Goal: Information Seeking & Learning: Learn about a topic

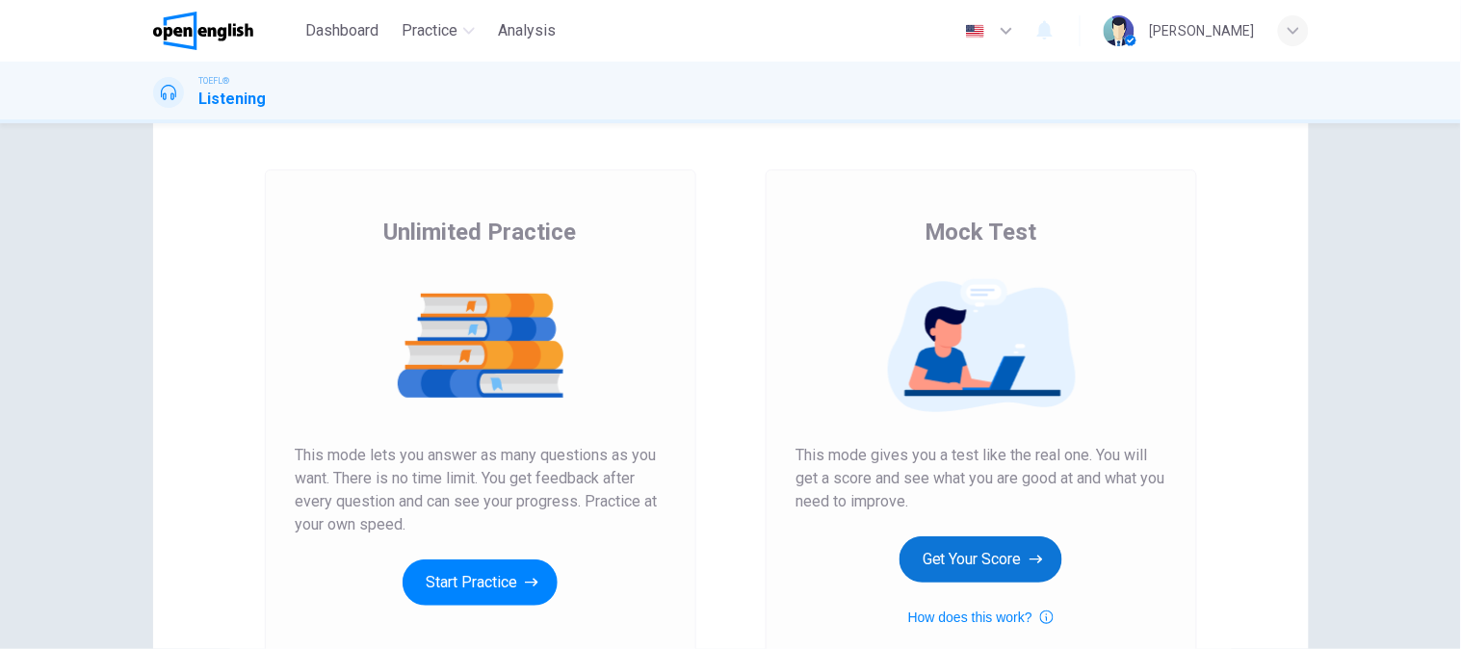
scroll to position [107, 0]
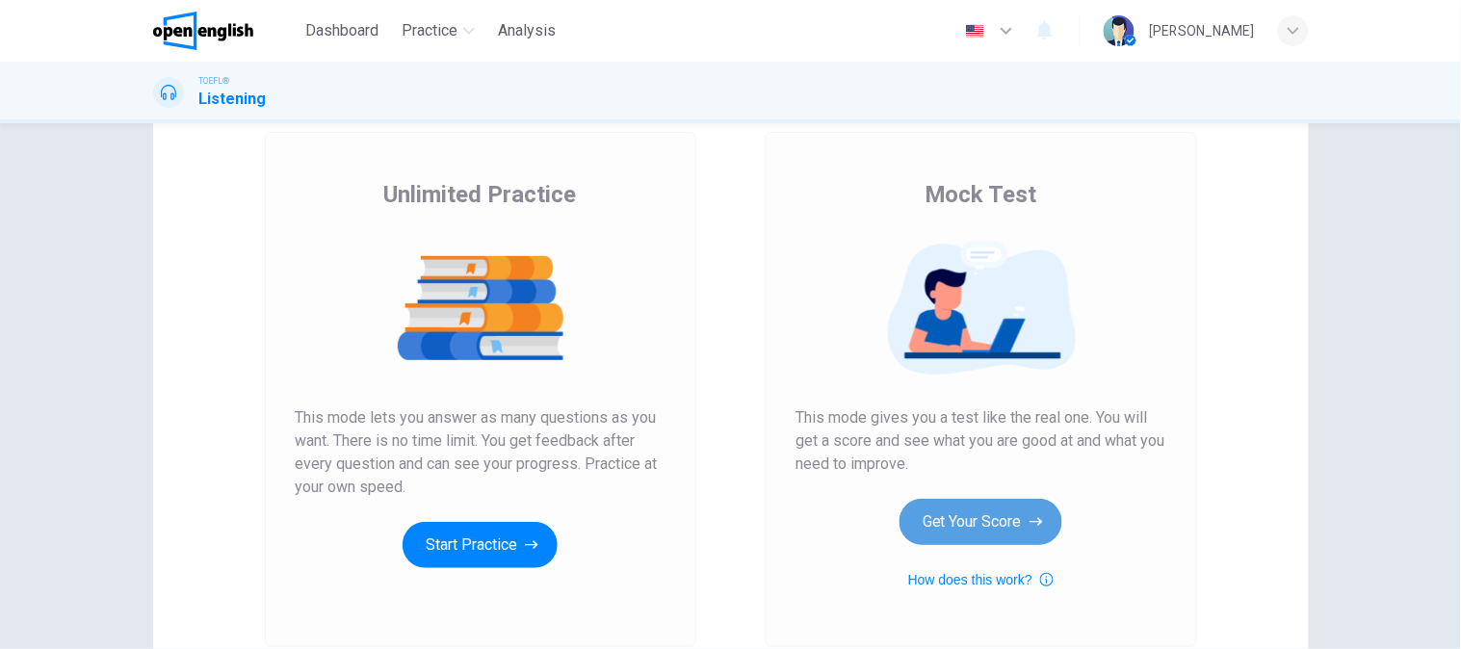
click at [944, 518] on button "Get Your Score" at bounding box center [981, 522] width 163 height 46
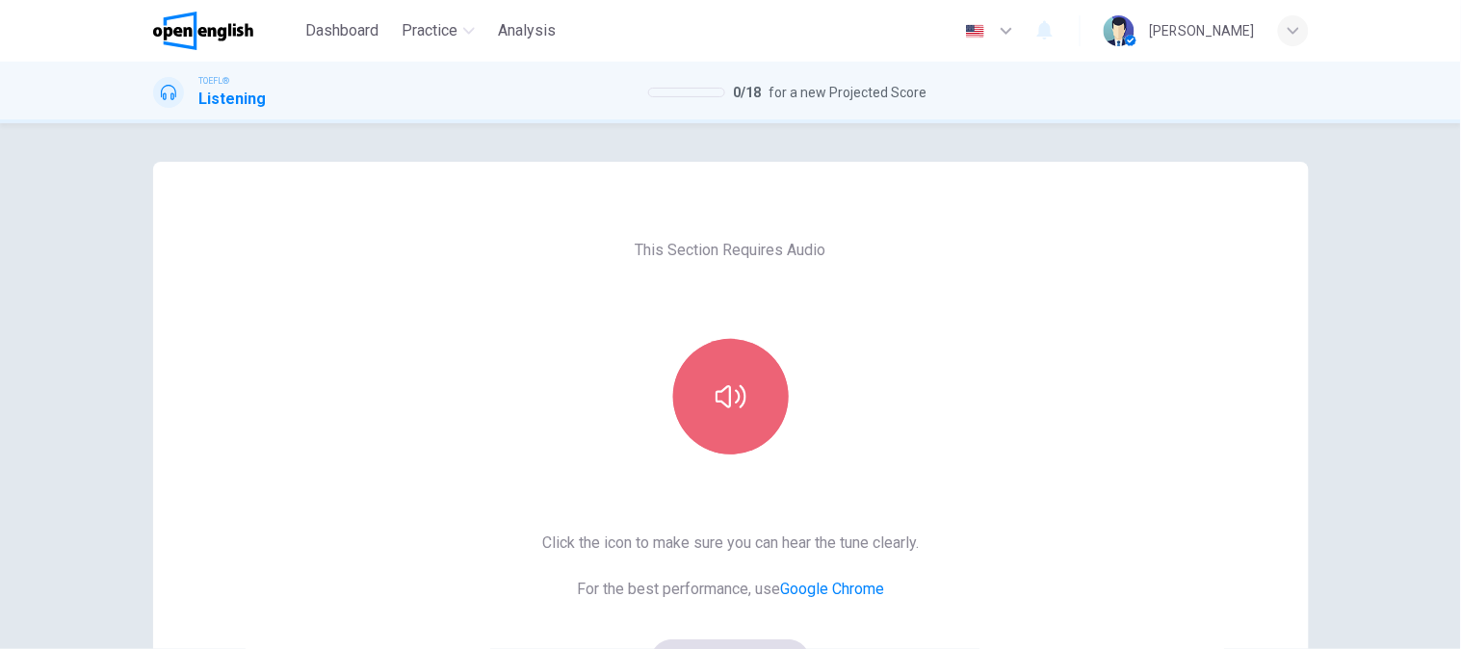
drag, startPoint x: 733, startPoint y: 360, endPoint x: 736, endPoint y: 349, distance: 11.9
click at [733, 358] on button "button" at bounding box center [731, 397] width 116 height 116
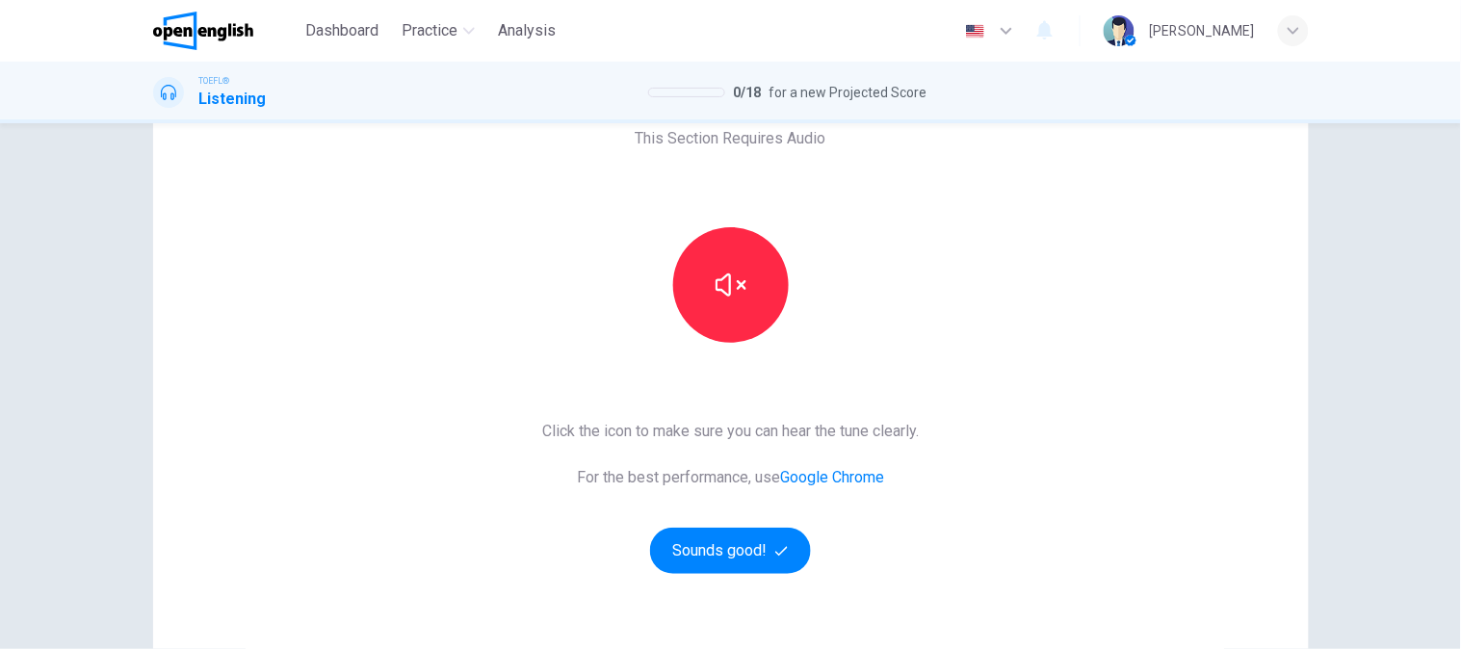
scroll to position [281, 0]
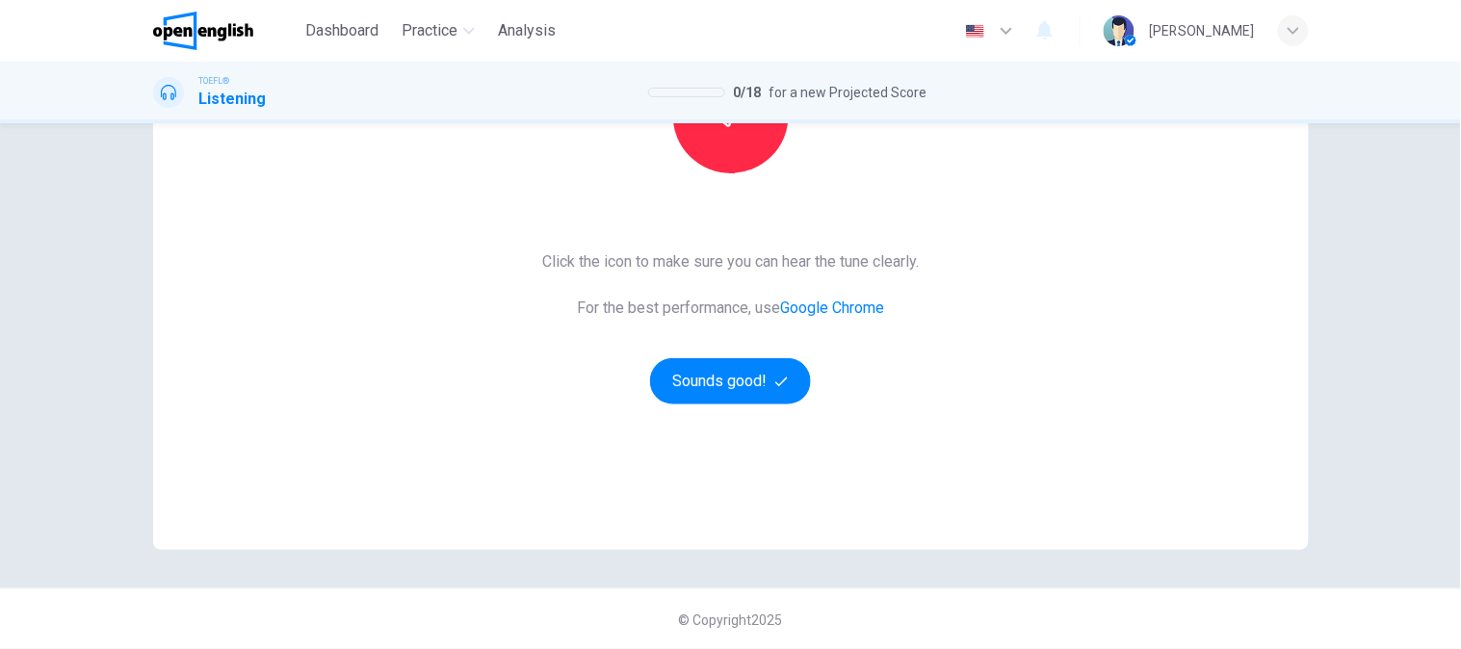
click at [740, 429] on div "This Section Requires Audio Click the icon to make sure you can hear the tune c…" at bounding box center [730, 215] width 407 height 669
click at [746, 397] on button "Sounds good!" at bounding box center [731, 381] width 162 height 46
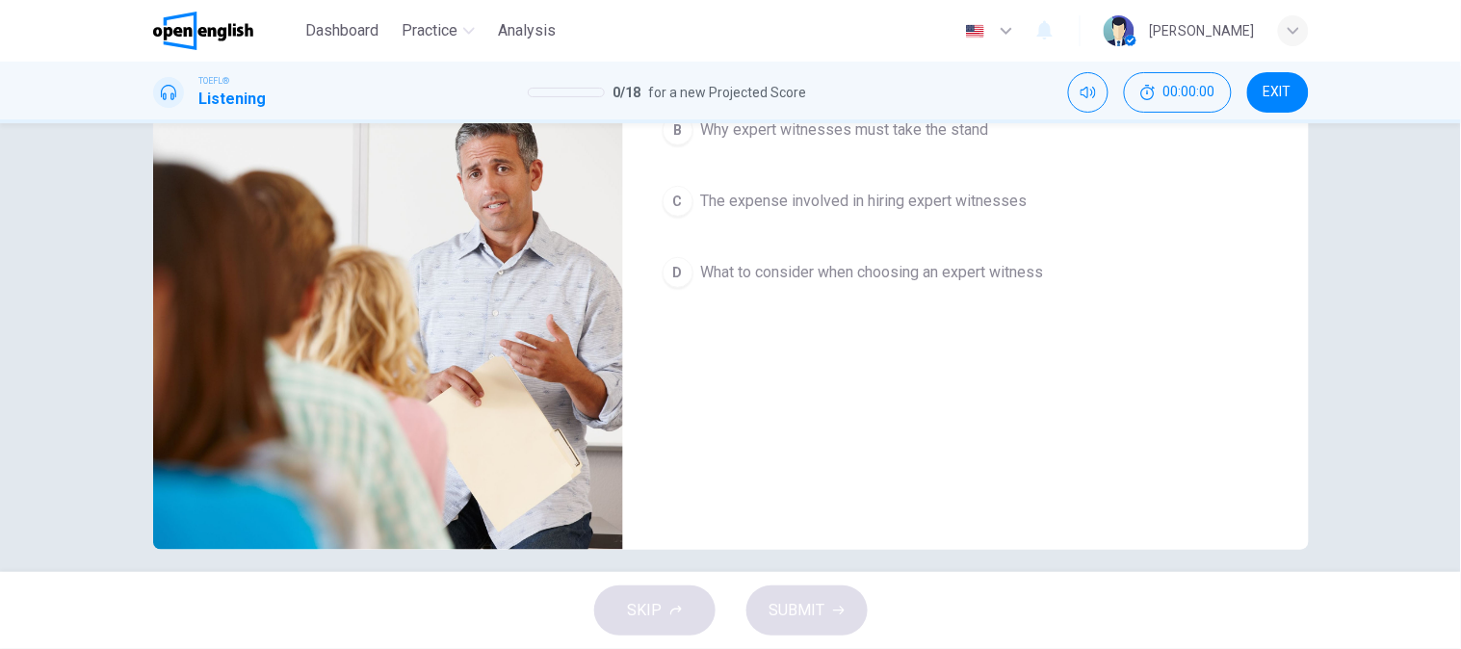
scroll to position [0, 0]
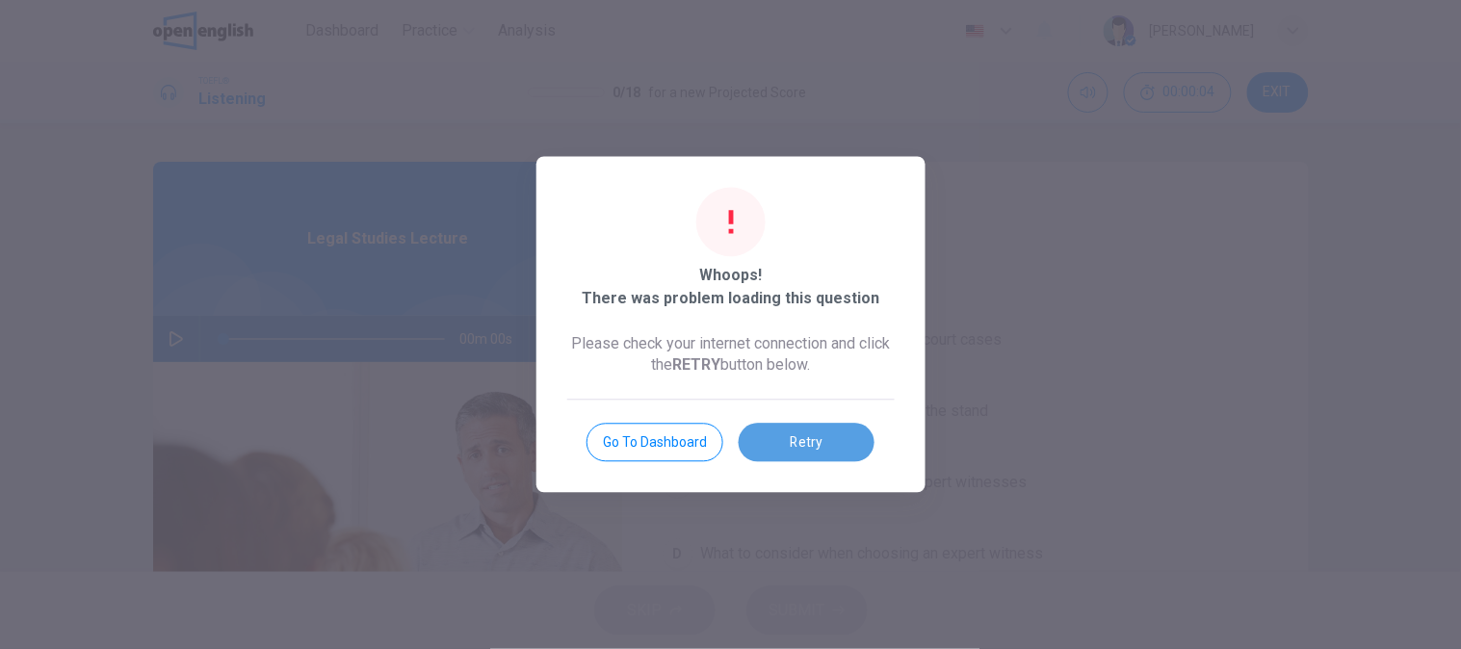
click at [809, 432] on button "Retry" at bounding box center [807, 443] width 136 height 39
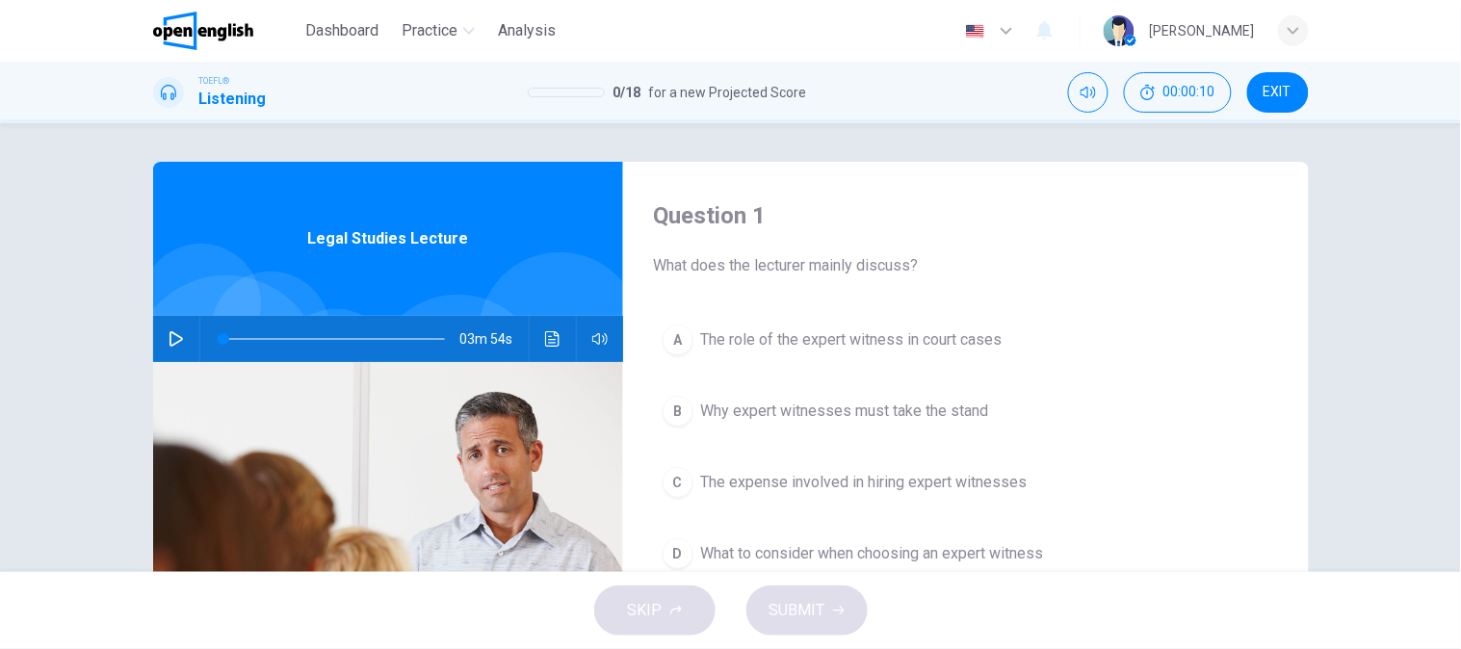
click at [170, 344] on icon "button" at bounding box center [176, 338] width 13 height 15
drag, startPoint x: 1168, startPoint y: 356, endPoint x: 948, endPoint y: 318, distance: 223.9
click at [1168, 356] on button "A The role of the expert witness in court cases" at bounding box center [966, 340] width 624 height 48
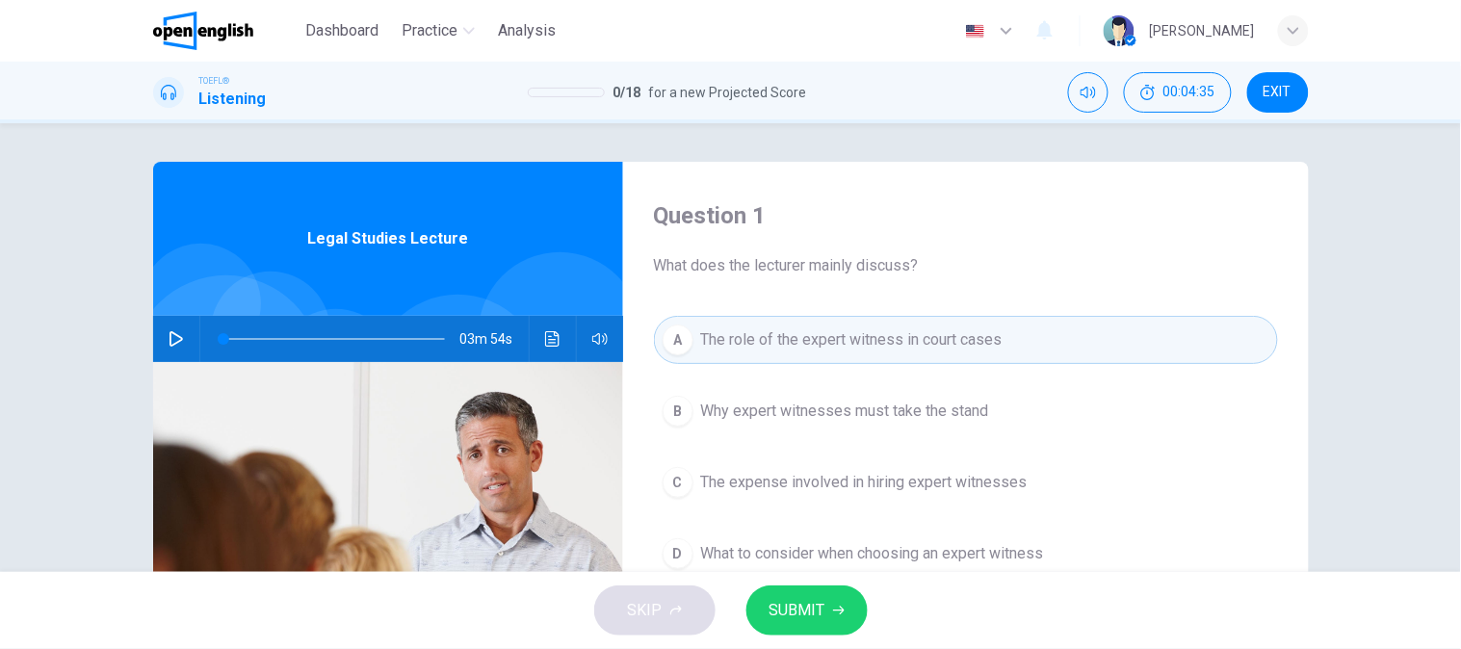
click at [177, 331] on icon "button" at bounding box center [176, 338] width 15 height 15
click at [551, 341] on icon "Click to see the audio transcription" at bounding box center [552, 338] width 15 height 15
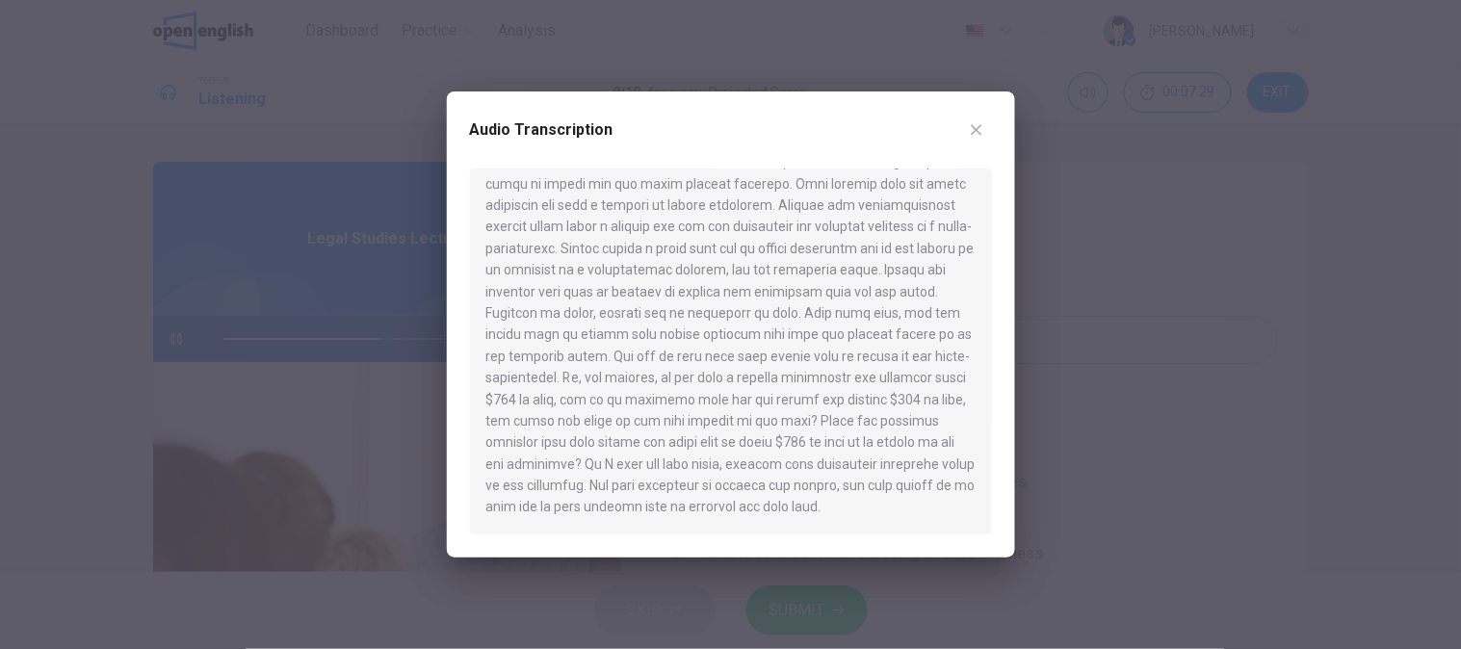
scroll to position [507, 0]
click at [970, 130] on icon "button" at bounding box center [976, 129] width 15 height 15
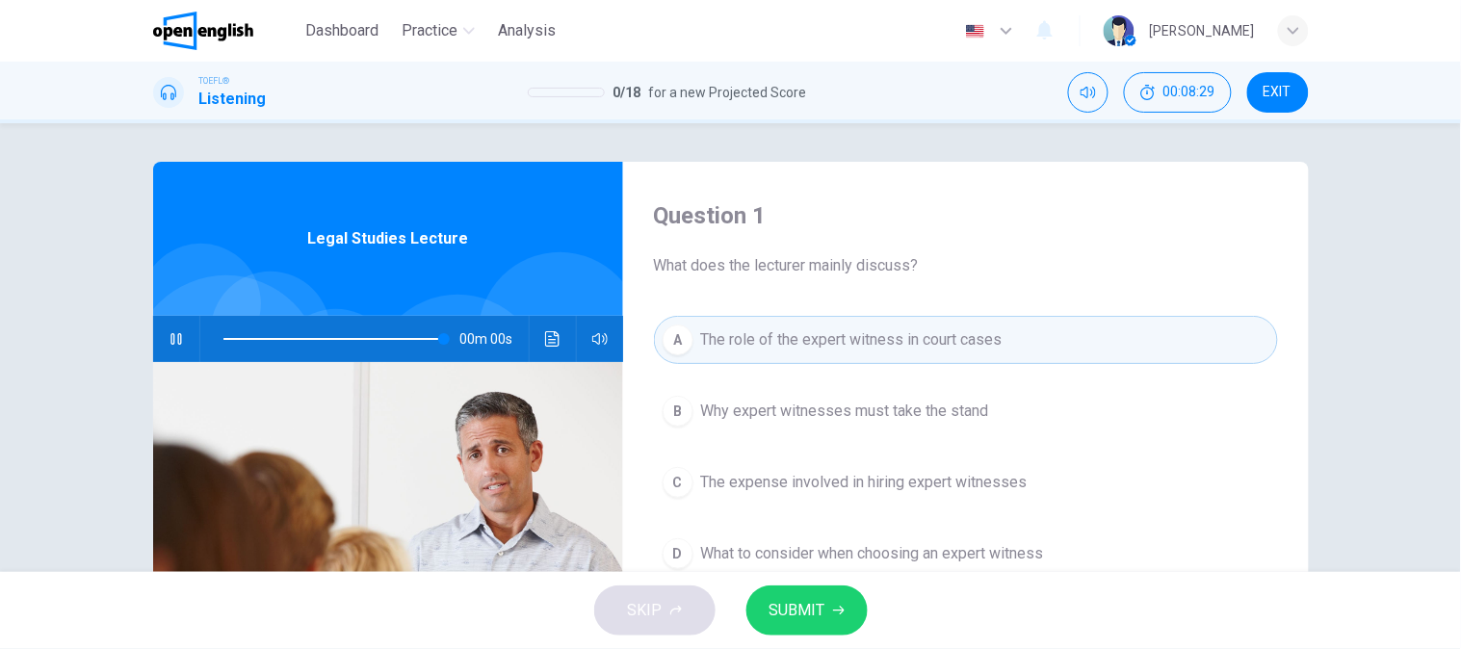
type input "*"
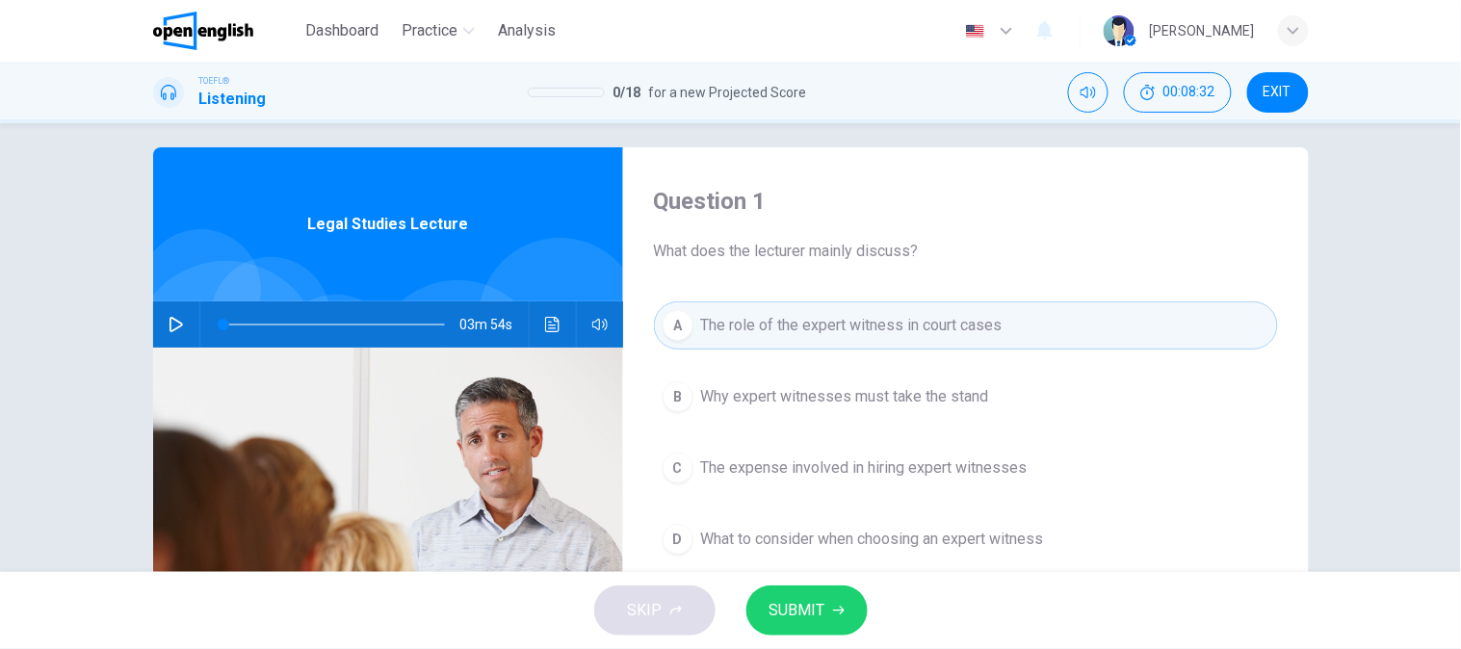
scroll to position [107, 0]
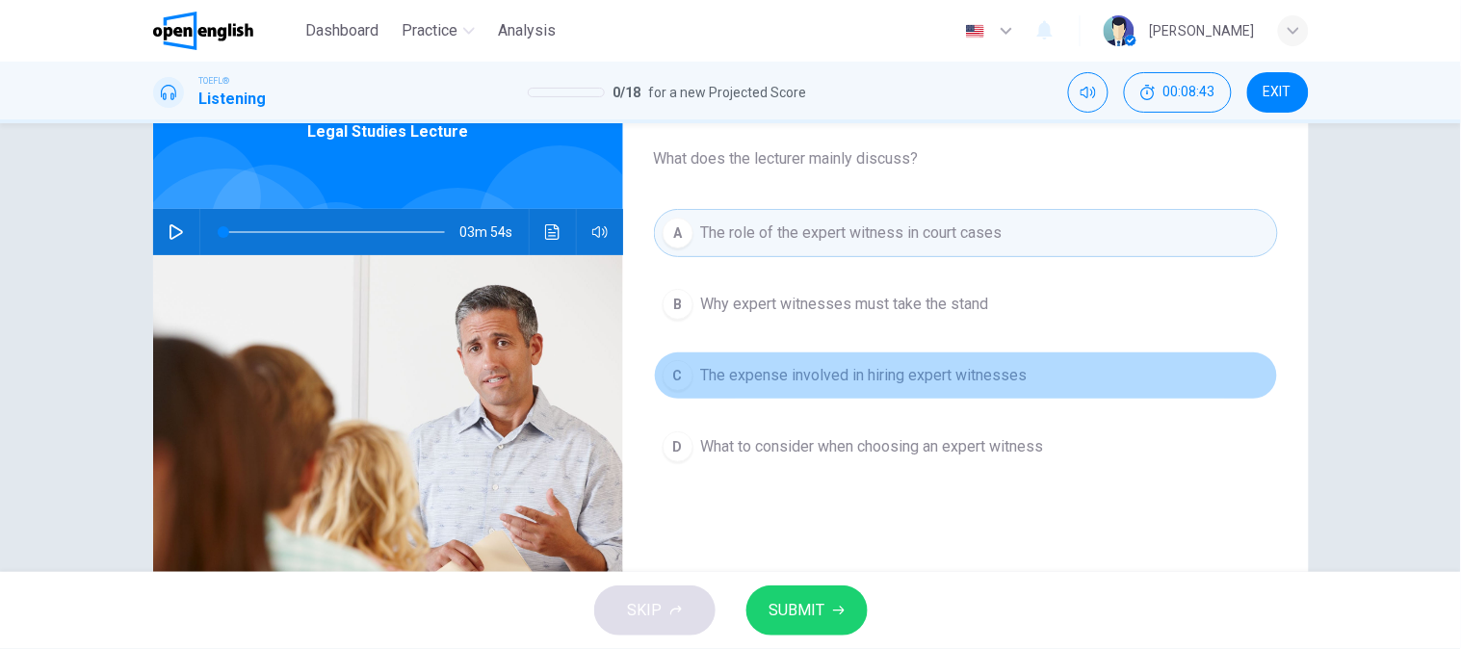
click at [838, 354] on button "C The expense involved in hiring expert witnesses" at bounding box center [966, 376] width 624 height 48
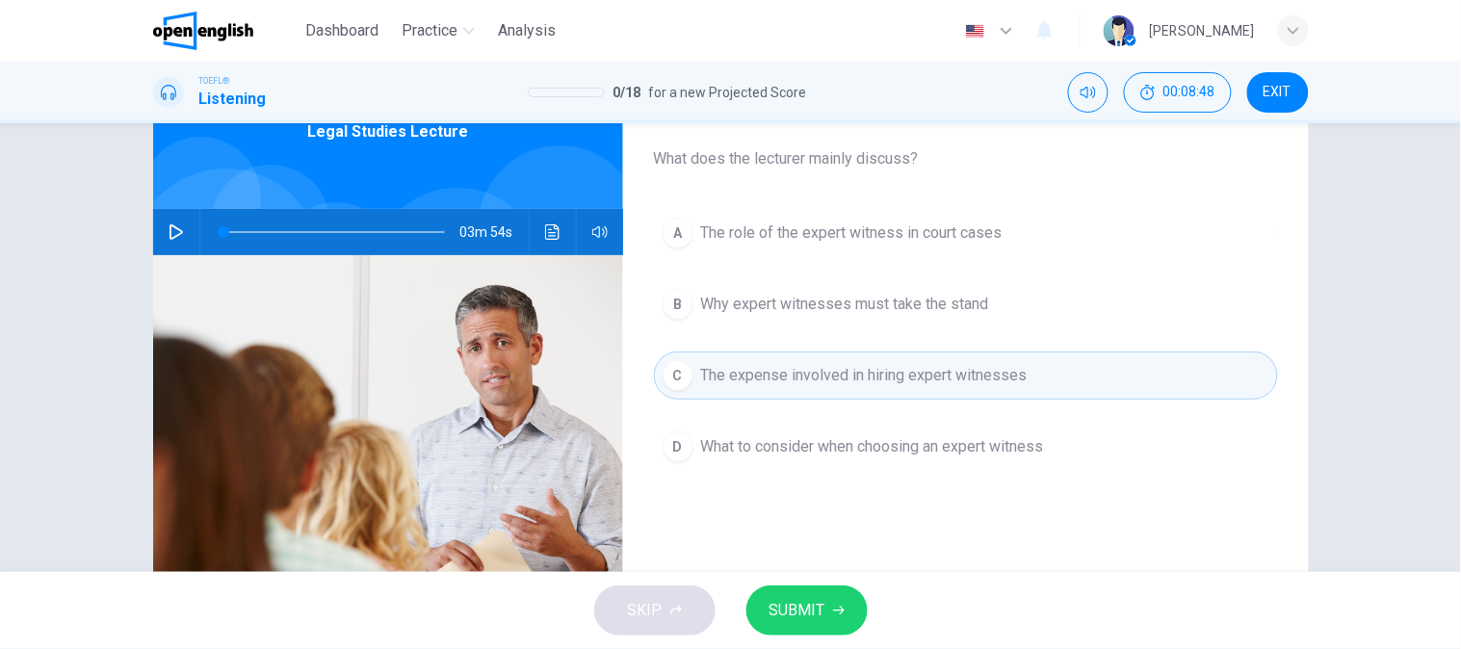
click at [844, 414] on div "A The role of the expert witness in court cases B Why expert witnesses must tak…" at bounding box center [966, 359] width 624 height 301
drag, startPoint x: 843, startPoint y: 428, endPoint x: 842, endPoint y: 445, distance: 17.4
click at [843, 429] on button "D What to consider when choosing an expert witness" at bounding box center [966, 447] width 624 height 48
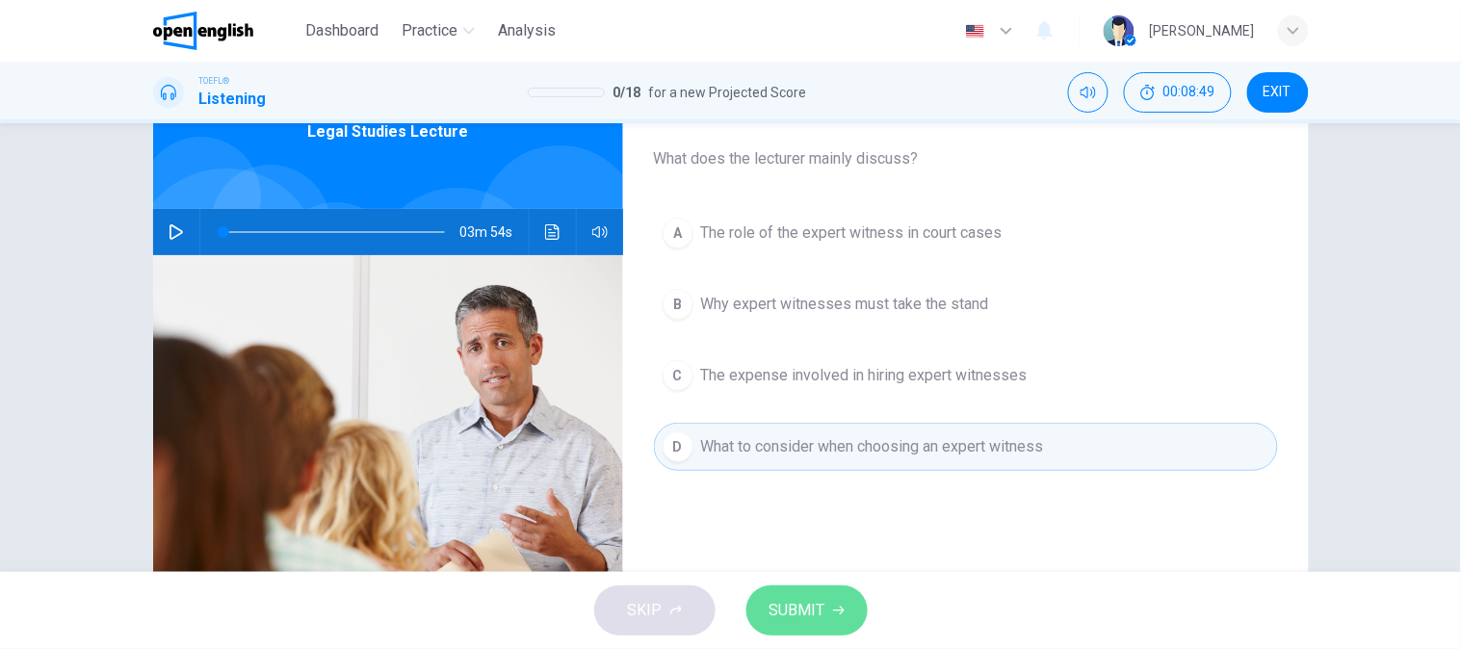
click at [833, 615] on icon "button" at bounding box center [839, 611] width 12 height 12
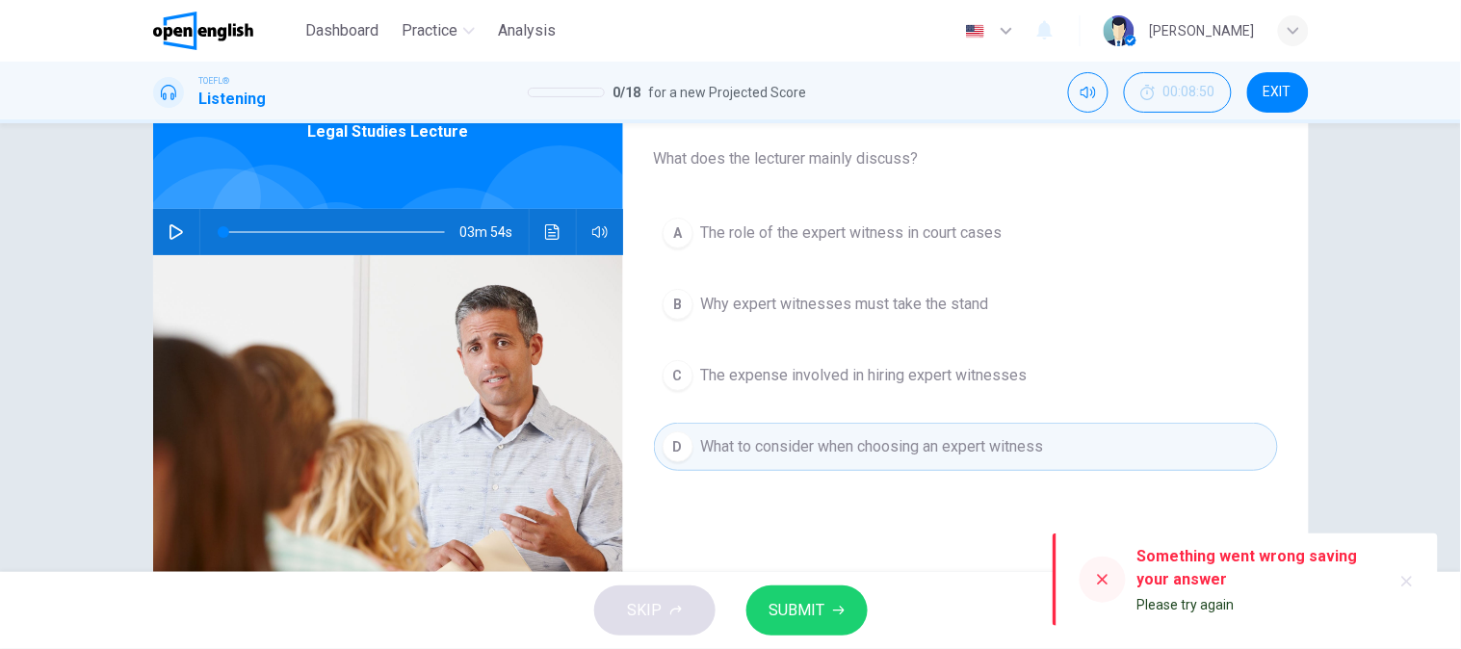
click at [828, 617] on button "SUBMIT" at bounding box center [806, 611] width 121 height 50
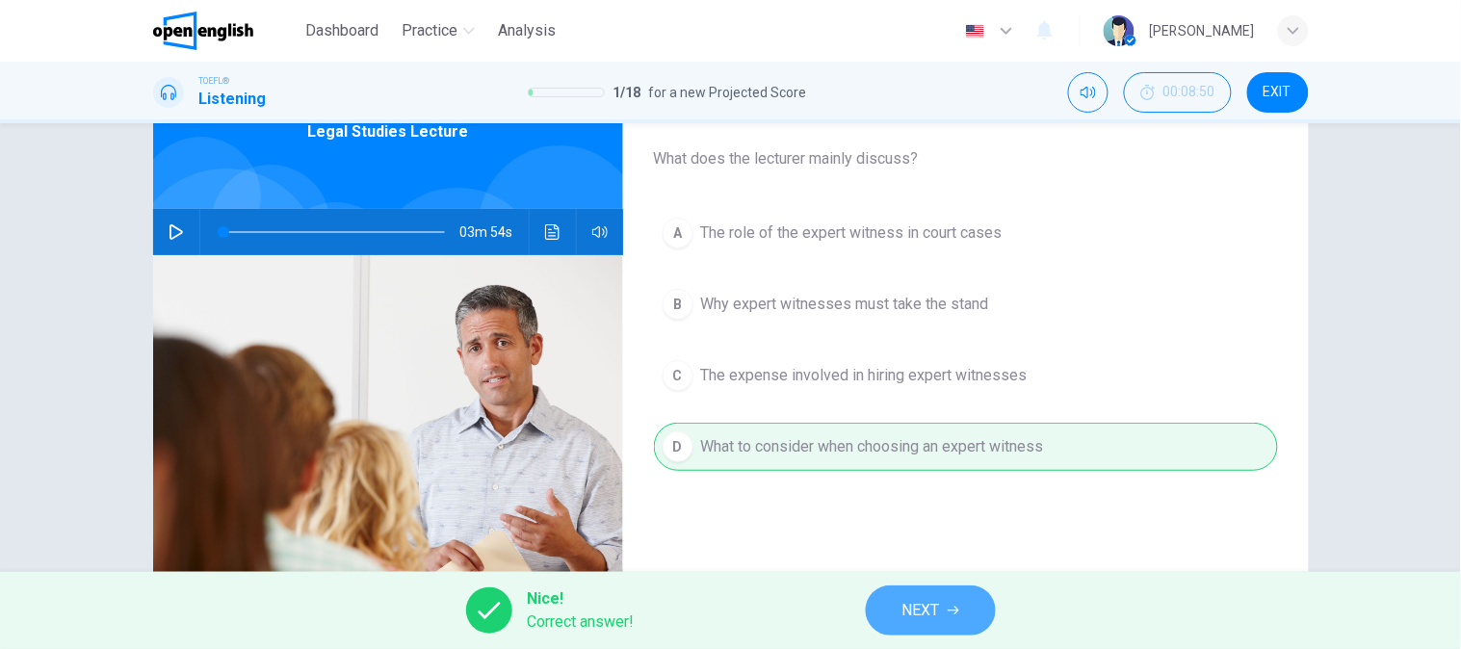
click at [922, 623] on span "NEXT" at bounding box center [922, 610] width 38 height 27
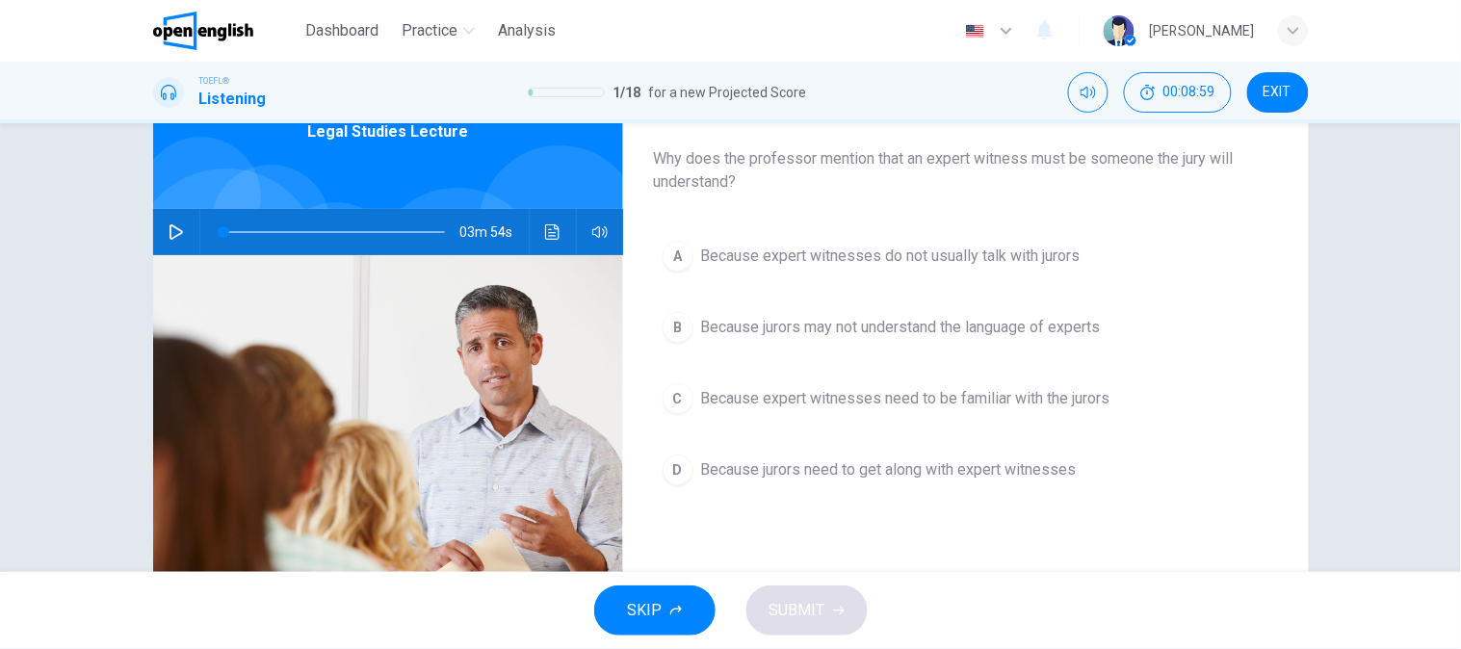
click at [892, 272] on button "A Because expert witnesses do not usually talk with jurors" at bounding box center [966, 256] width 624 height 48
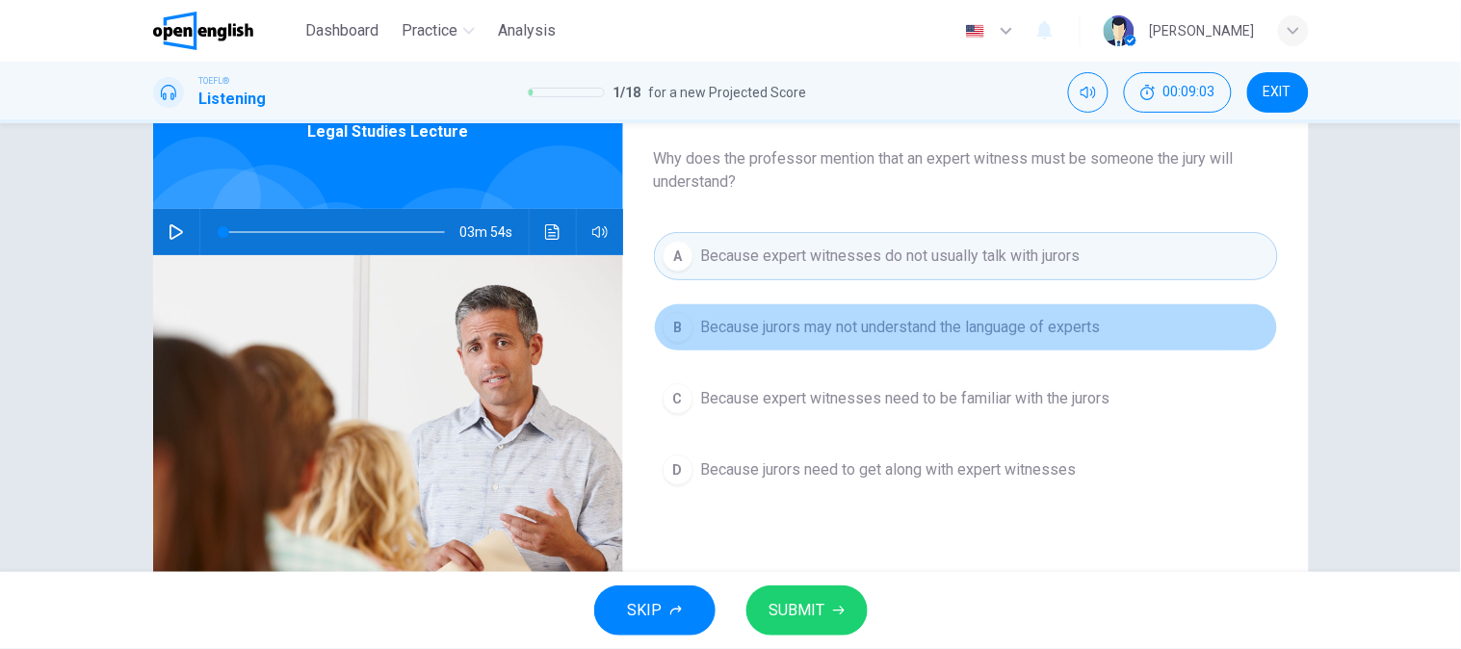
click at [865, 332] on span "Because jurors may not understand the language of experts" at bounding box center [901, 327] width 400 height 23
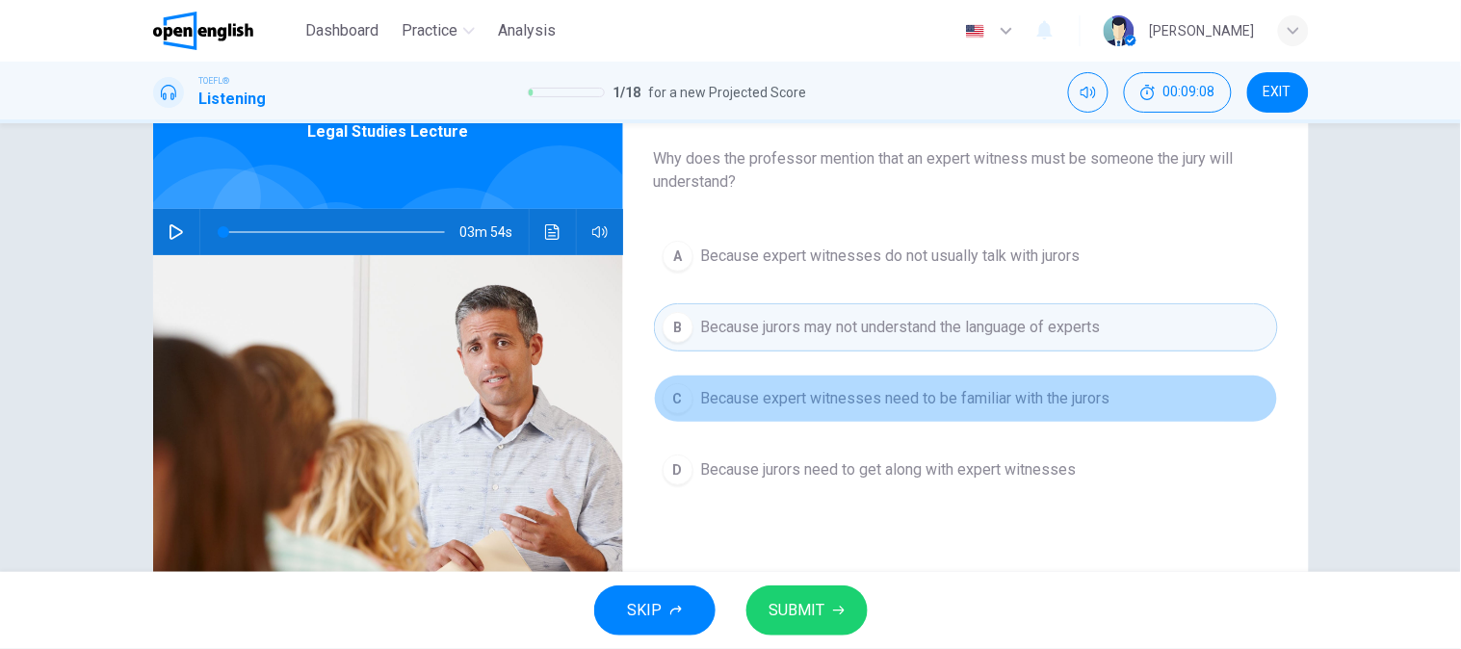
click at [849, 386] on button "C Because expert witnesses need to be familiar with the jurors" at bounding box center [966, 399] width 624 height 48
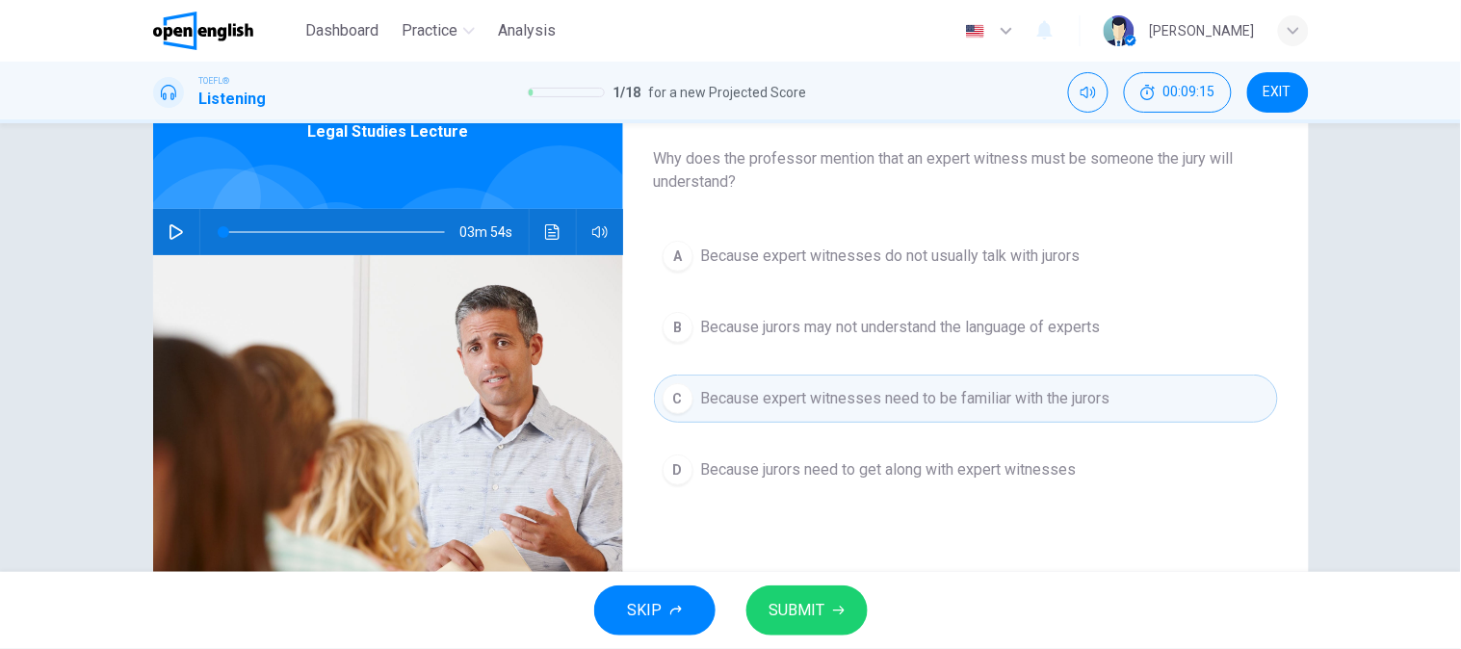
click at [941, 460] on span "Because jurors need to get along with expert witnesses" at bounding box center [889, 469] width 376 height 23
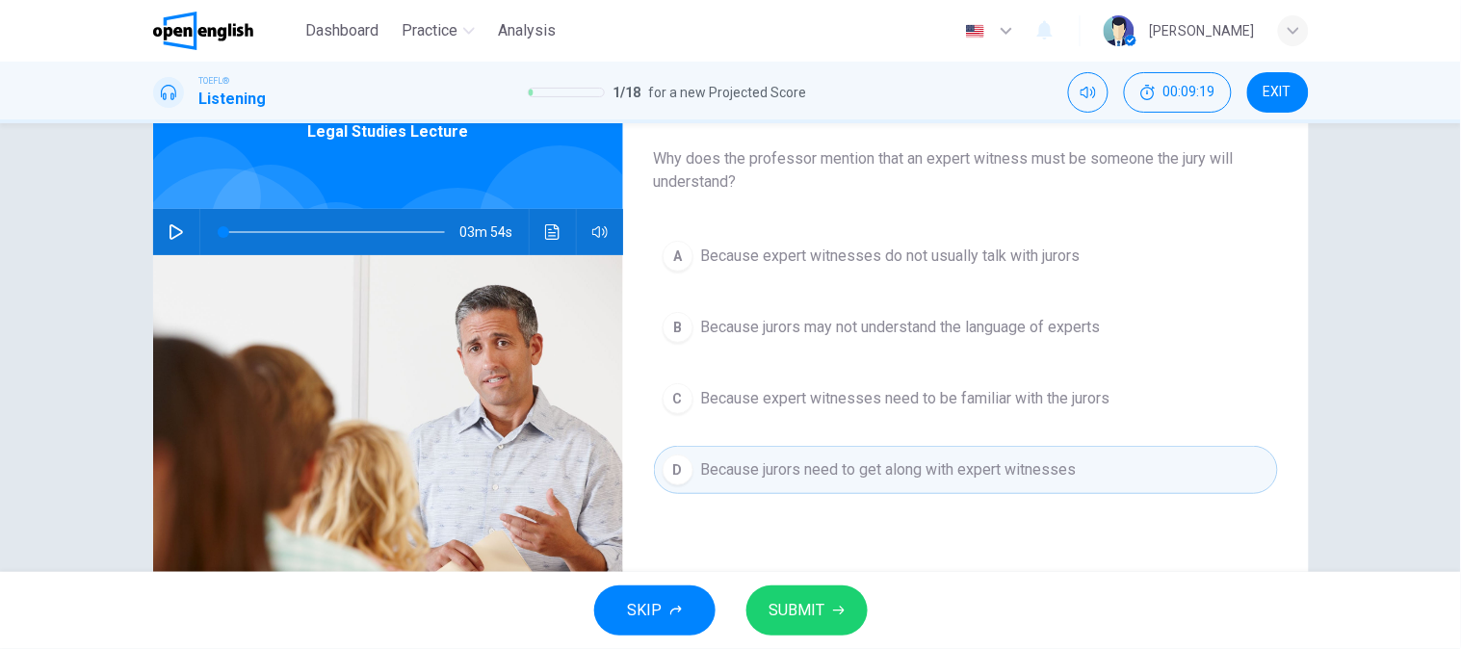
click at [792, 621] on span "SUBMIT" at bounding box center [798, 610] width 56 height 27
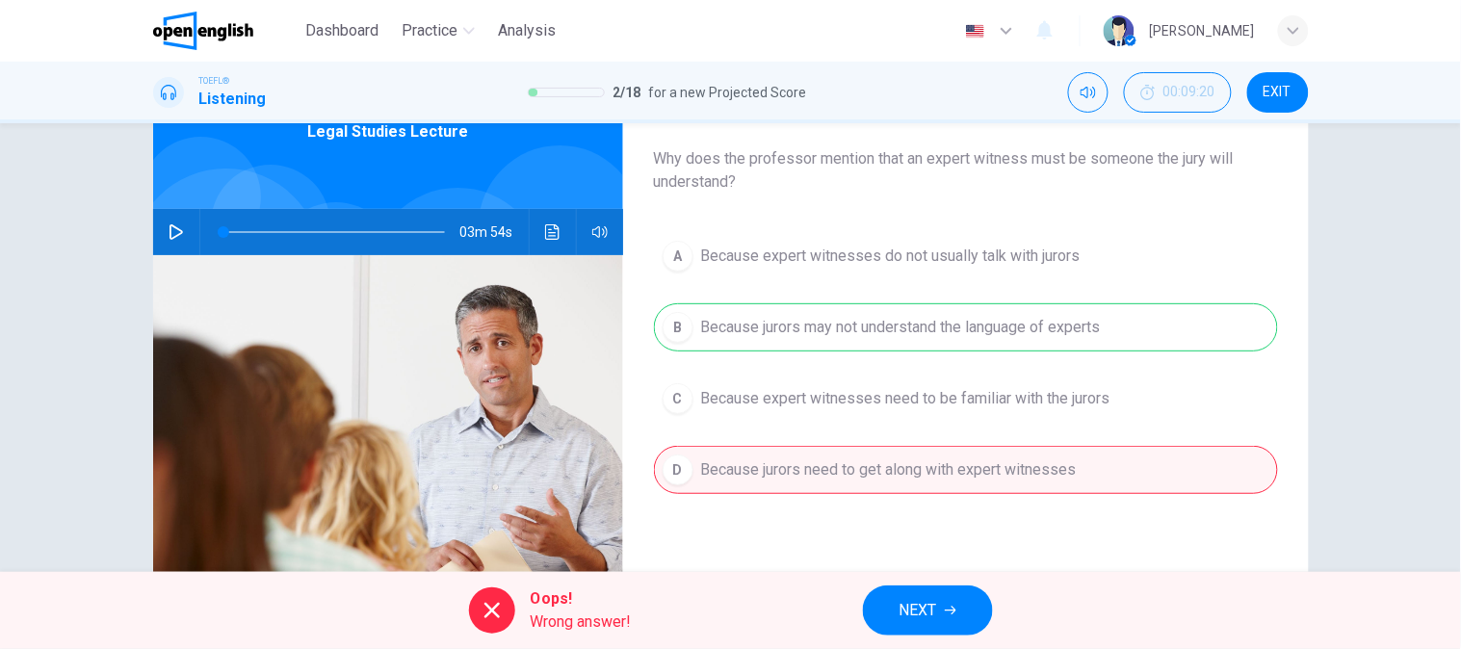
click at [1085, 312] on div "A Because expert witnesses do not usually talk with jurors B Because jurors may…" at bounding box center [966, 382] width 624 height 301
click at [900, 623] on span "NEXT" at bounding box center [919, 610] width 38 height 27
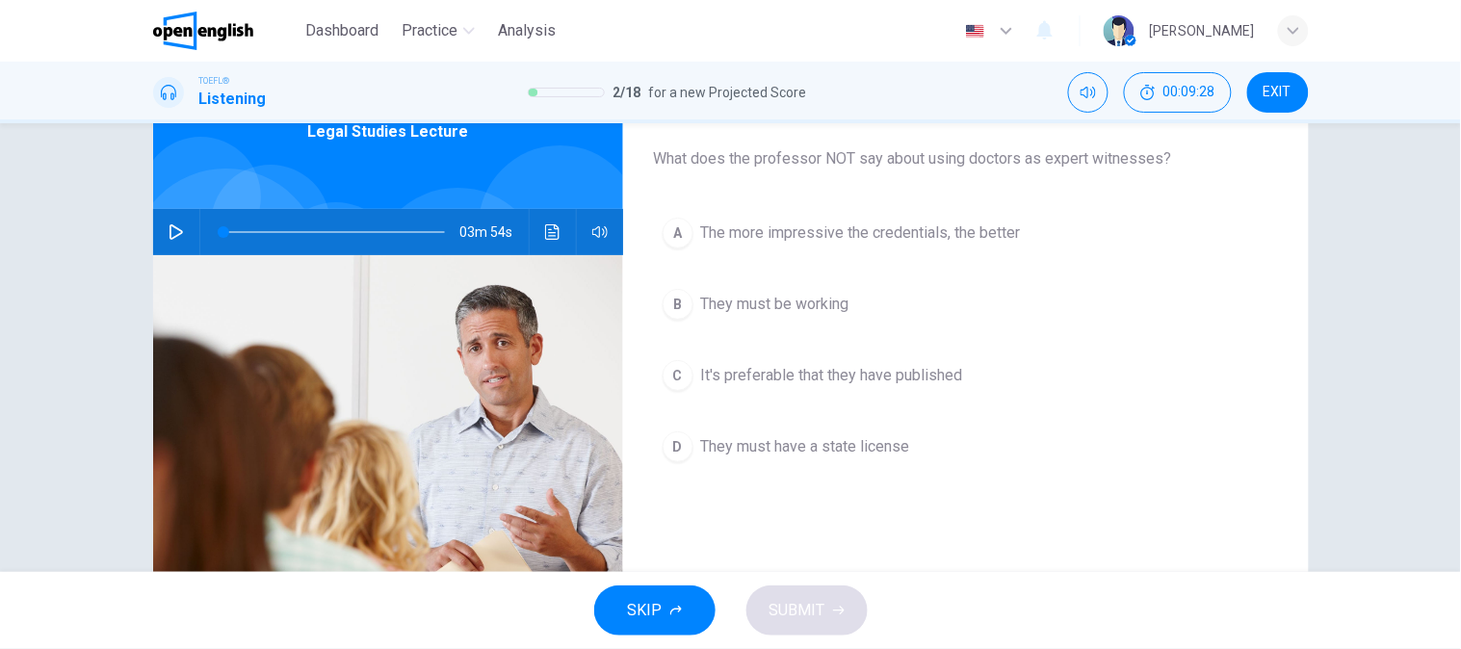
click at [985, 226] on span "The more impressive the credentials, the better" at bounding box center [861, 233] width 320 height 23
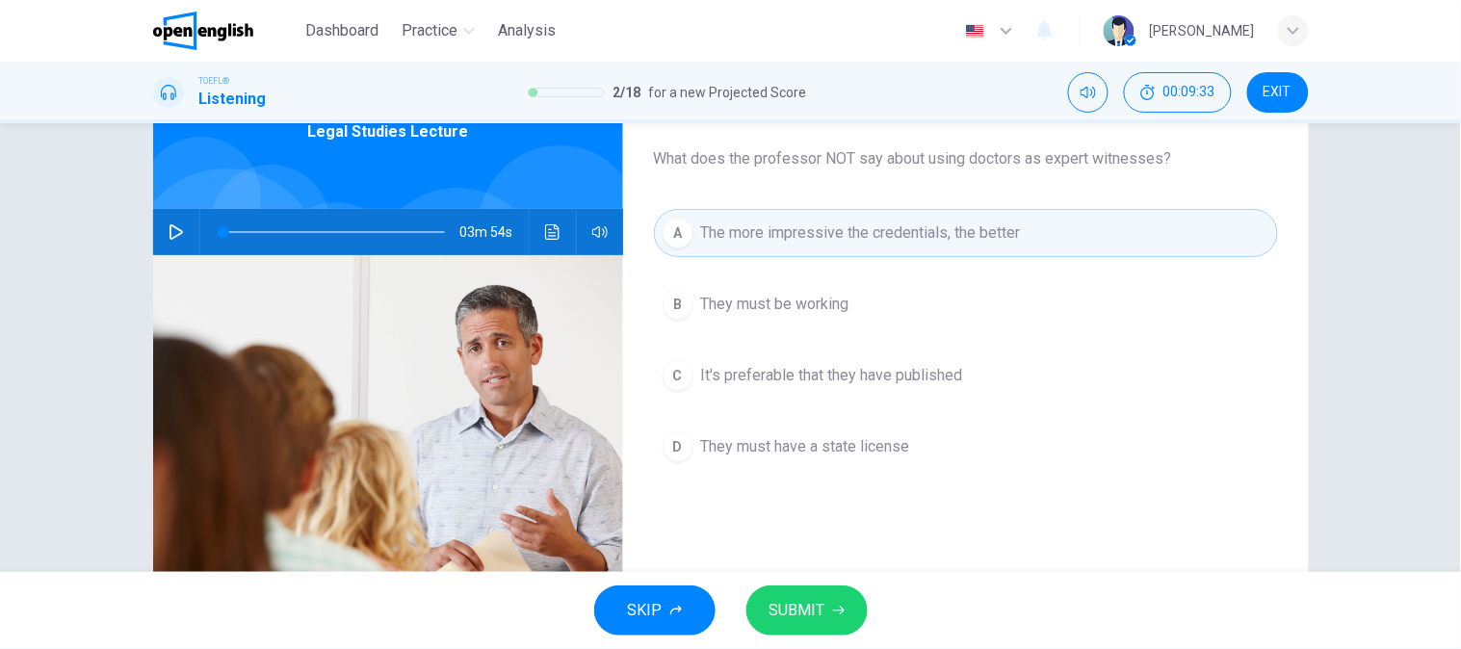
click at [984, 382] on button "C It's preferable that they have published" at bounding box center [966, 376] width 624 height 48
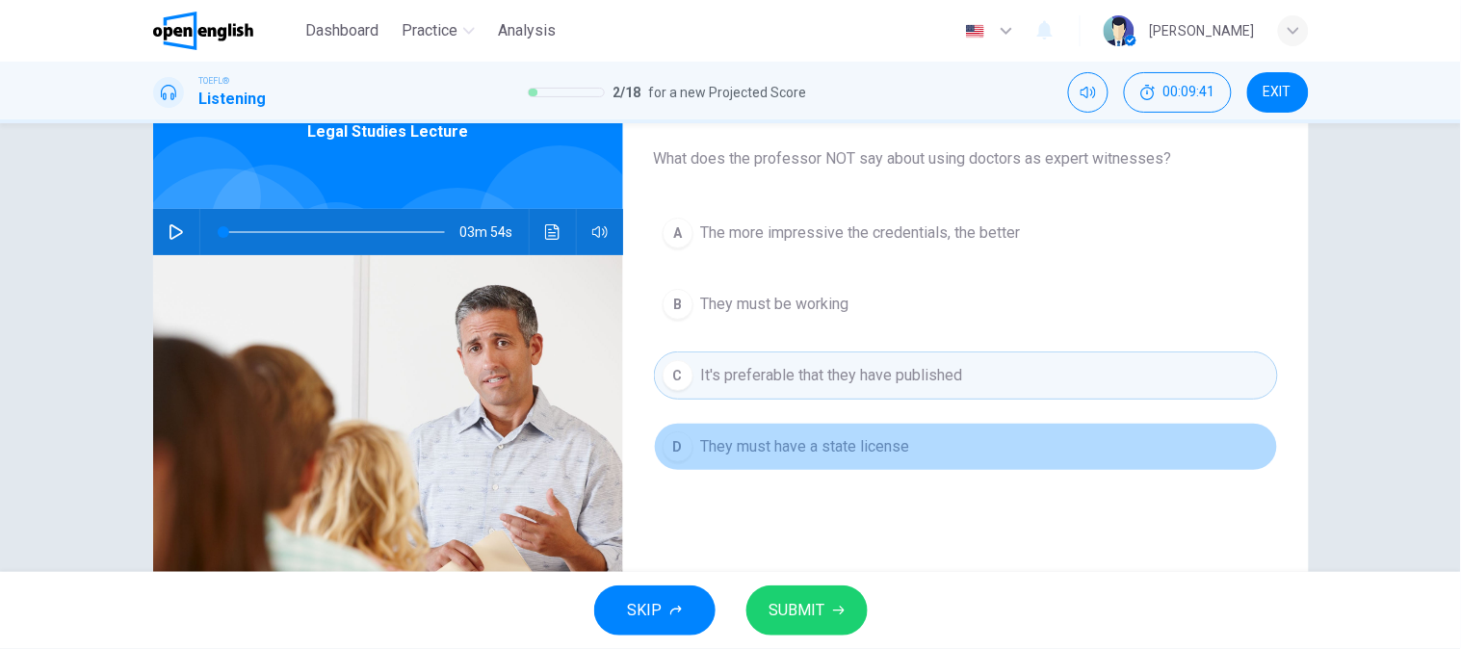
click at [960, 460] on button "D They must have a state license" at bounding box center [966, 447] width 624 height 48
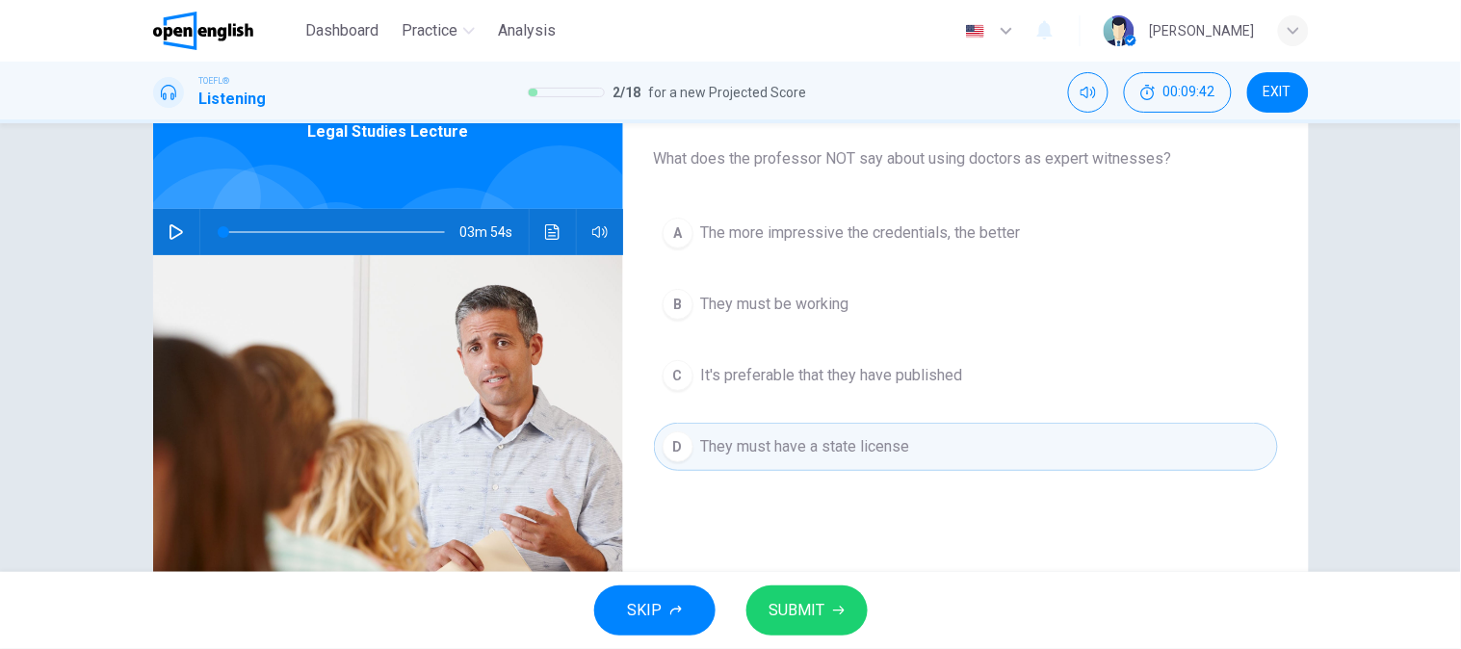
click at [826, 626] on button "SUBMIT" at bounding box center [806, 611] width 121 height 50
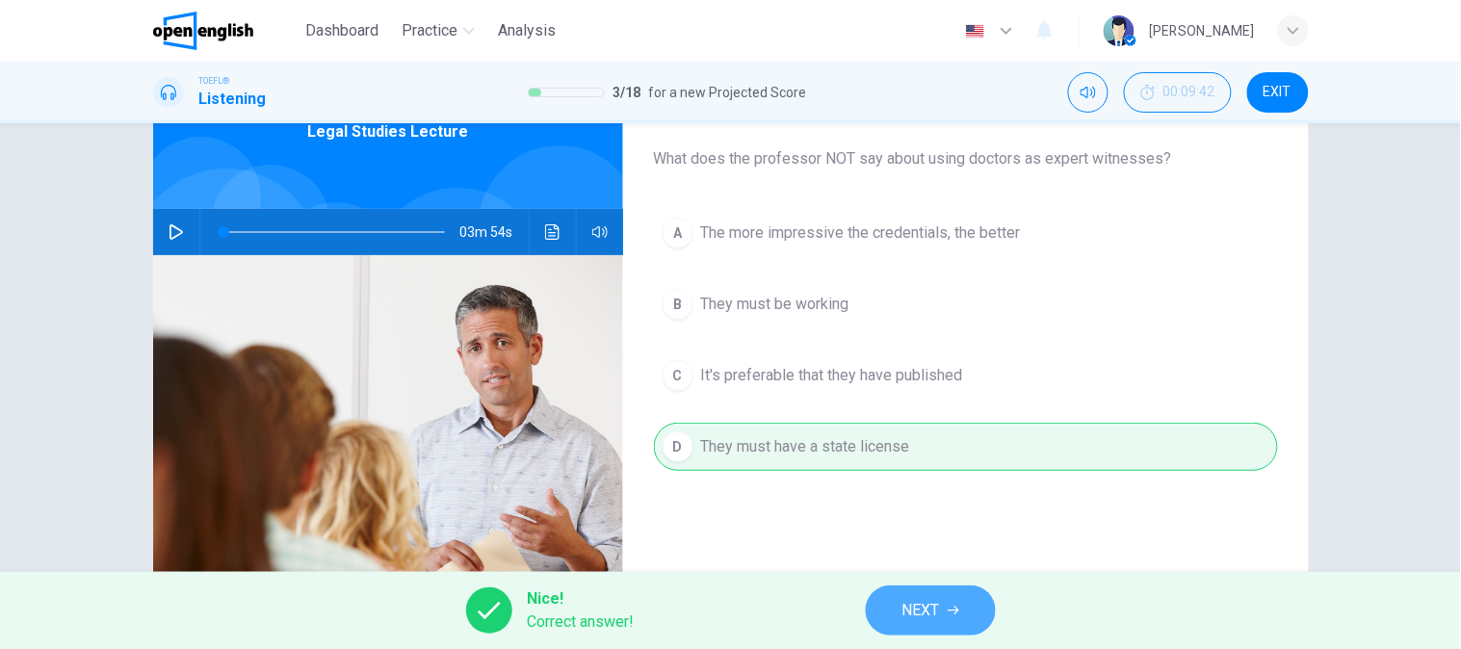
click at [897, 607] on button "NEXT" at bounding box center [931, 611] width 130 height 50
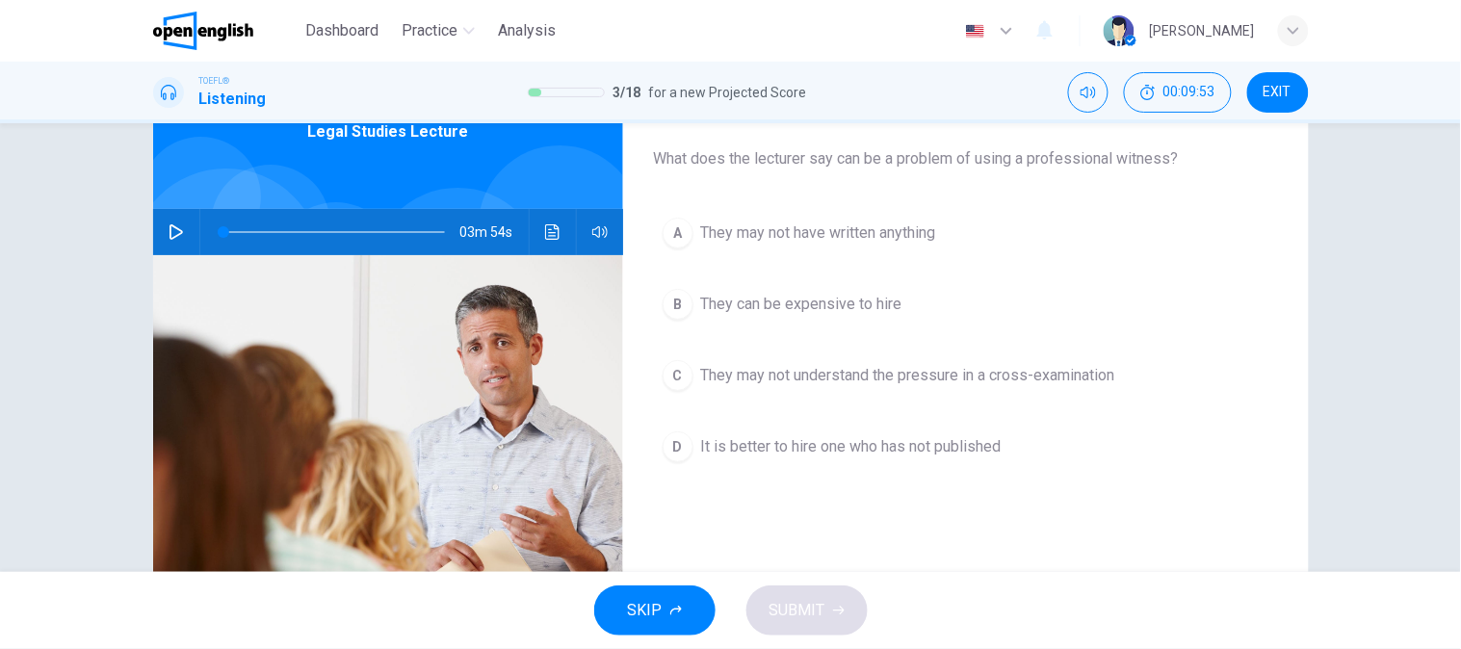
click at [956, 274] on div "A They may not have written anything B They can be expensive to hire C They may…" at bounding box center [966, 359] width 624 height 301
click at [956, 283] on button "B They can be expensive to hire" at bounding box center [966, 304] width 624 height 48
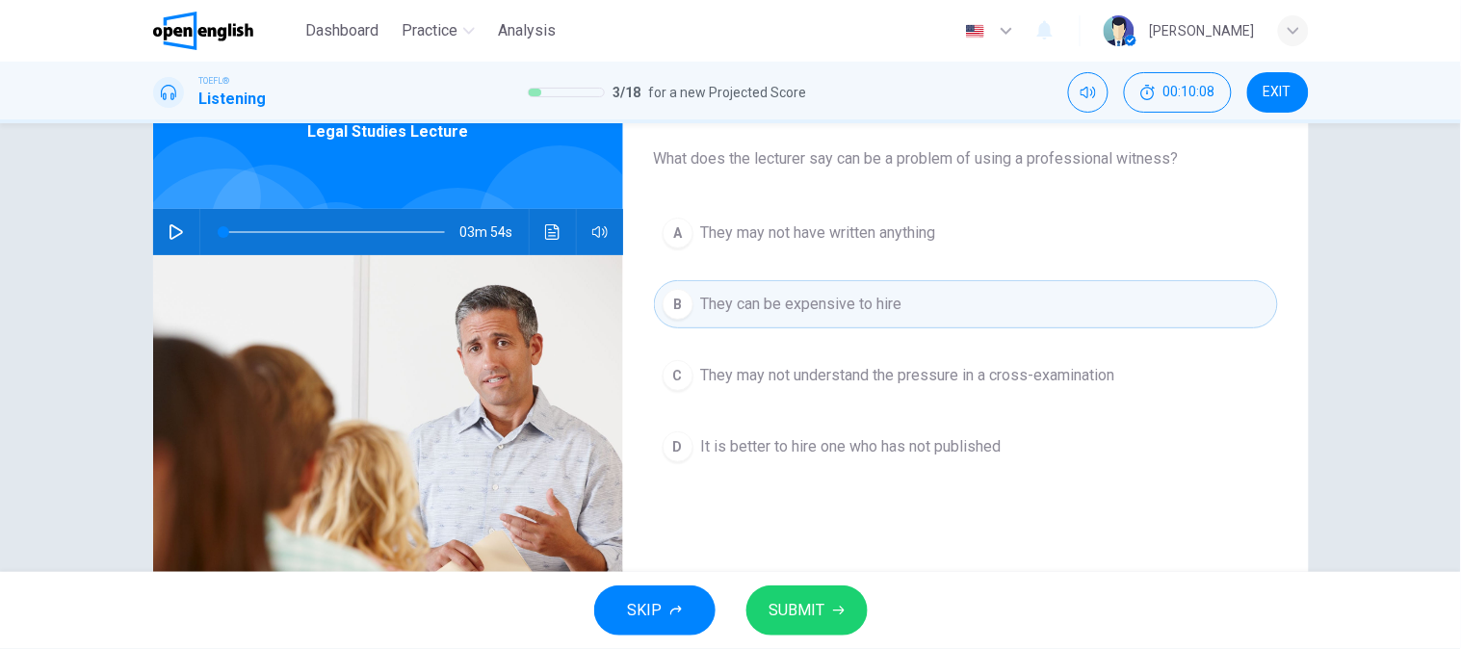
click at [817, 639] on div "SKIP SUBMIT" at bounding box center [730, 610] width 1461 height 77
click at [822, 623] on span "SUBMIT" at bounding box center [798, 610] width 56 height 27
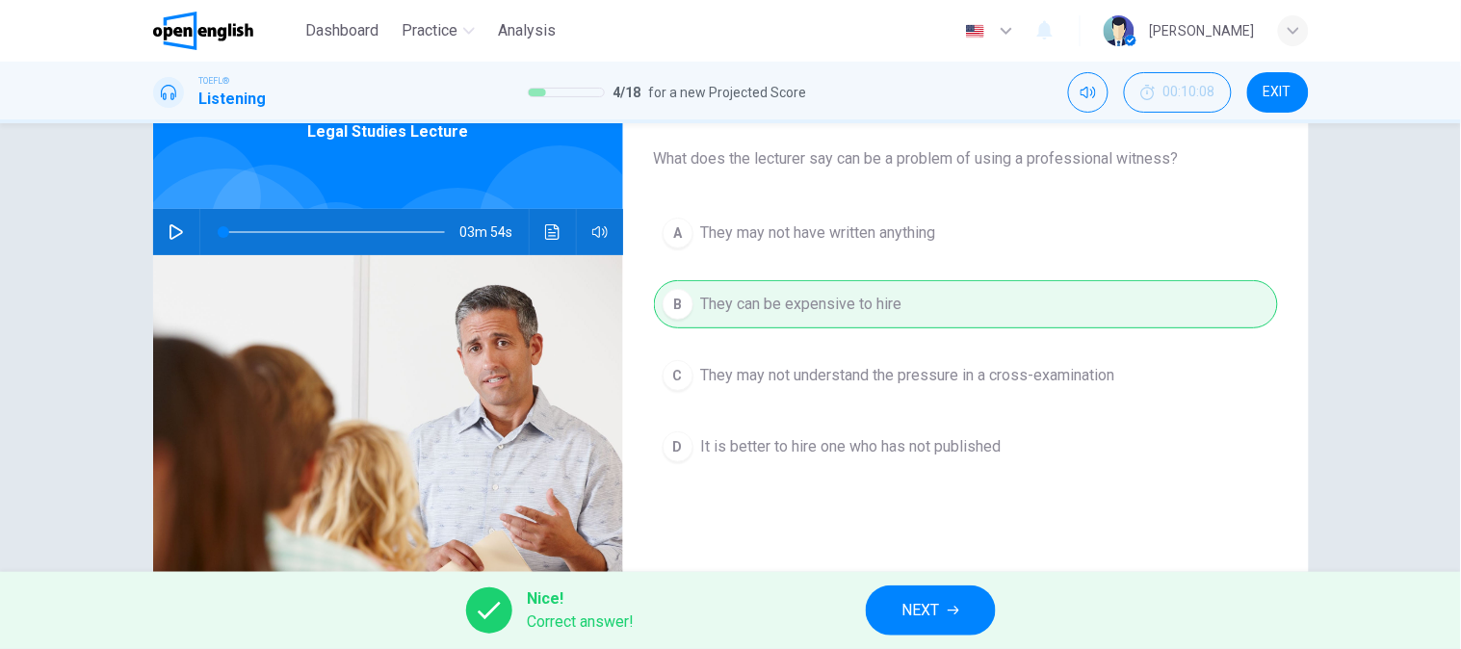
click at [896, 621] on button "NEXT" at bounding box center [931, 611] width 130 height 50
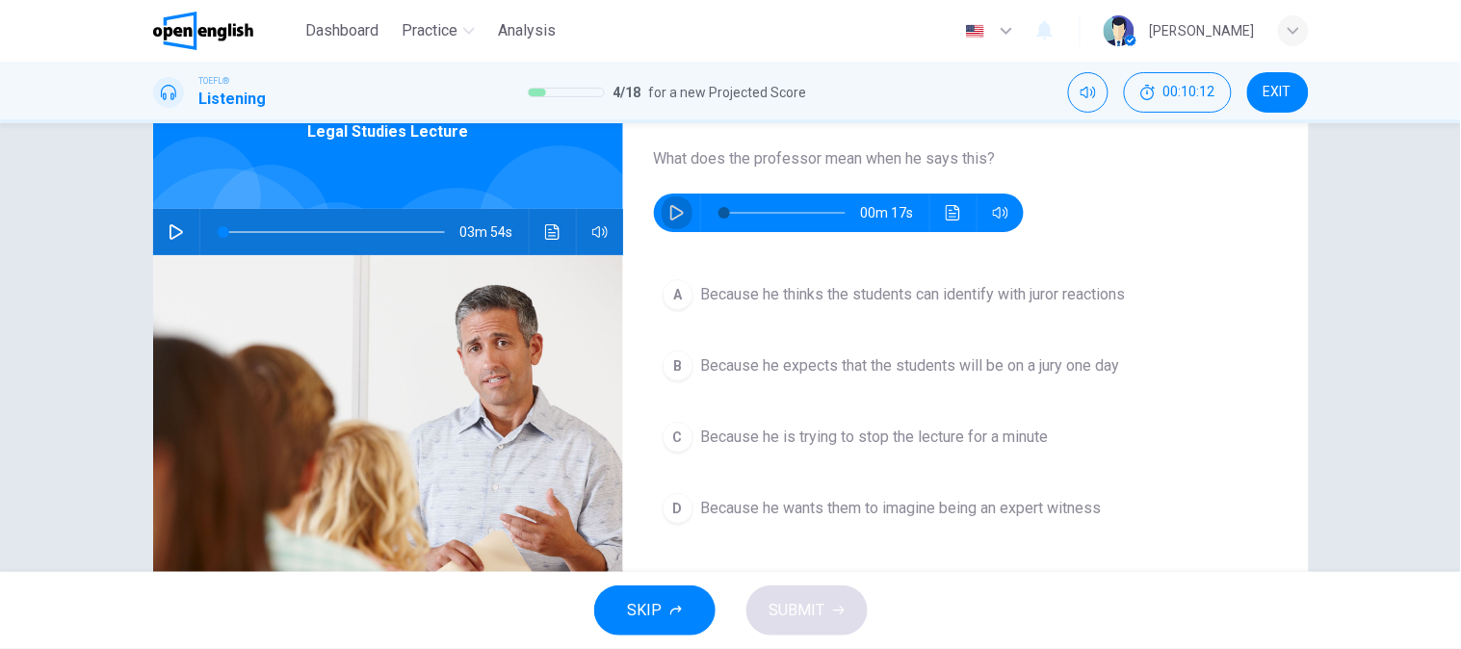
click at [663, 223] on button "button" at bounding box center [677, 213] width 31 height 39
type input "*"
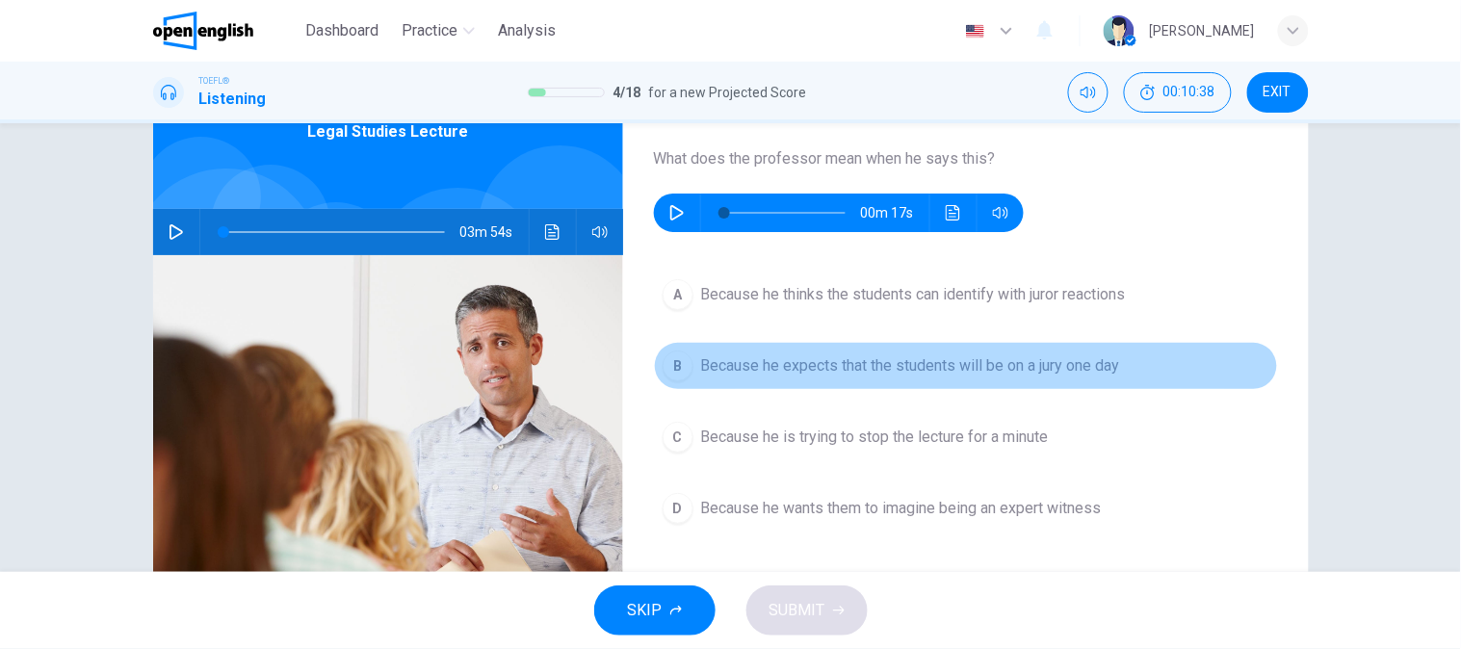
click at [720, 388] on button "B Because he expects that the students will be on a jury one day" at bounding box center [966, 366] width 624 height 48
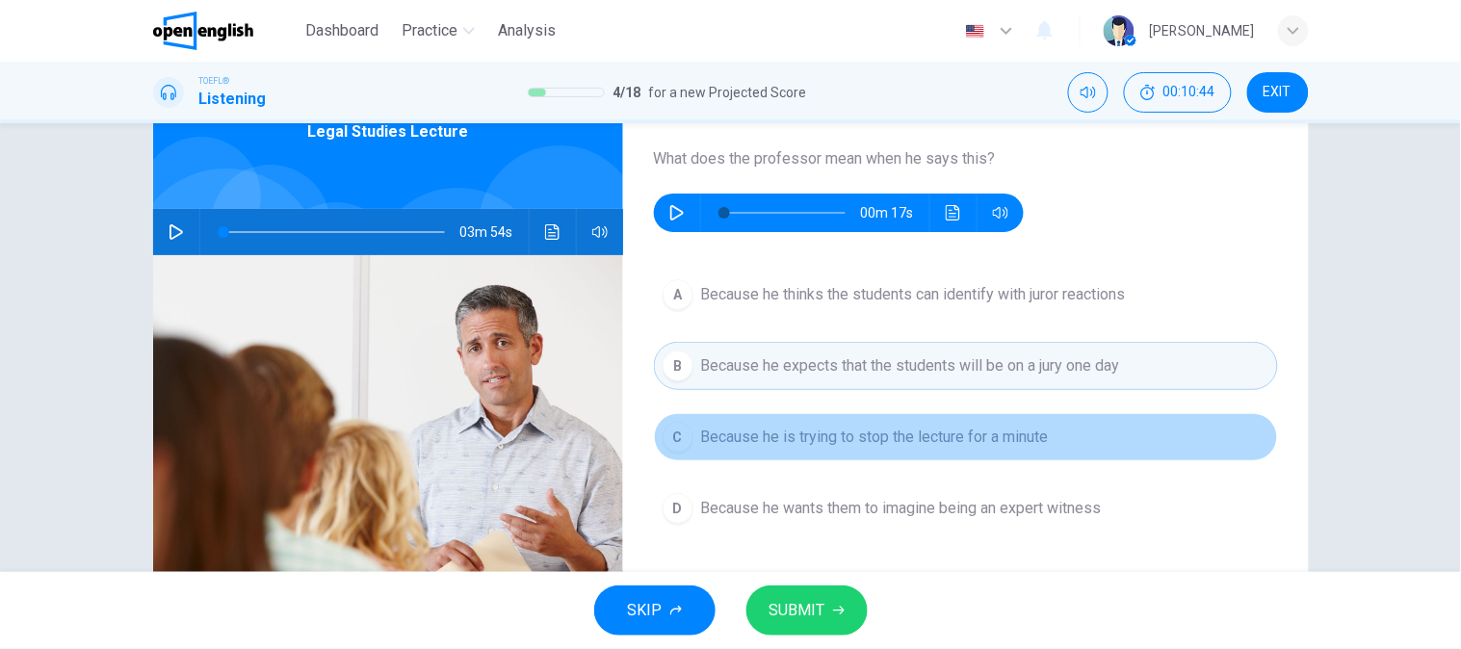
click at [730, 450] on button "C Because he is trying to stop the lecture for a minute" at bounding box center [966, 437] width 624 height 48
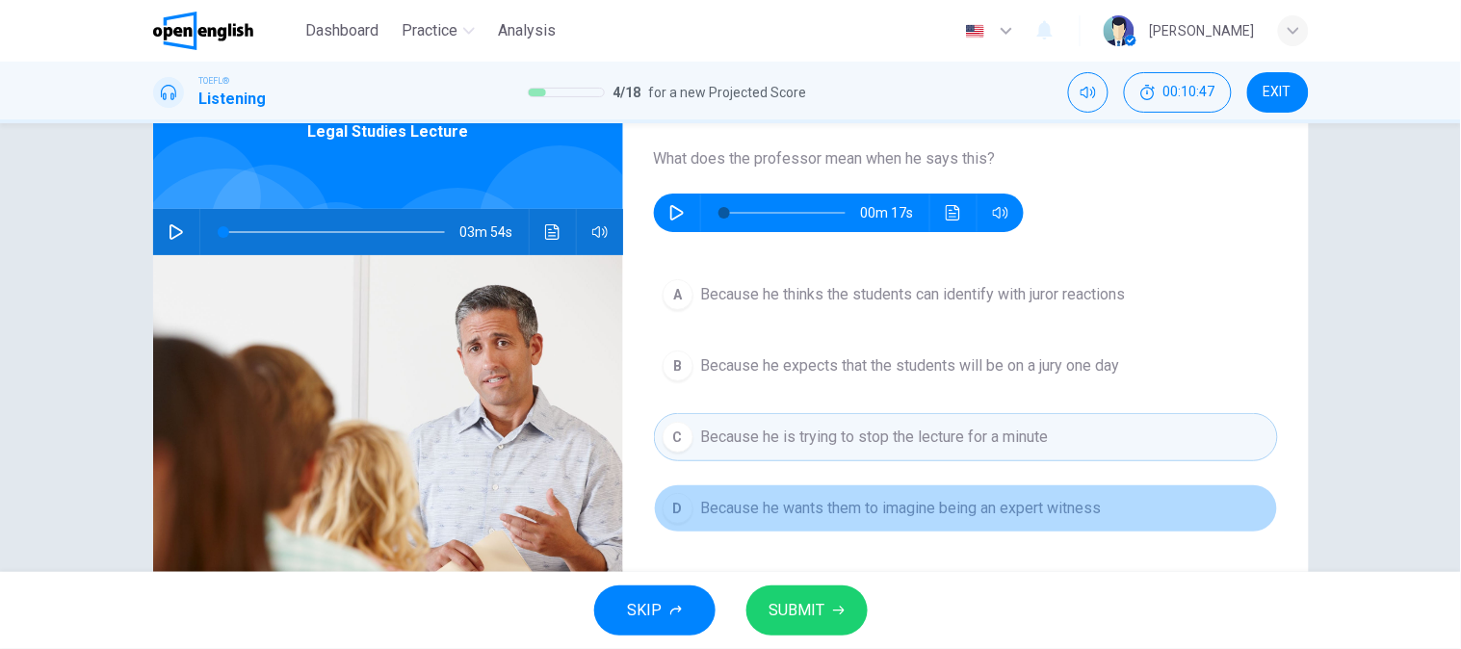
click at [726, 526] on button "D Because he wants them to imagine being an expert witness" at bounding box center [966, 509] width 624 height 48
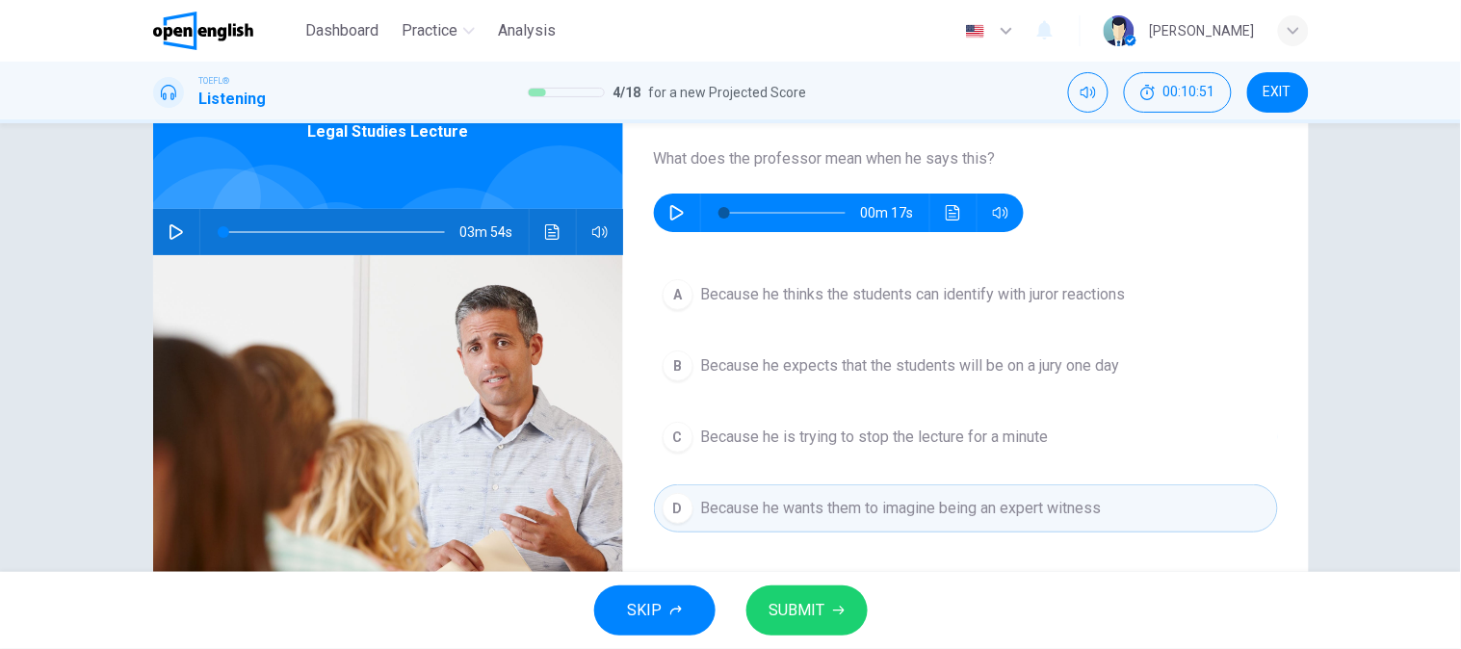
click at [782, 624] on button "SUBMIT" at bounding box center [806, 611] width 121 height 50
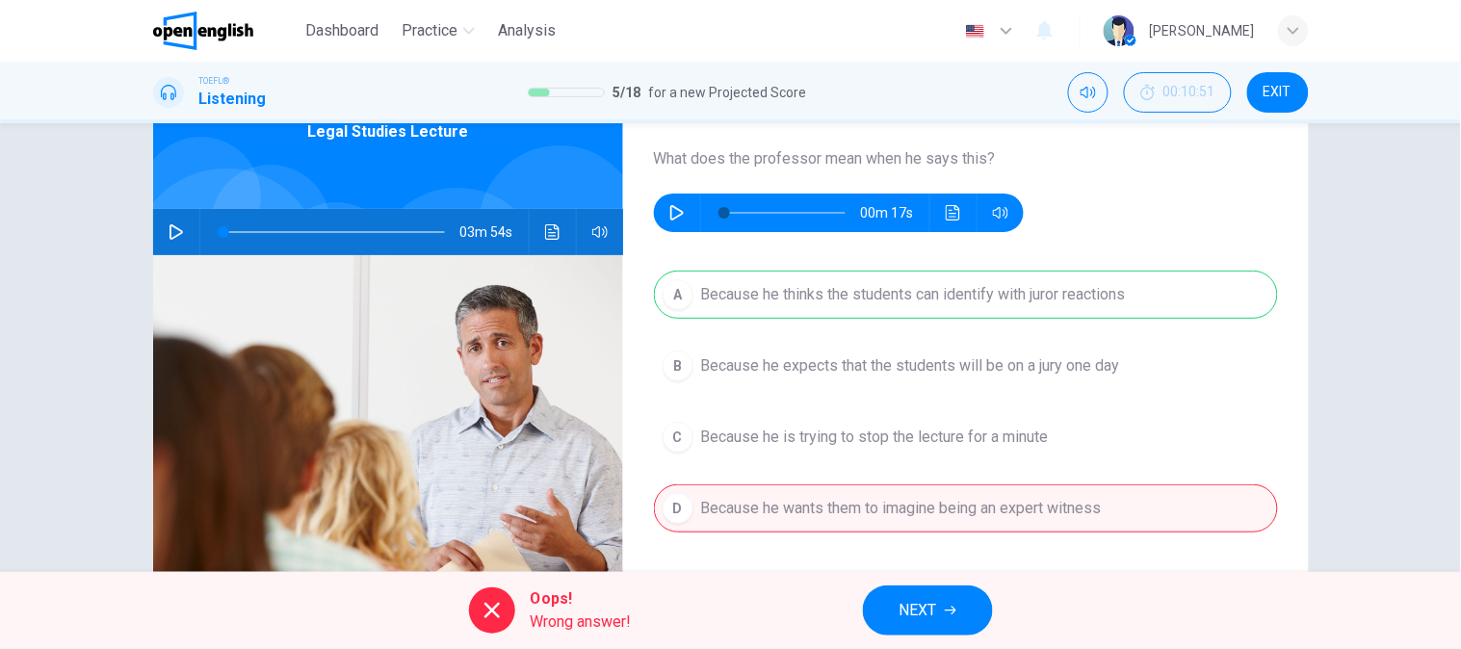
click at [912, 611] on span "NEXT" at bounding box center [919, 610] width 38 height 27
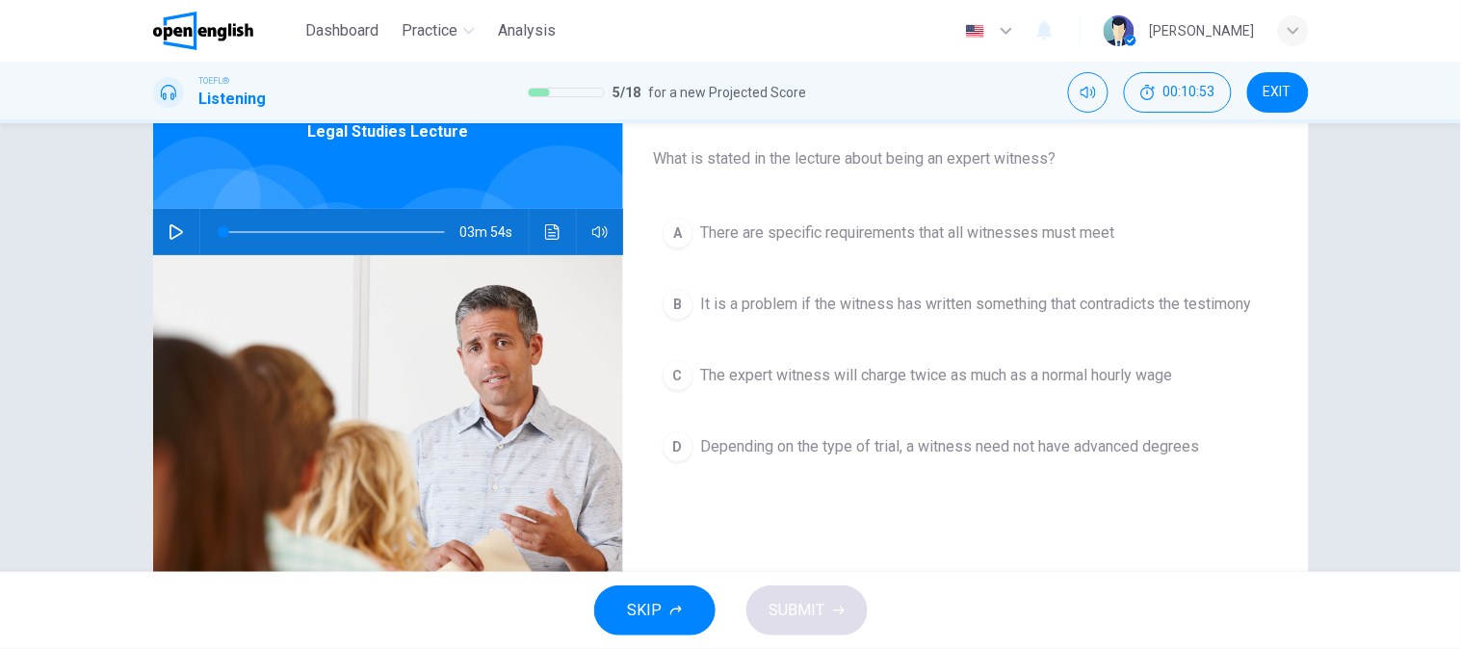
click at [840, 544] on div "Question 6 What is stated in the lecture about being an expert witness? A There…" at bounding box center [966, 389] width 686 height 669
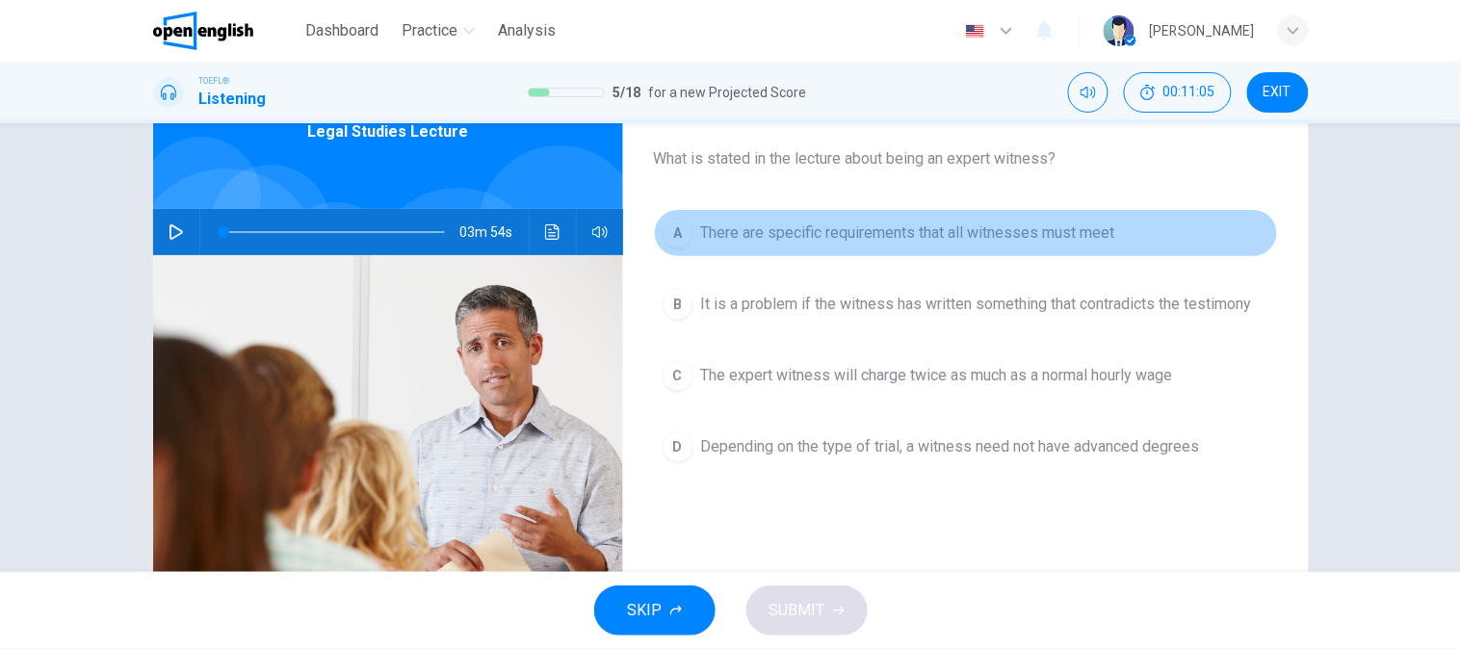
click at [801, 218] on button "A There are specific requirements that all witnesses must meet" at bounding box center [966, 233] width 624 height 48
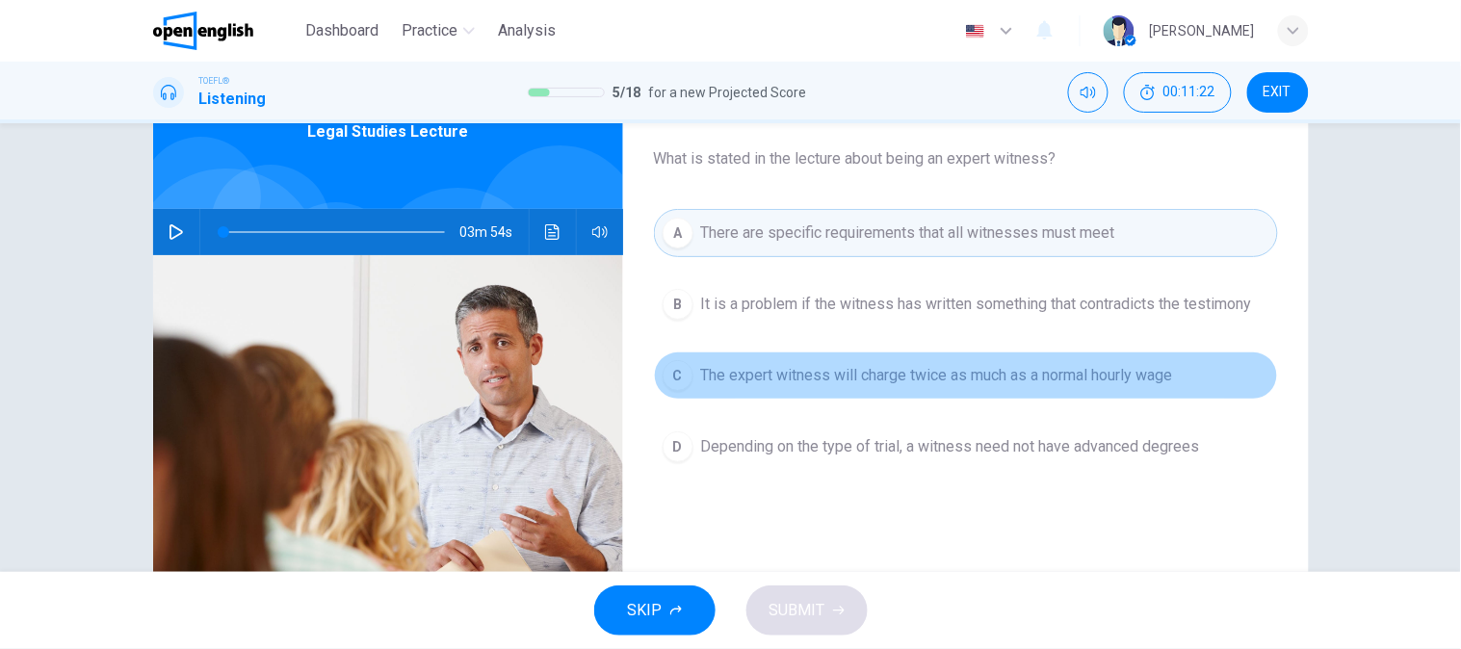
click at [1057, 380] on span "The expert witness will charge twice as much as a normal hourly wage" at bounding box center [937, 375] width 472 height 23
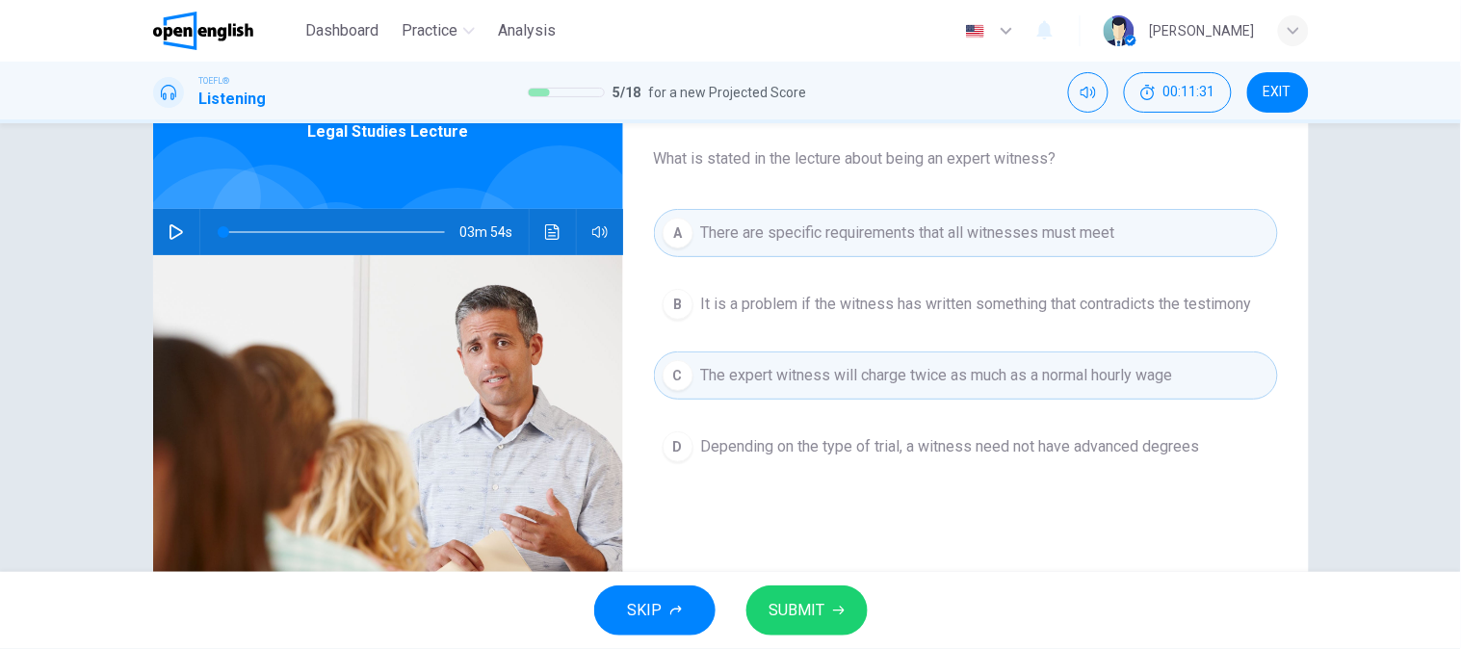
click at [1013, 441] on span "Depending on the type of trial, a witness need not have advanced degrees" at bounding box center [950, 446] width 499 height 23
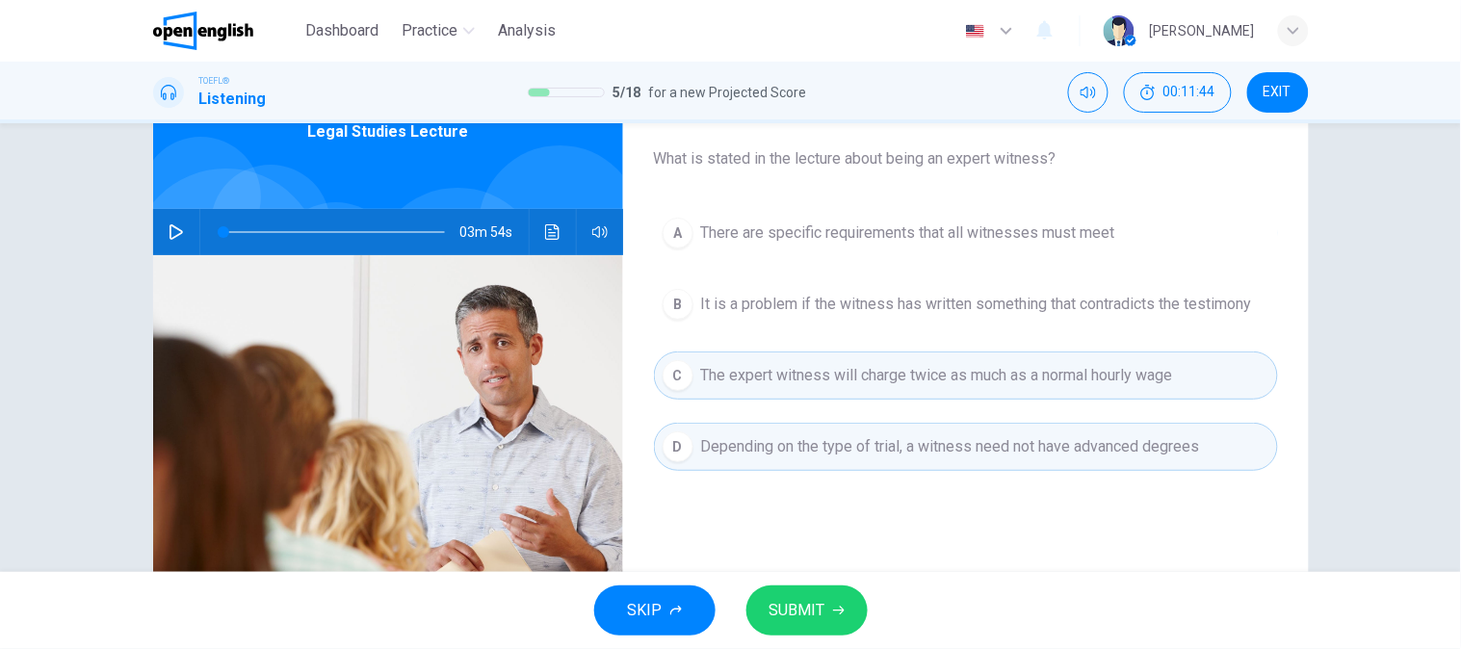
click at [825, 246] on button "A There are specific requirements that all witnesses must meet" at bounding box center [966, 233] width 624 height 48
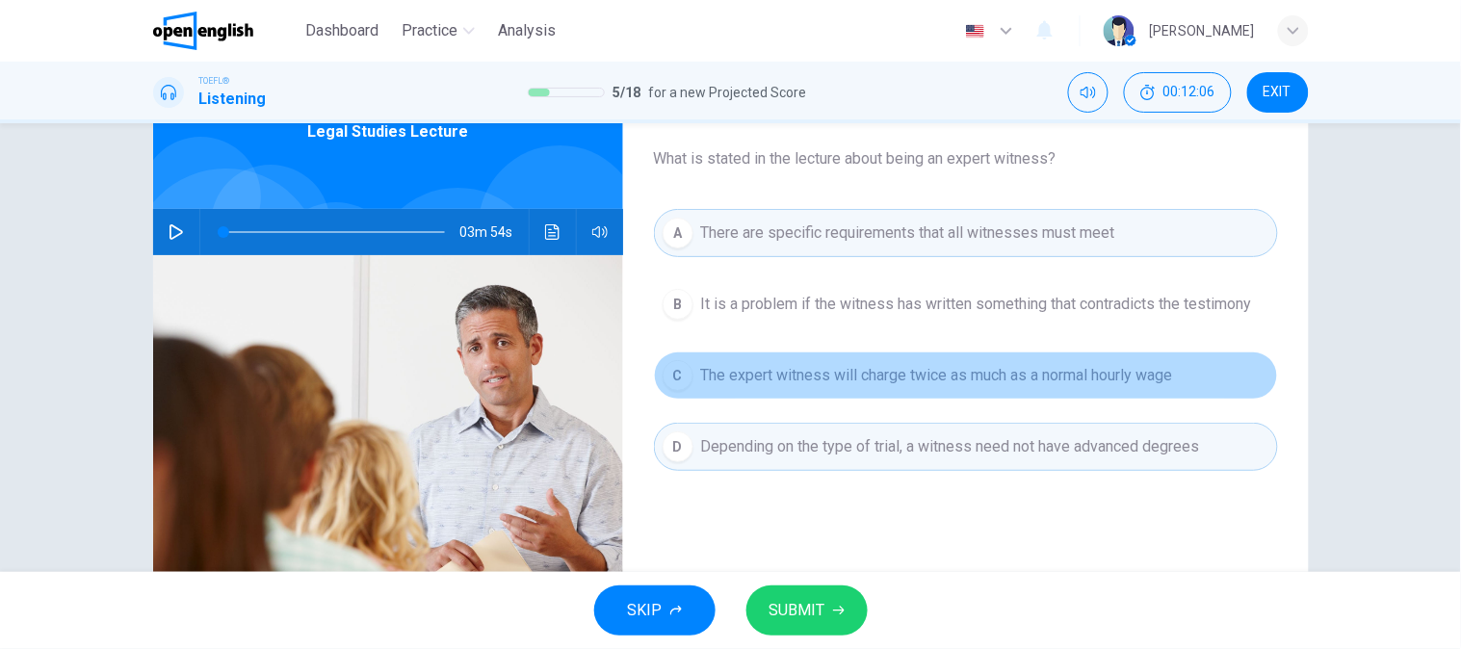
click at [840, 393] on button "C The expert witness will charge twice as much as a normal hourly wage" at bounding box center [966, 376] width 624 height 48
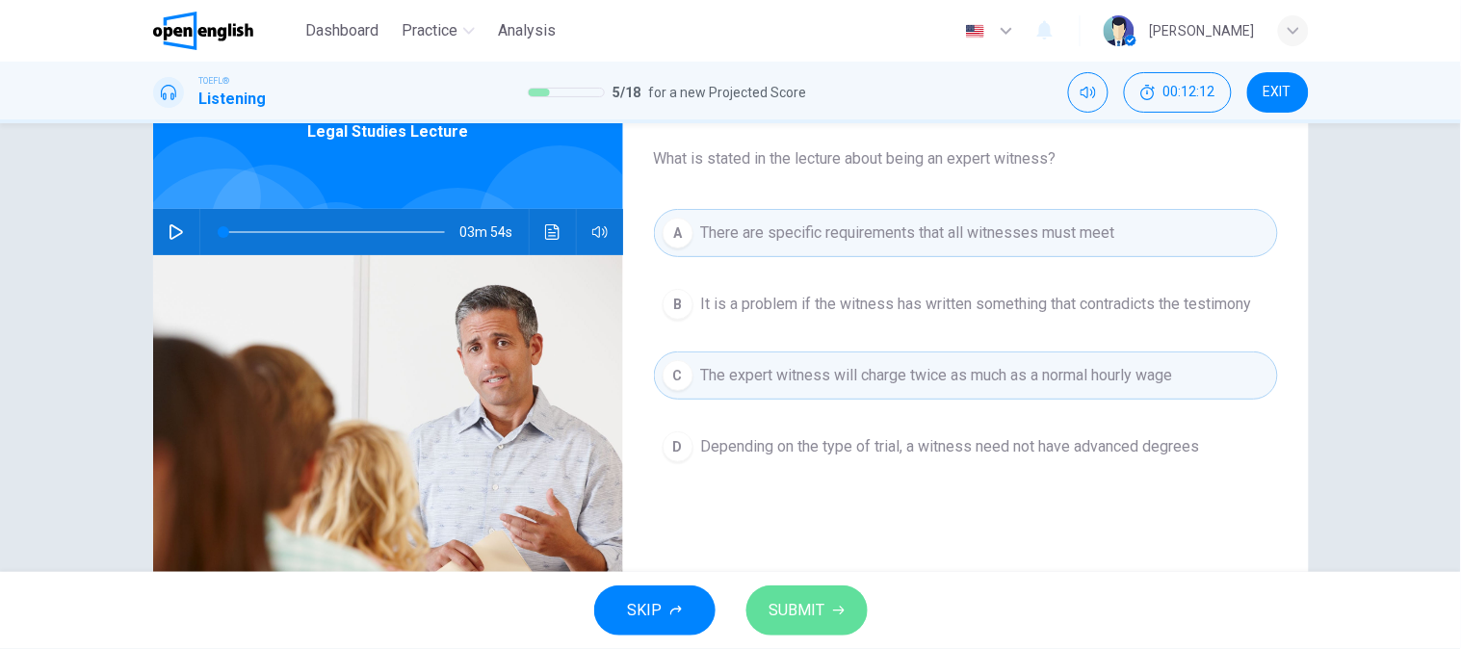
click at [807, 607] on span "SUBMIT" at bounding box center [798, 610] width 56 height 27
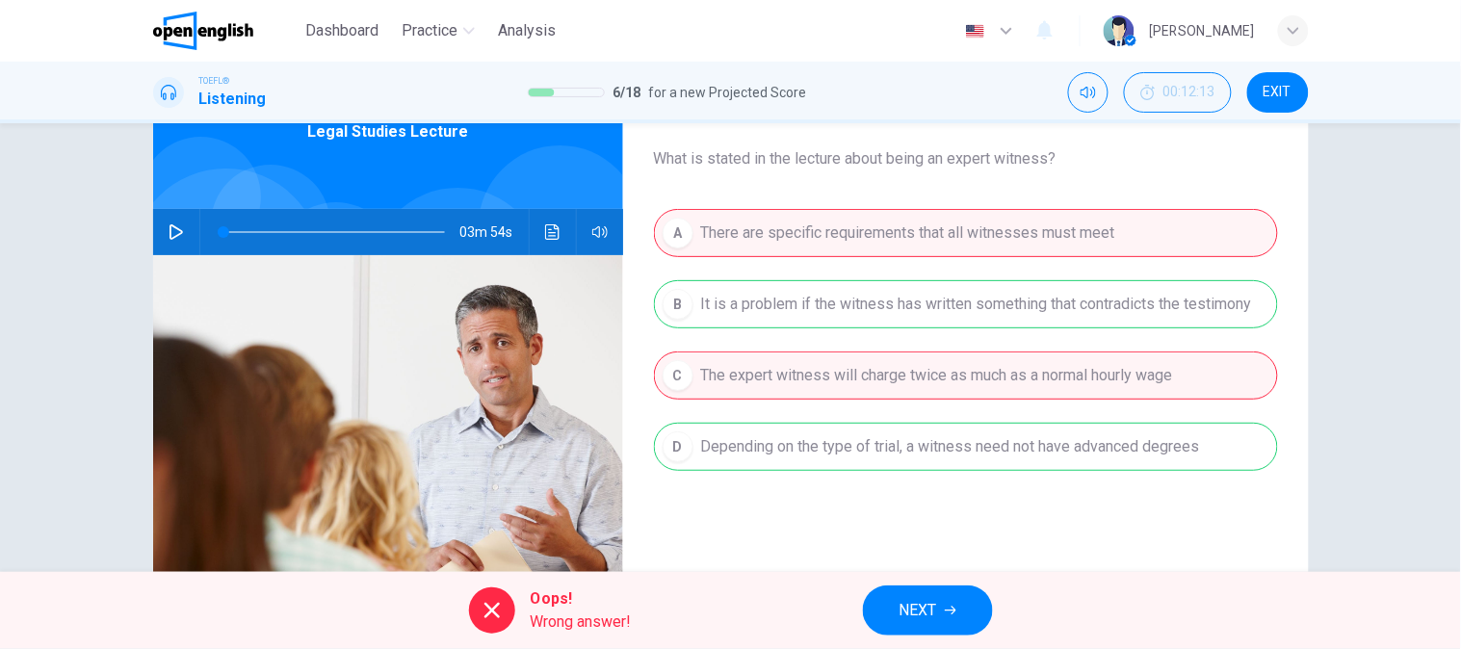
click at [929, 324] on div "A There are specific requirements that all witnesses must meet B It is a proble…" at bounding box center [966, 359] width 624 height 301
click at [923, 608] on span "NEXT" at bounding box center [919, 610] width 38 height 27
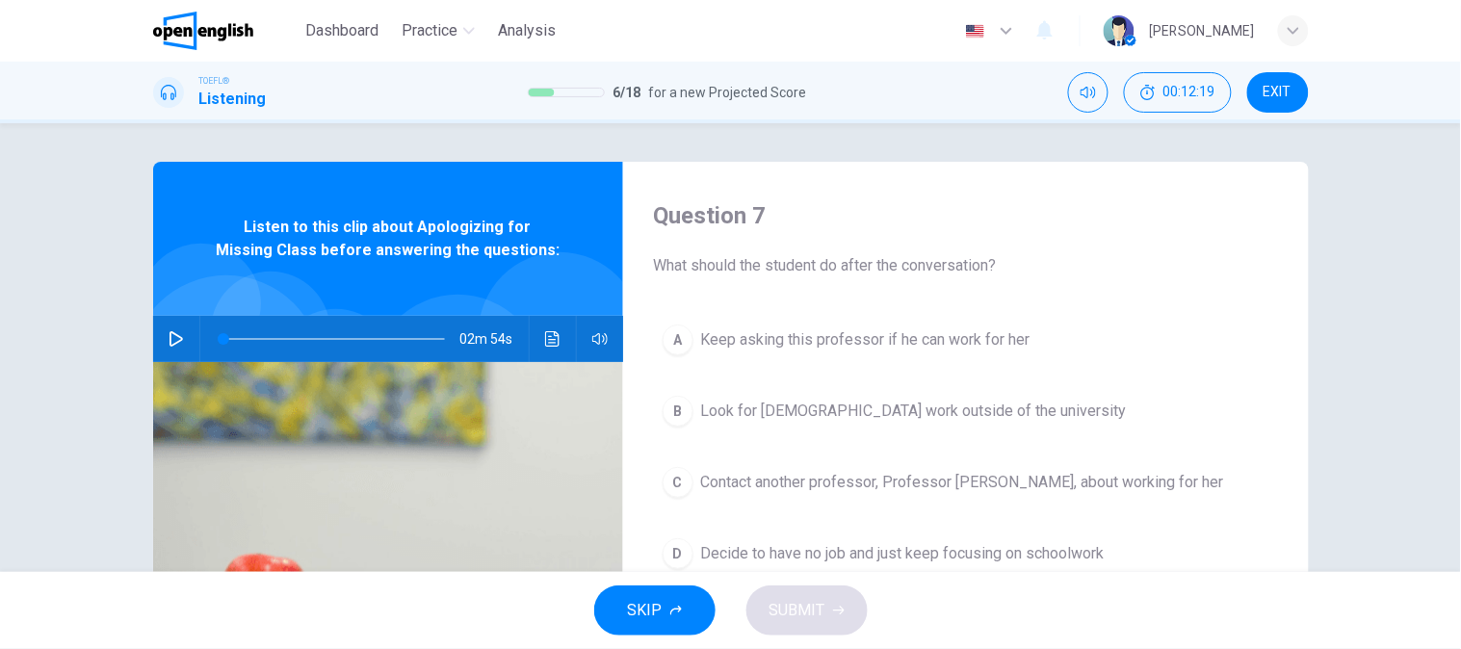
click at [169, 341] on icon "button" at bounding box center [176, 338] width 15 height 15
drag, startPoint x: 637, startPoint y: 383, endPoint x: 720, endPoint y: 389, distance: 83.0
click at [720, 389] on body "This site uses cookies, as explained in our Privacy Policy . If you agree to th…" at bounding box center [730, 324] width 1461 height 649
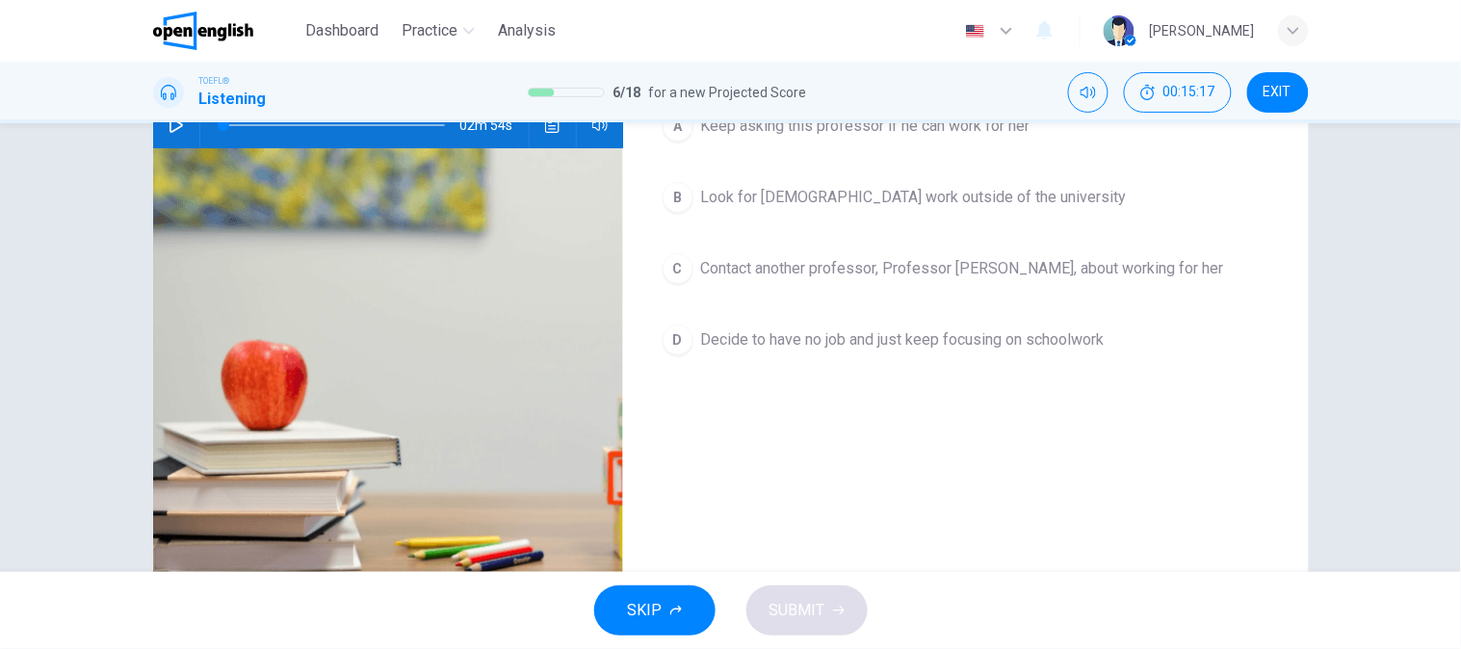
scroll to position [107, 0]
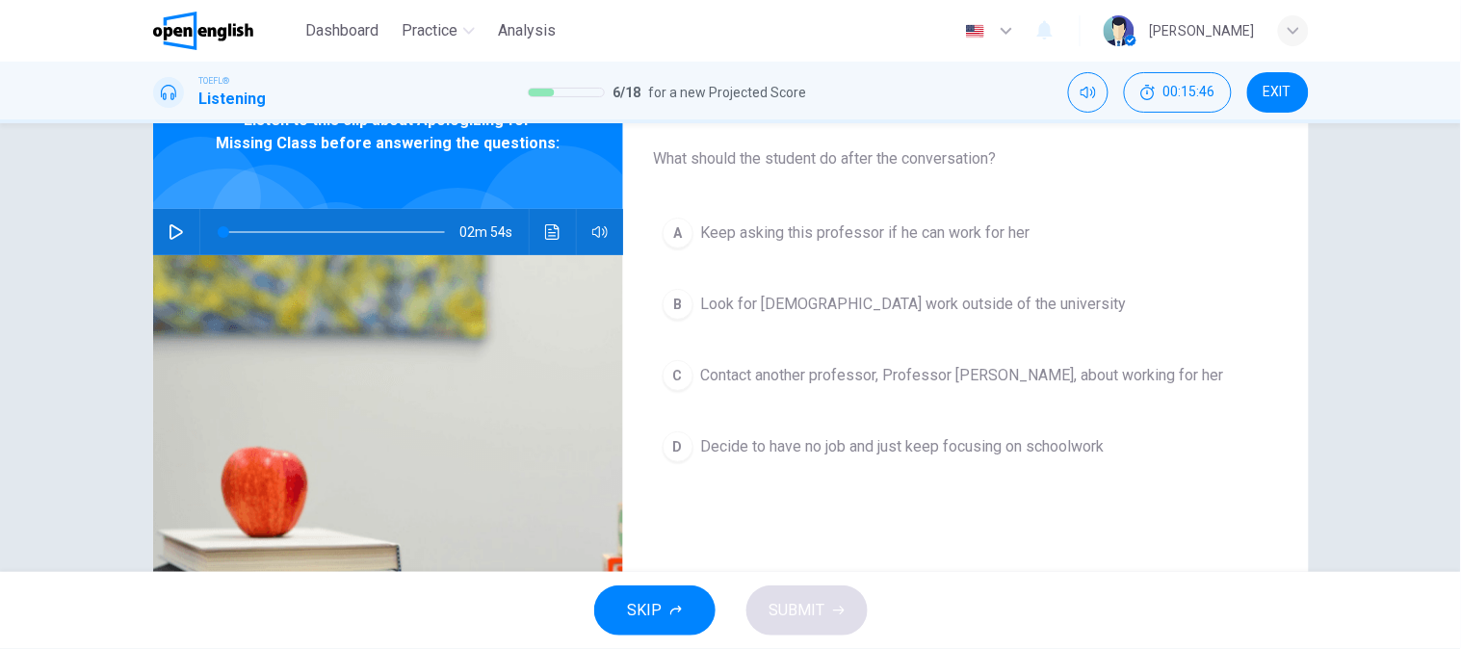
drag, startPoint x: 797, startPoint y: 344, endPoint x: 799, endPoint y: 380, distance: 36.7
click at [797, 345] on div "A Keep asking this professor if he can work for her B Look for [DEMOGRAPHIC_DAT…" at bounding box center [966, 359] width 624 height 301
click at [799, 380] on span "Contact another professor, Professor [PERSON_NAME], about working for her" at bounding box center [962, 375] width 523 height 23
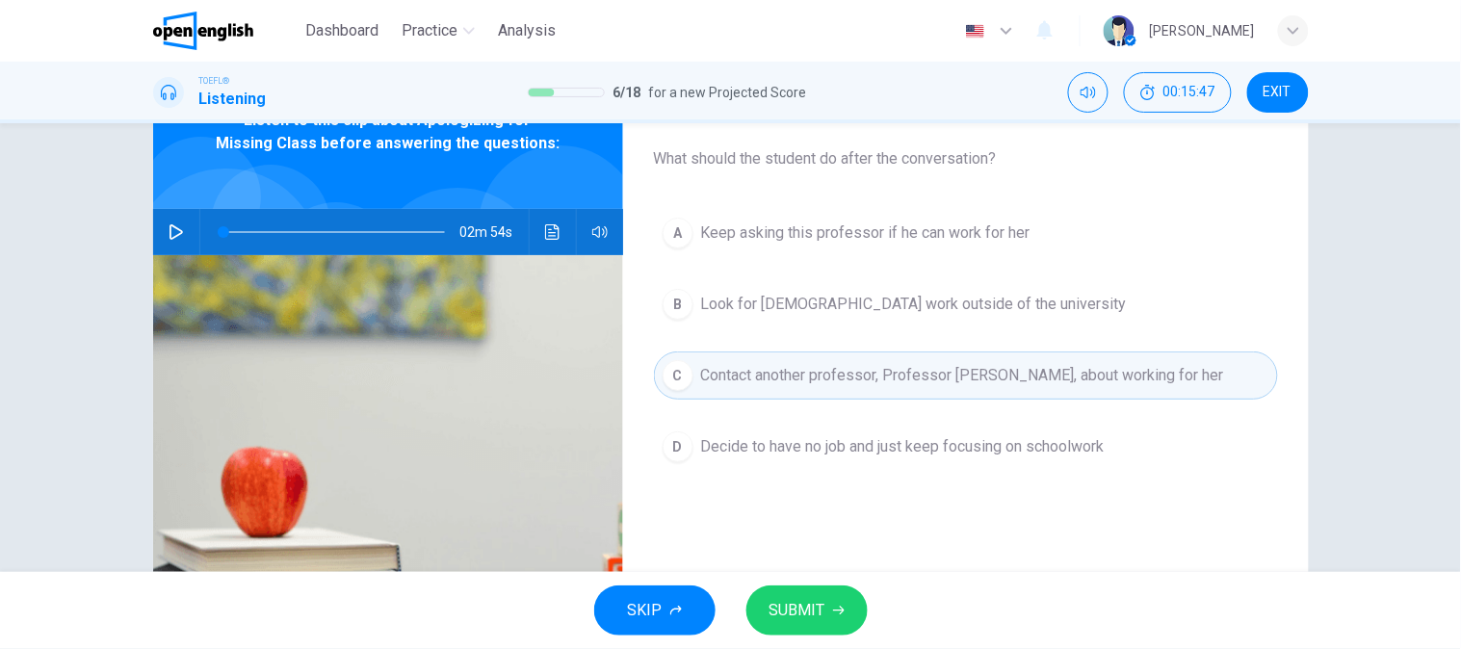
click at [844, 610] on button "SUBMIT" at bounding box center [806, 611] width 121 height 50
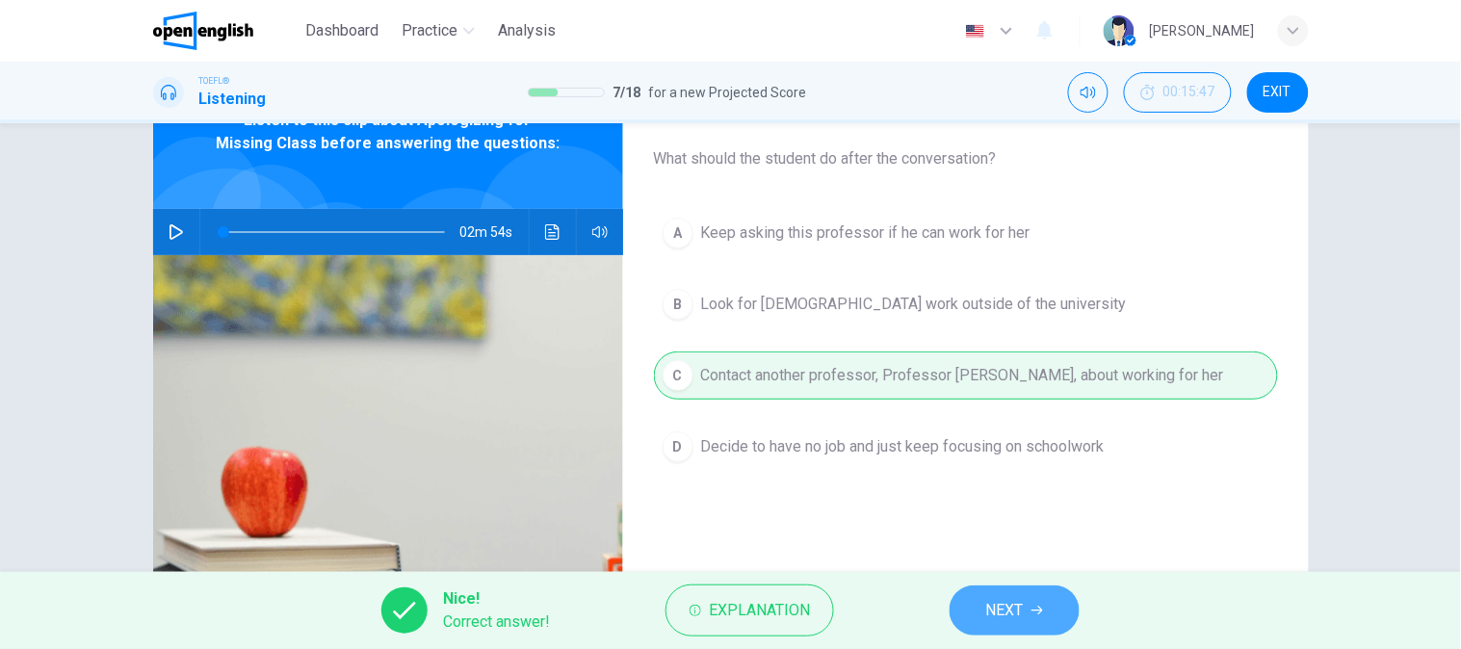
click at [1065, 626] on button "NEXT" at bounding box center [1015, 611] width 130 height 50
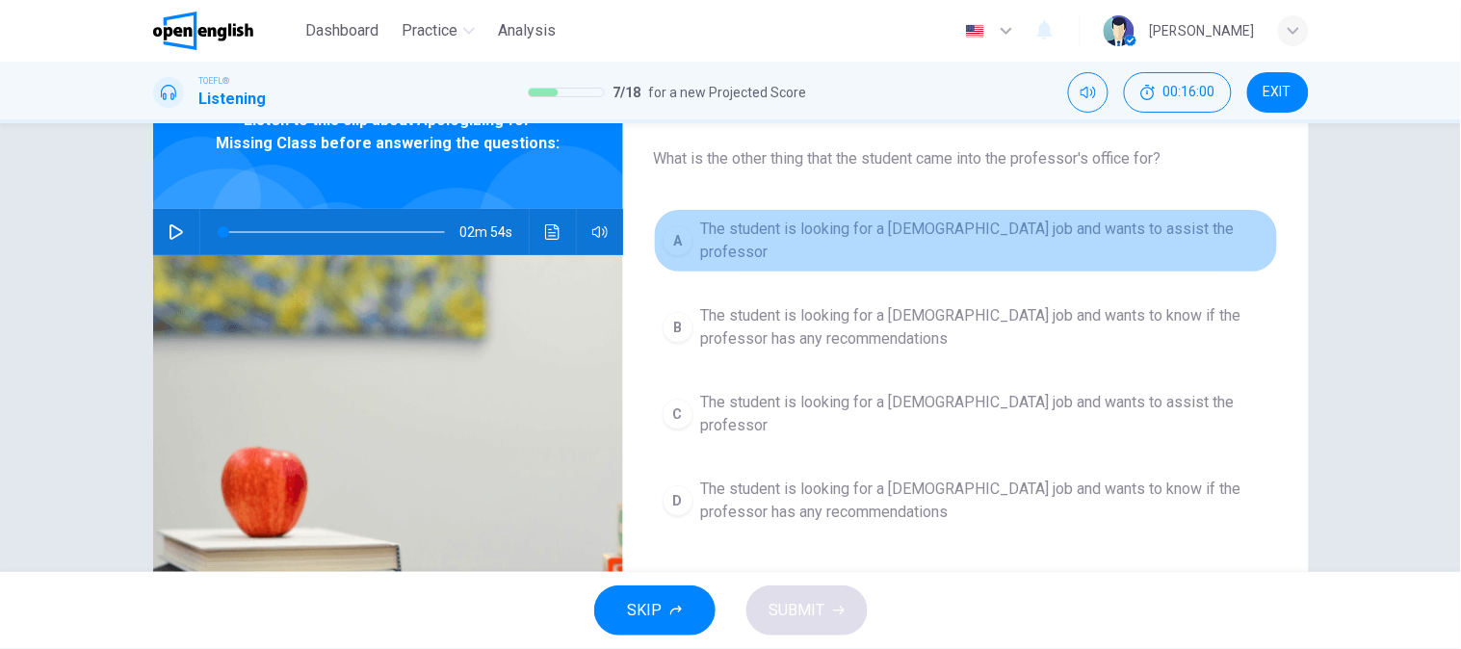
click at [843, 238] on span "The student is looking for a [DEMOGRAPHIC_DATA] job and wants to assist the pro…" at bounding box center [985, 241] width 568 height 46
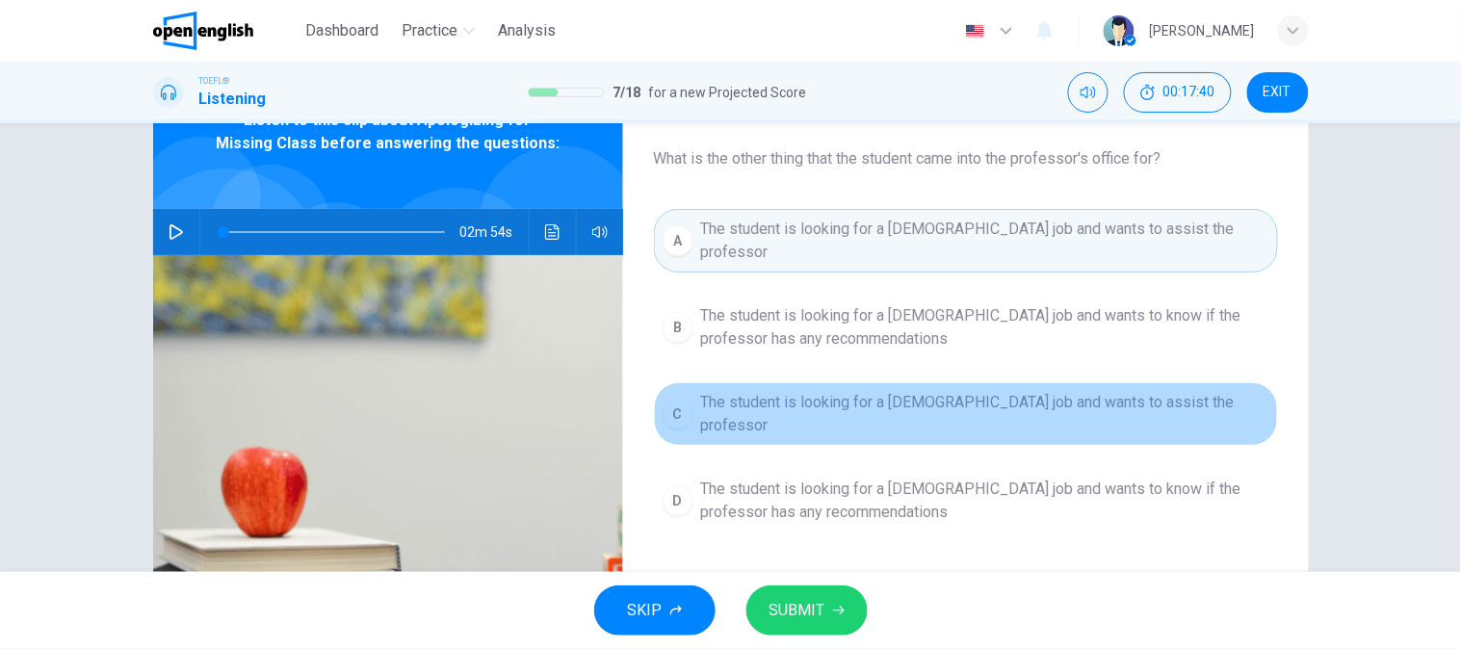
click at [793, 402] on span "The student is looking for a [DEMOGRAPHIC_DATA] job and wants to assist the pro…" at bounding box center [985, 414] width 568 height 46
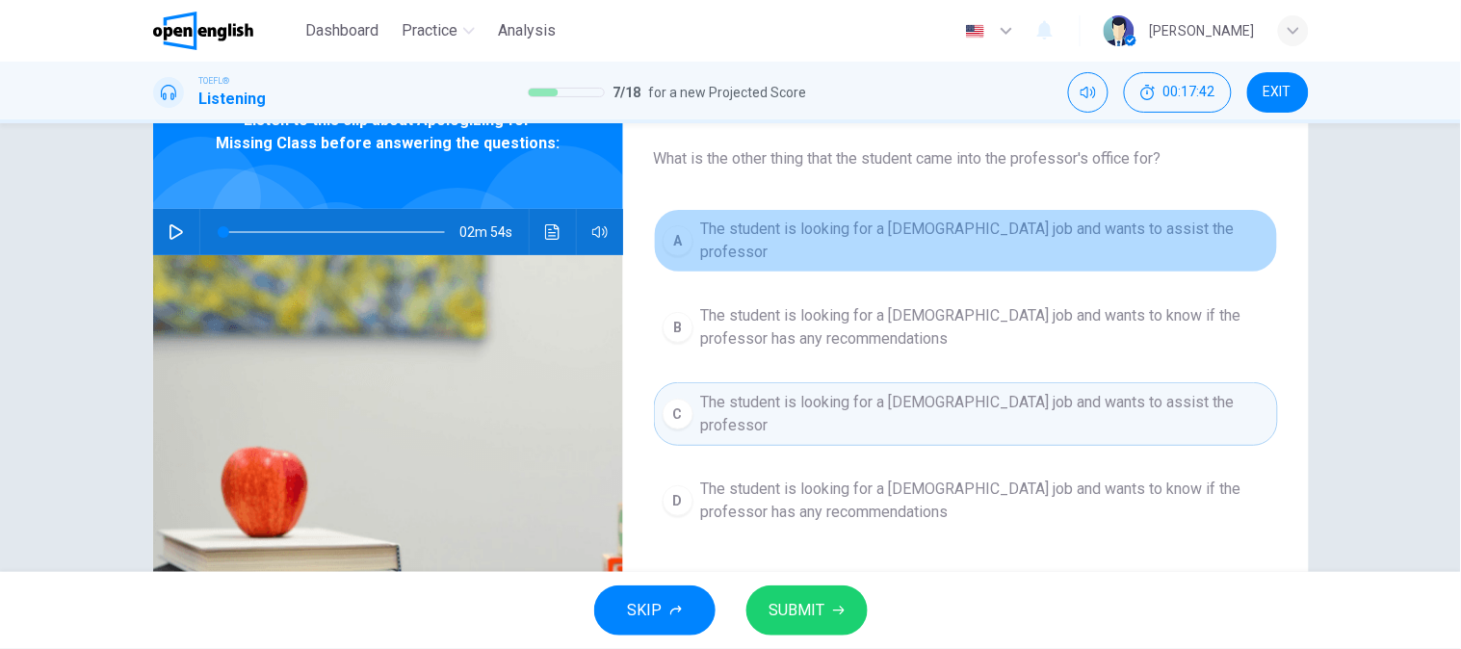
click at [863, 242] on span "The student is looking for a [DEMOGRAPHIC_DATA] job and wants to assist the pro…" at bounding box center [985, 241] width 568 height 46
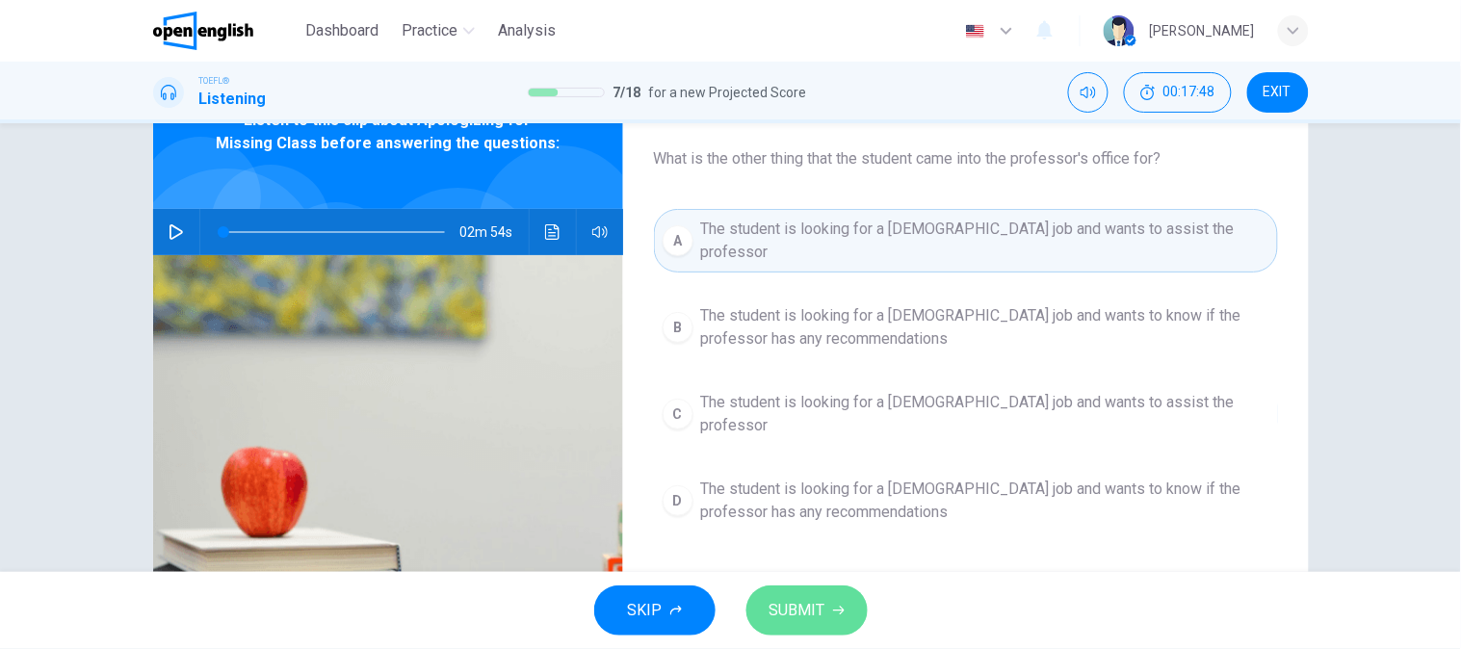
click at [796, 592] on button "SUBMIT" at bounding box center [806, 611] width 121 height 50
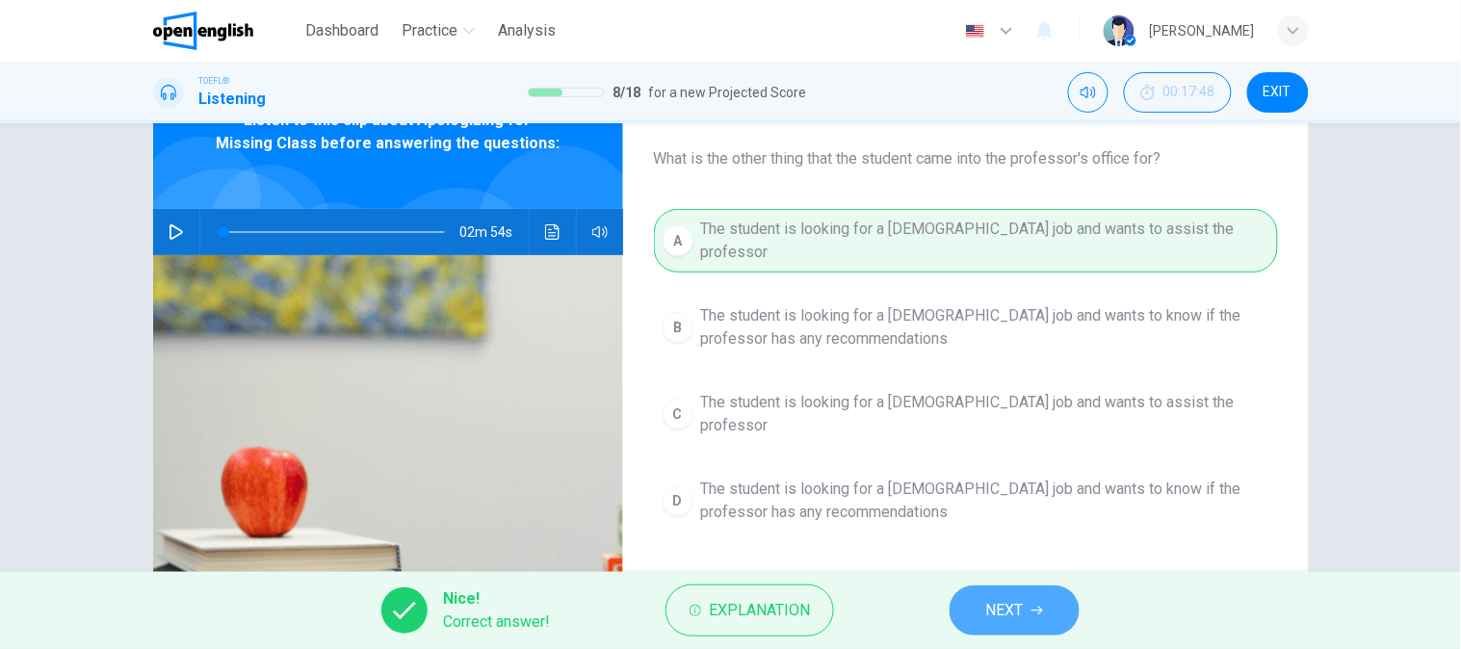
click at [1021, 618] on span "NEXT" at bounding box center [1005, 610] width 38 height 27
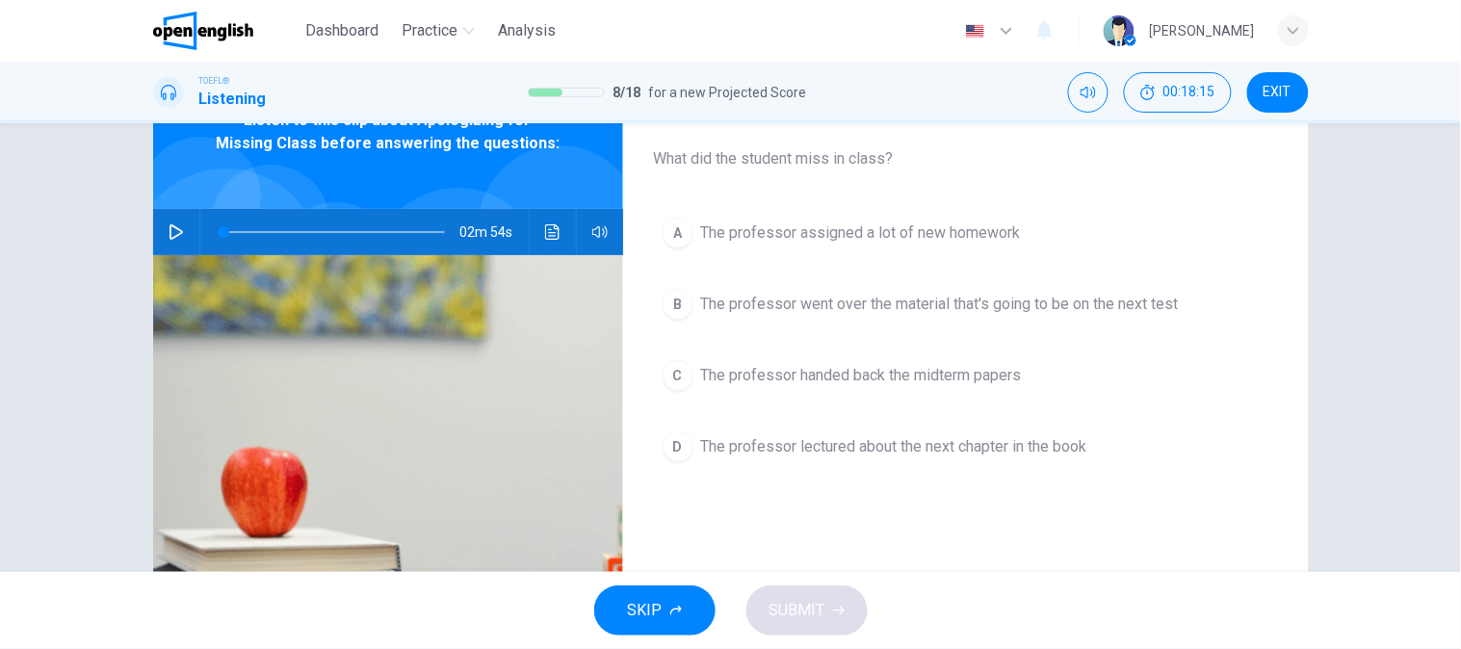
click at [156, 229] on div "02m 54s" at bounding box center [388, 232] width 470 height 46
click at [161, 232] on button "button" at bounding box center [176, 232] width 31 height 46
click at [227, 233] on span at bounding box center [225, 232] width 12 height 12
click at [169, 235] on icon "button" at bounding box center [176, 231] width 15 height 15
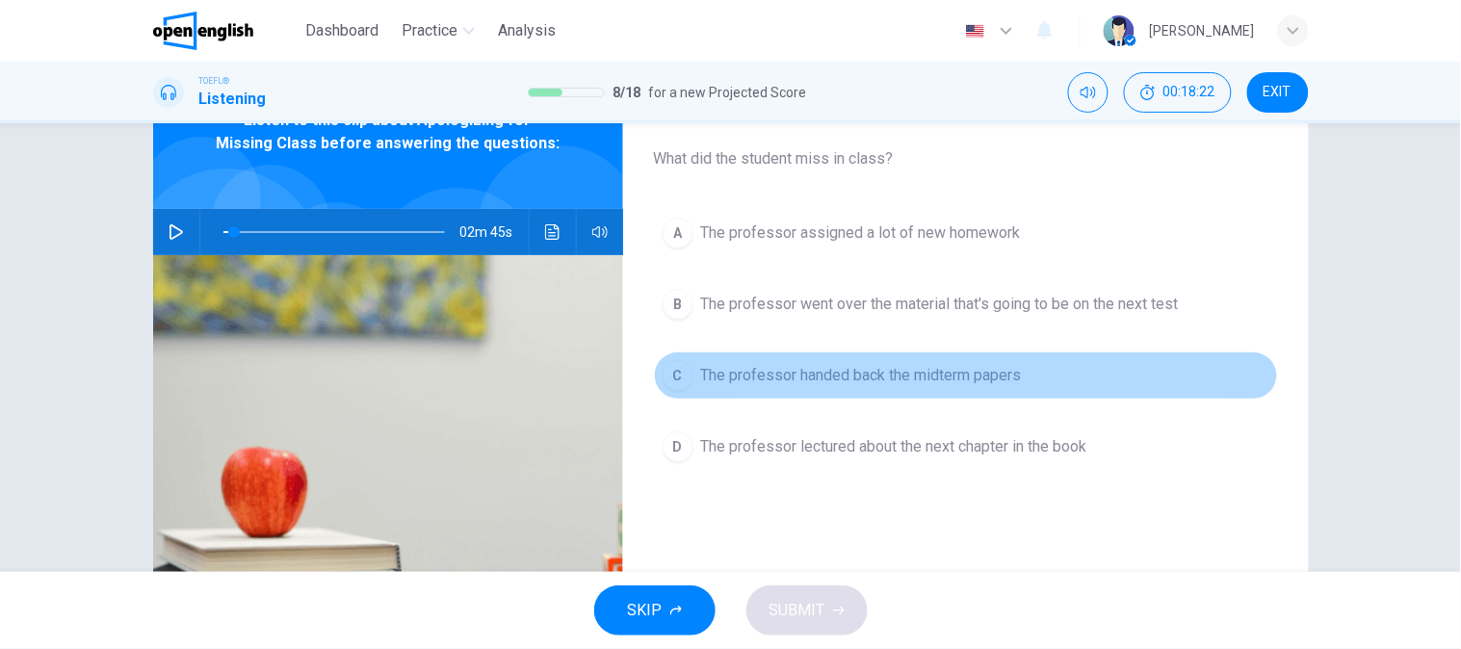
click at [855, 373] on span "The professor handed back the midterm papers" at bounding box center [861, 375] width 321 height 23
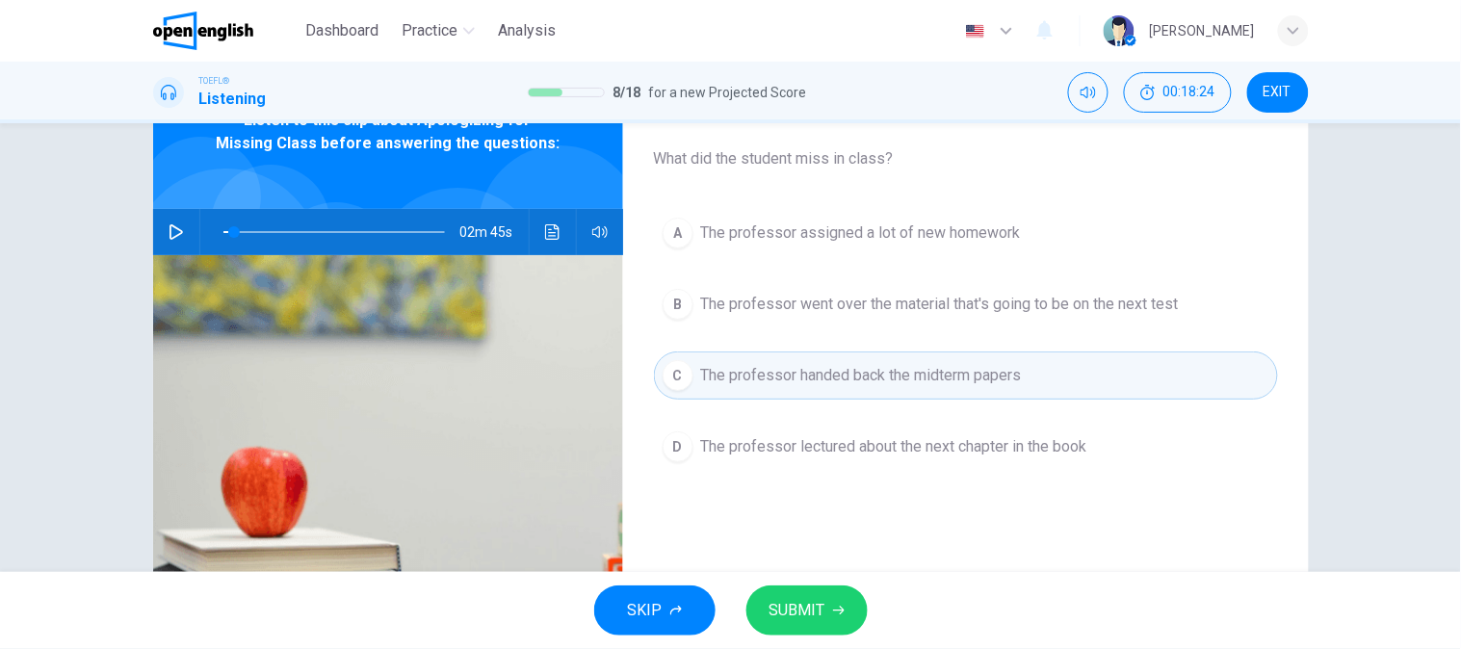
click at [955, 214] on button "A The professor assigned a lot of new homework" at bounding box center [966, 233] width 624 height 48
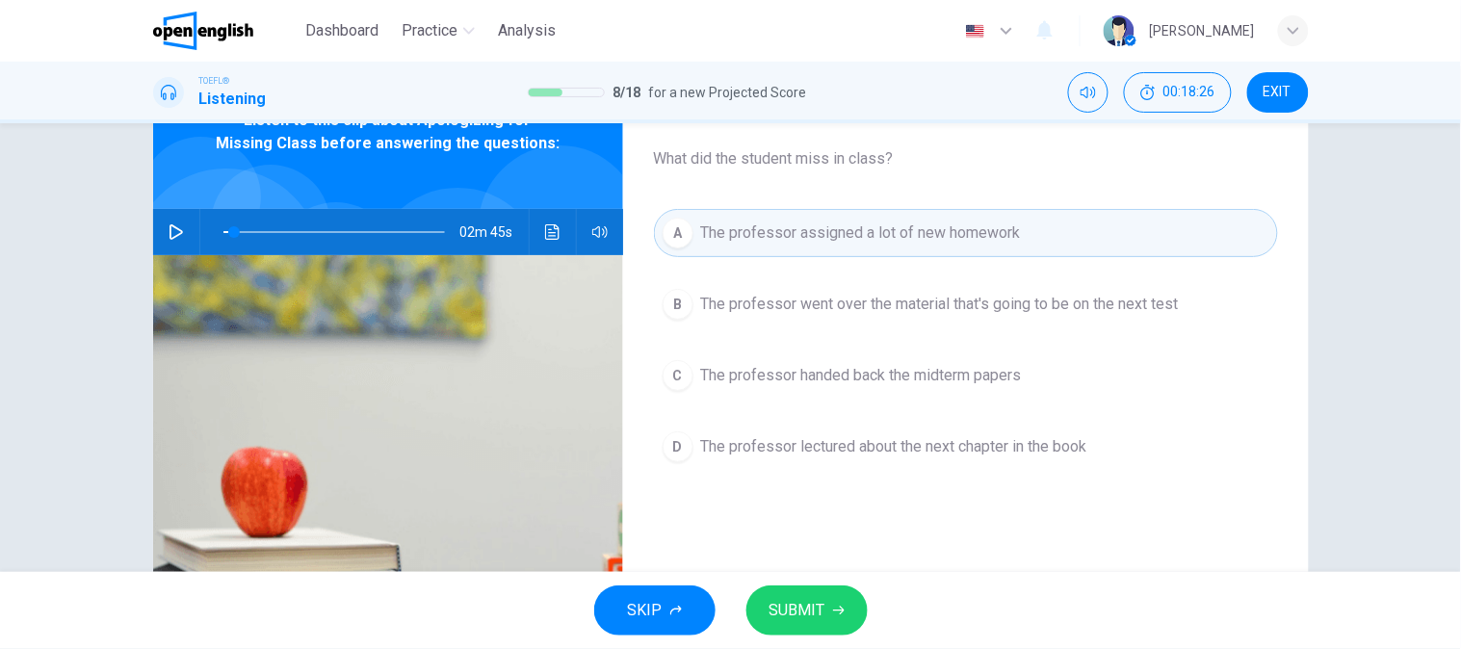
scroll to position [0, 0]
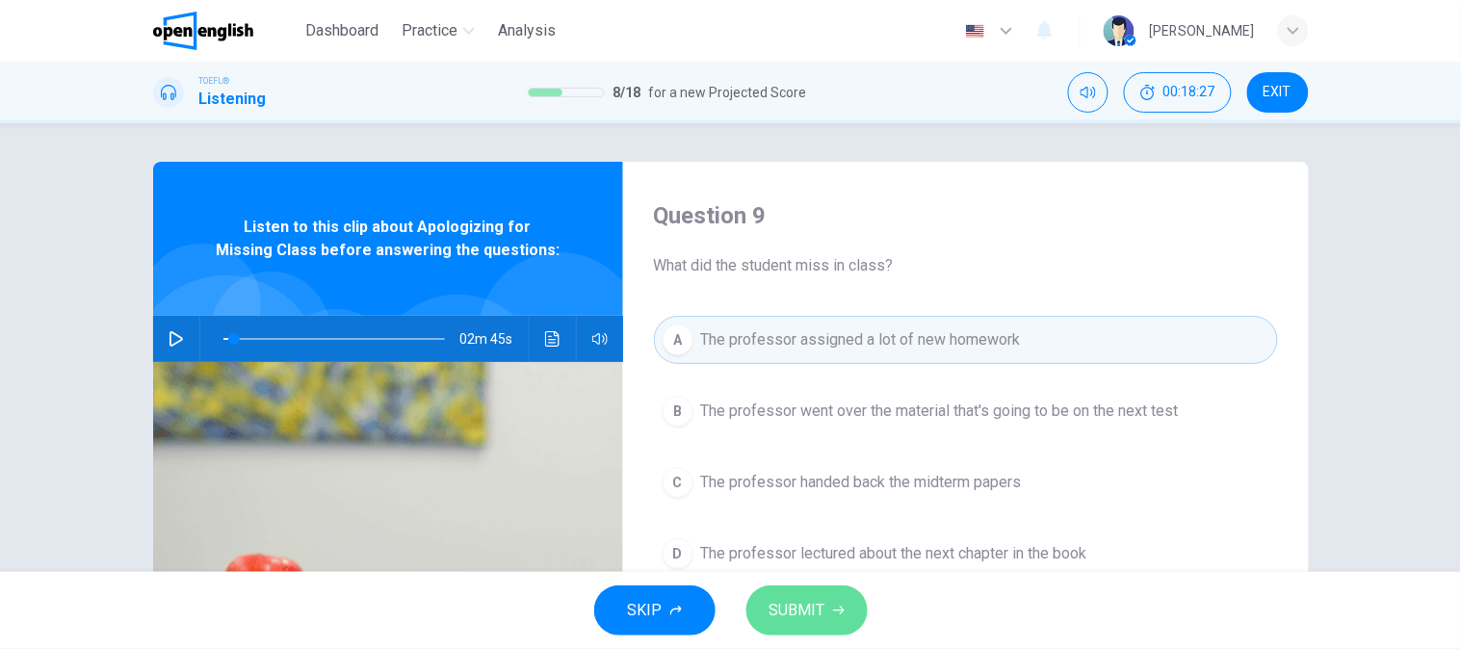
click at [815, 614] on span "SUBMIT" at bounding box center [798, 610] width 56 height 27
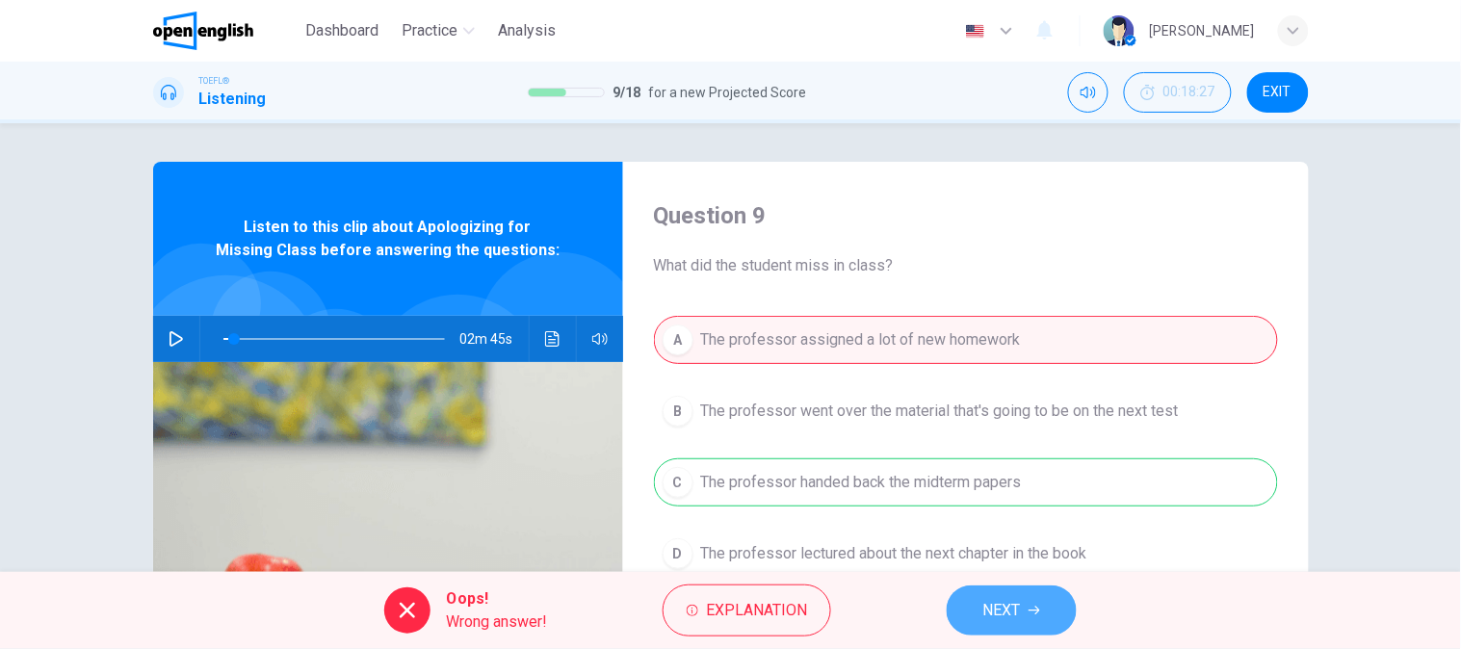
click at [966, 607] on button "NEXT" at bounding box center [1012, 611] width 130 height 50
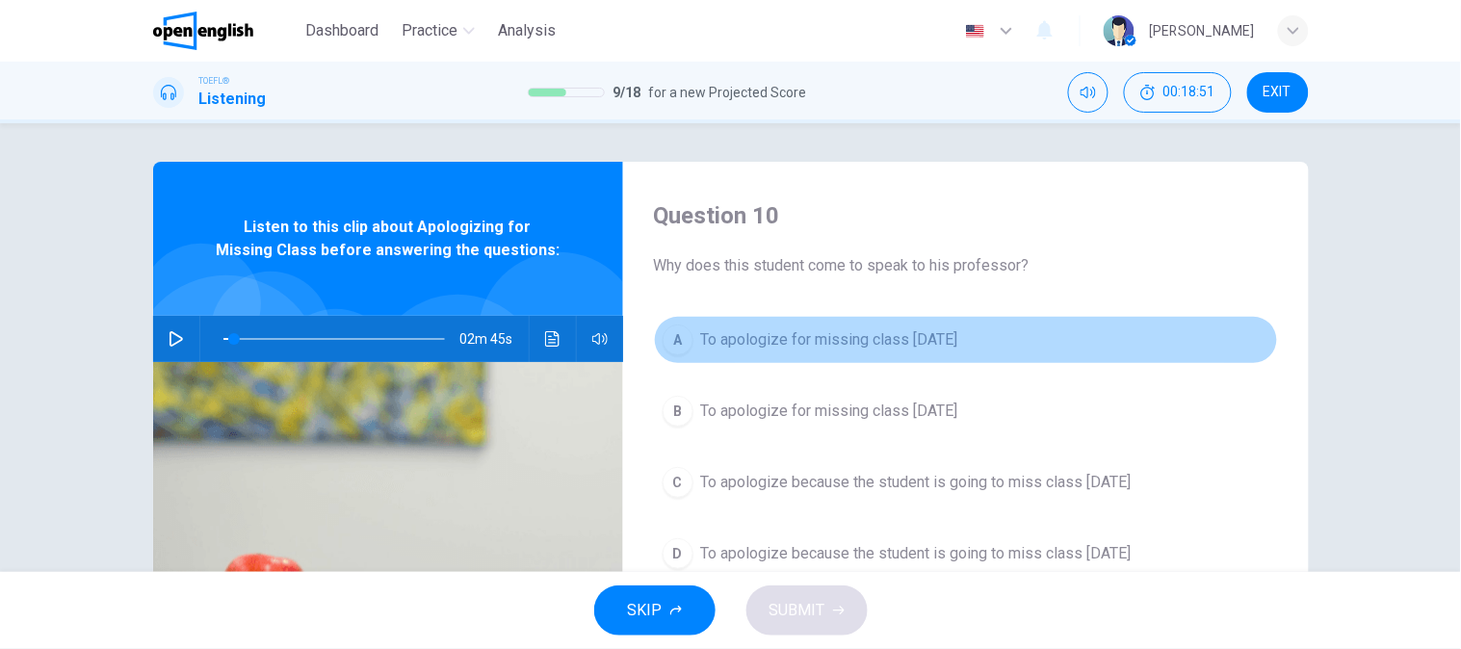
click at [891, 352] on button "A To apologize for missing class [DATE]" at bounding box center [966, 340] width 624 height 48
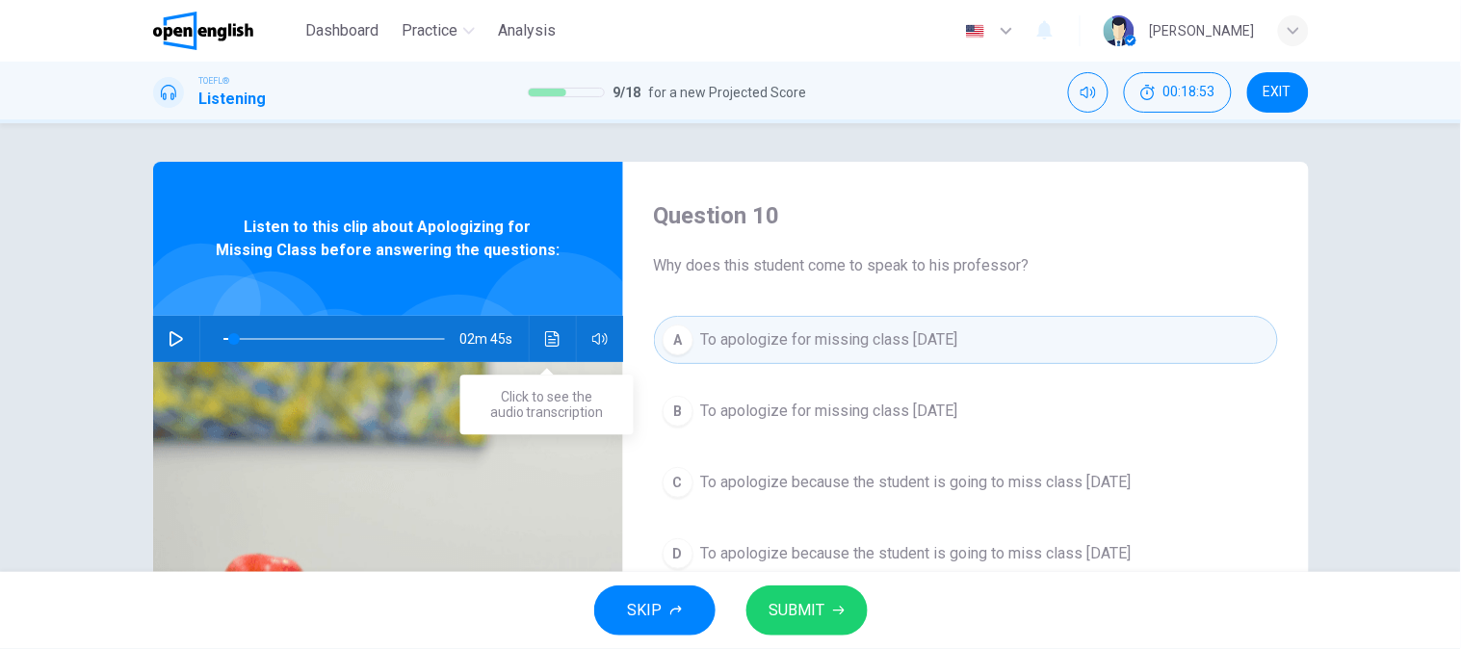
click at [541, 329] on button "Click to see the audio transcription" at bounding box center [552, 339] width 31 height 46
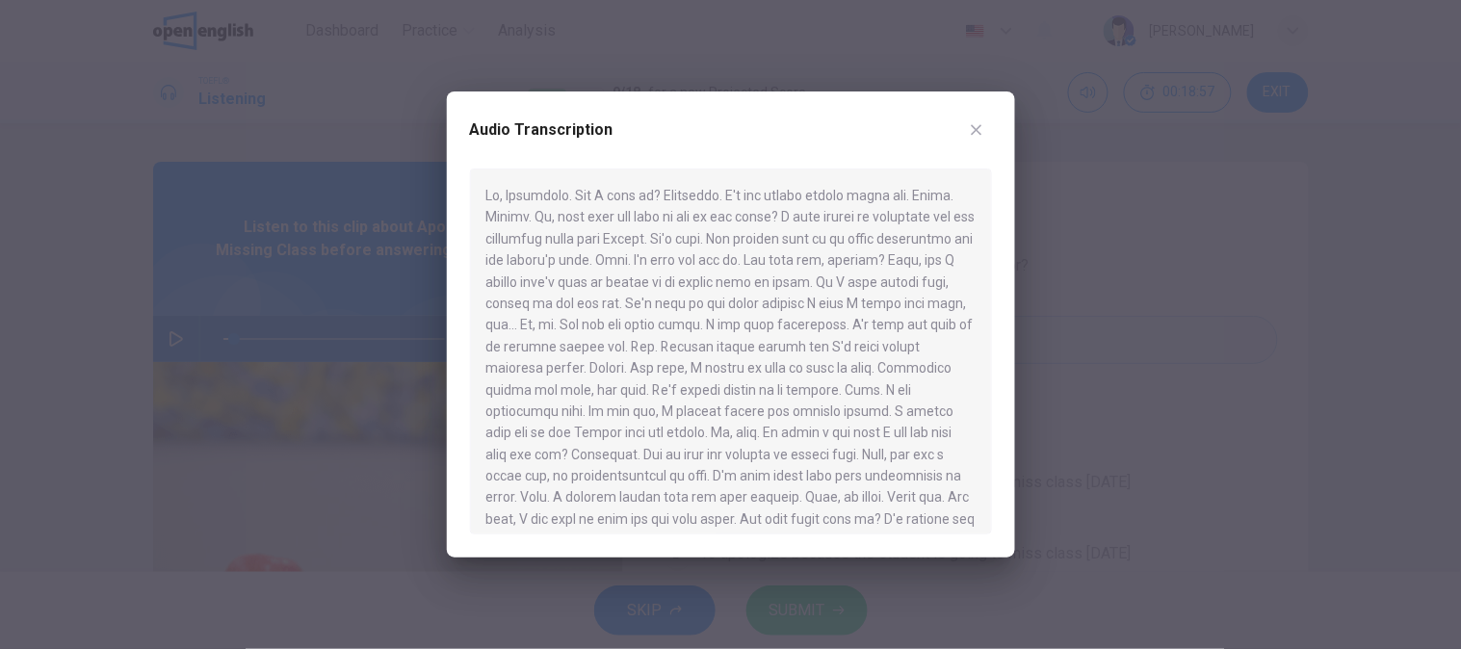
click at [976, 128] on icon "button" at bounding box center [976, 129] width 15 height 15
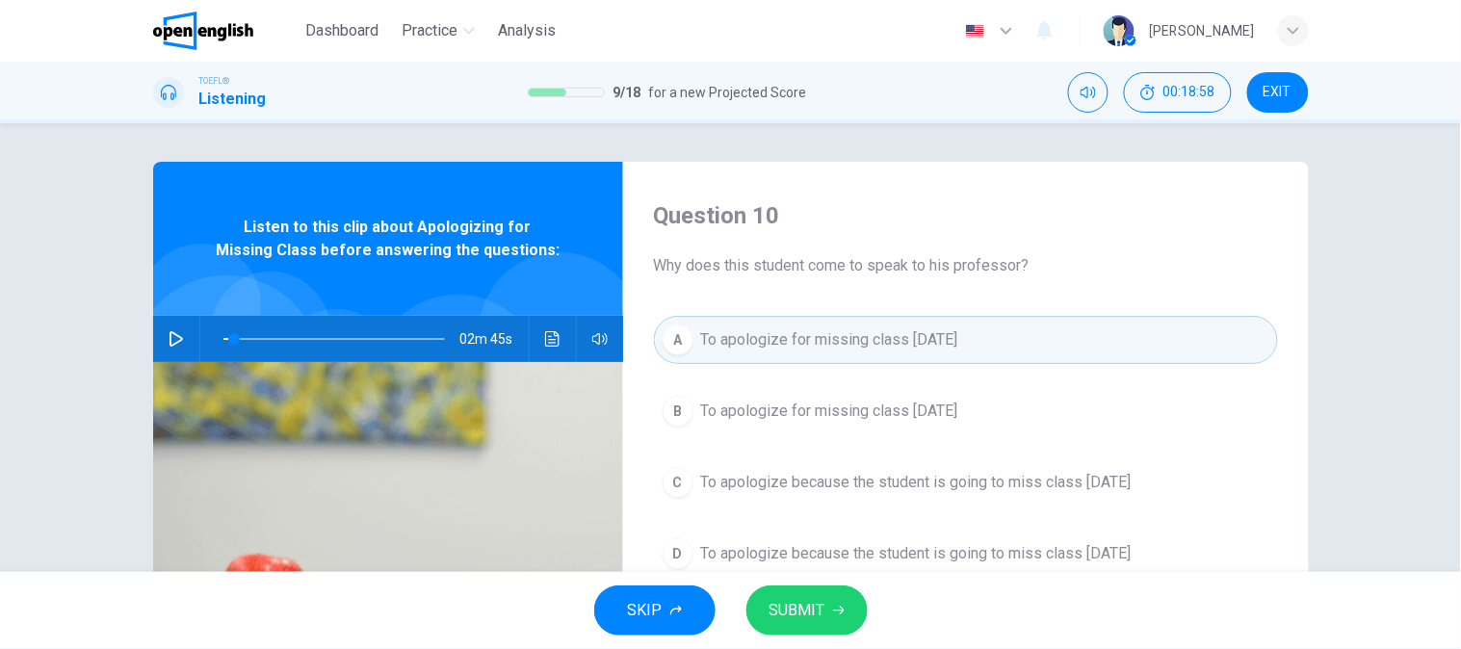
click at [785, 591] on button "SUBMIT" at bounding box center [806, 611] width 121 height 50
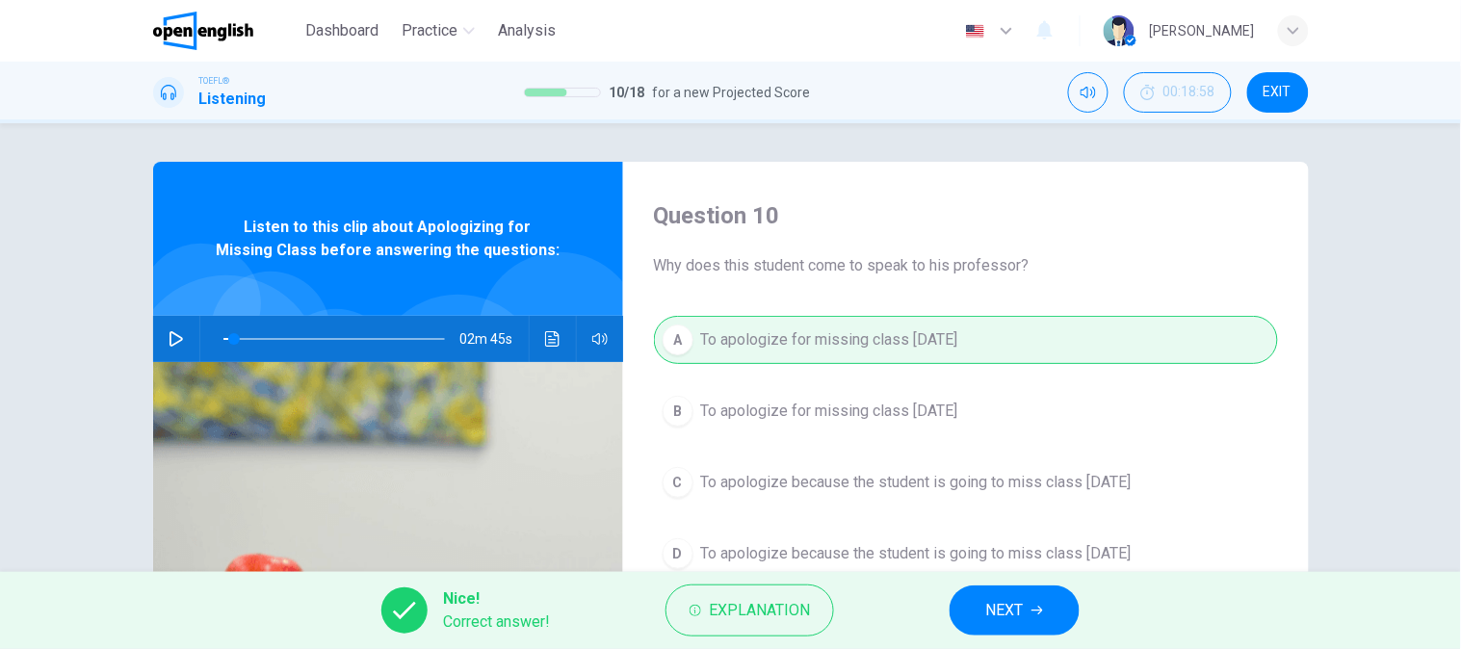
click at [1043, 598] on button "NEXT" at bounding box center [1015, 611] width 130 height 50
type input "*"
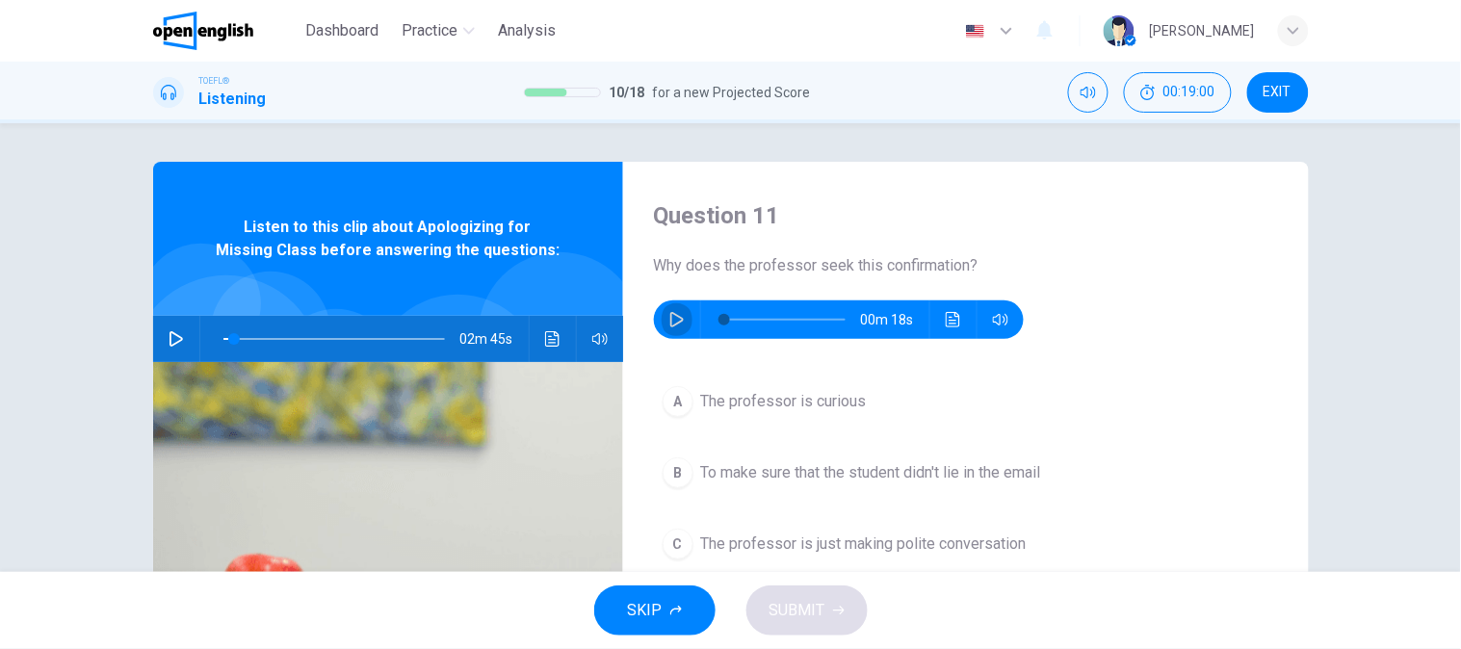
click at [669, 313] on icon "button" at bounding box center [676, 319] width 15 height 15
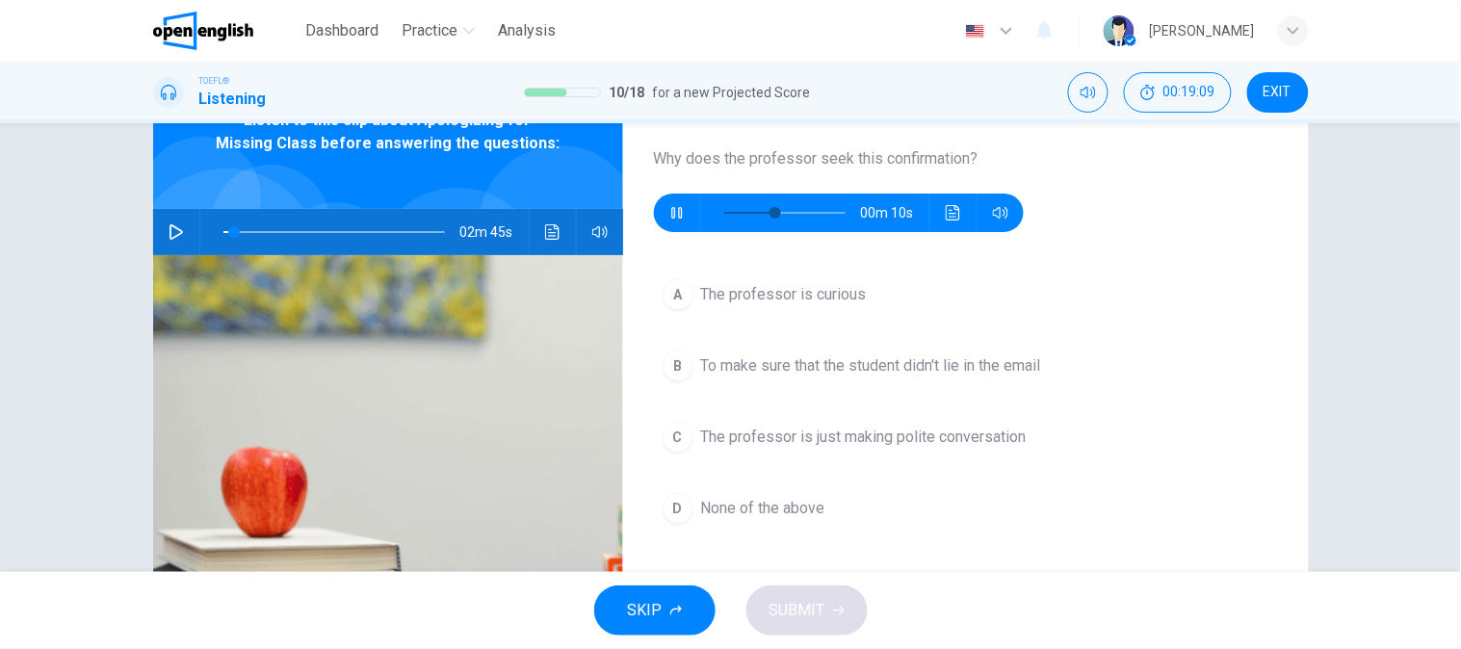
type input "**"
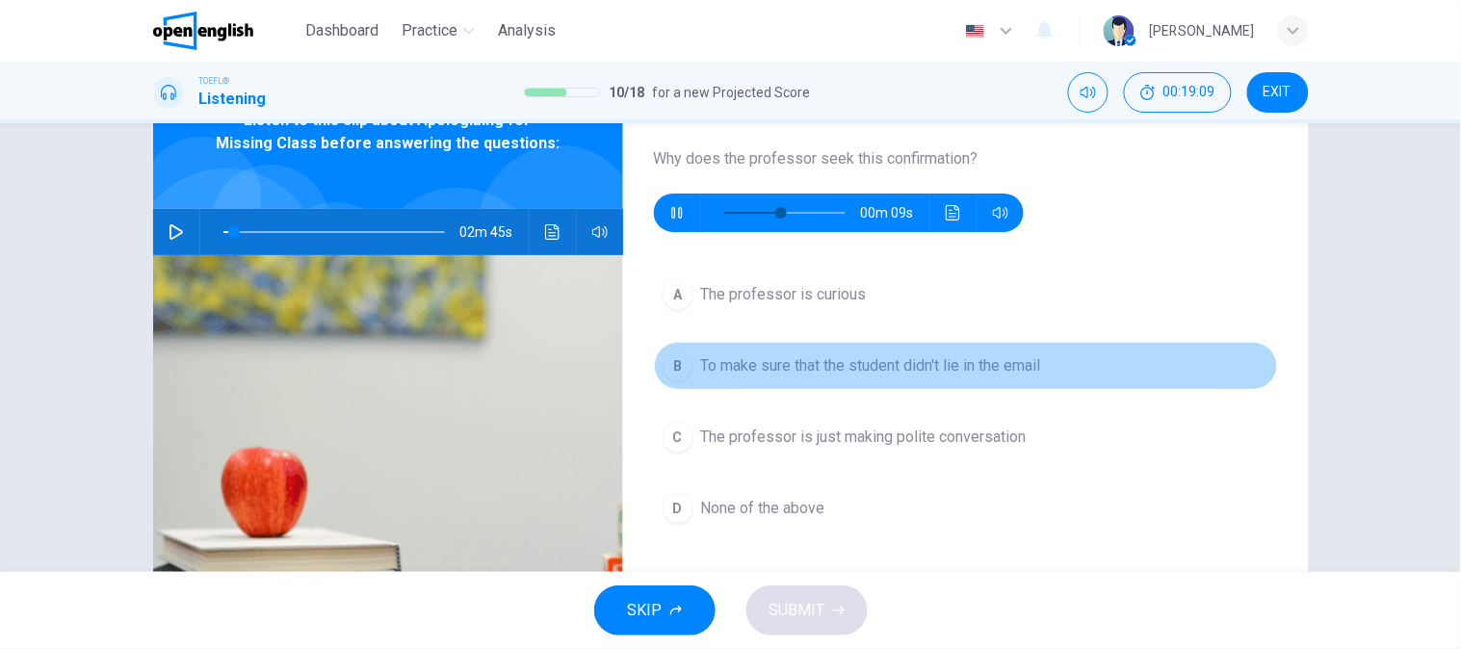
click at [1022, 358] on span "To make sure that the student didn't lie in the email" at bounding box center [871, 365] width 340 height 23
type input "*"
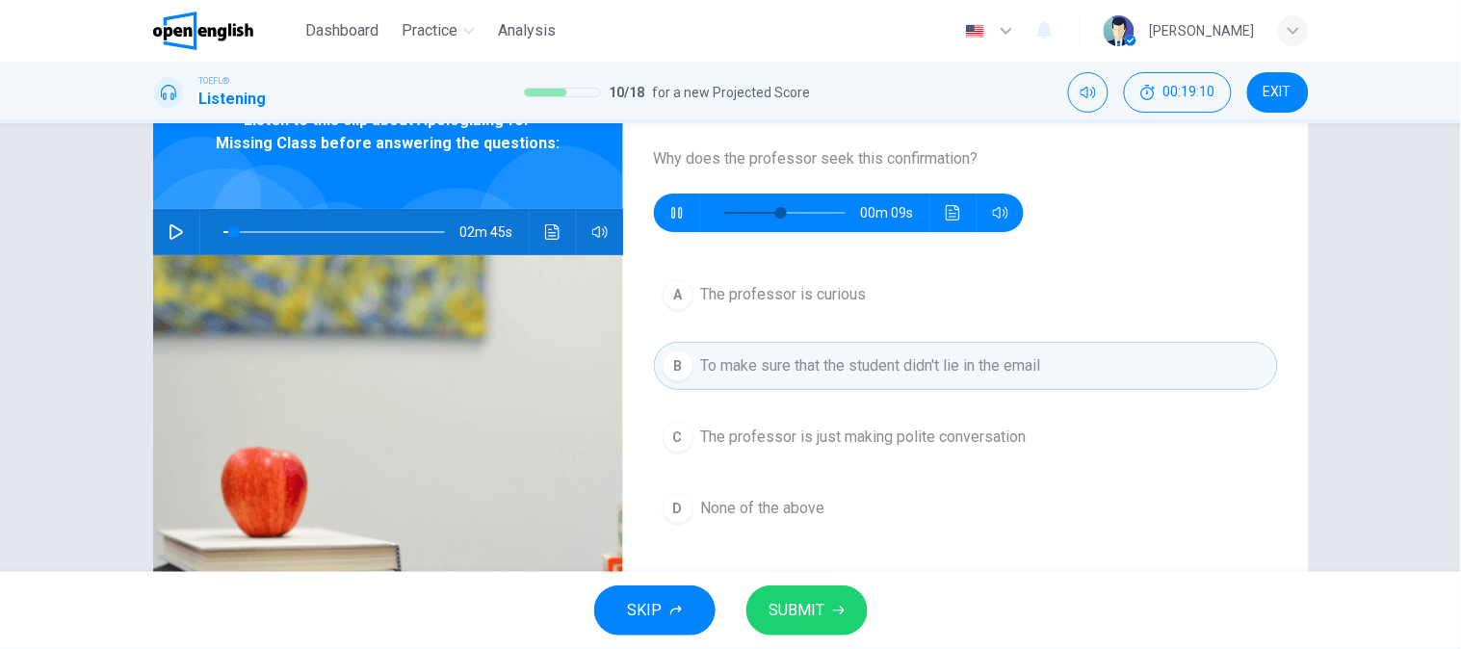
type input "**"
click at [966, 433] on span "The professor is just making polite conversation" at bounding box center [864, 437] width 326 height 23
type input "*"
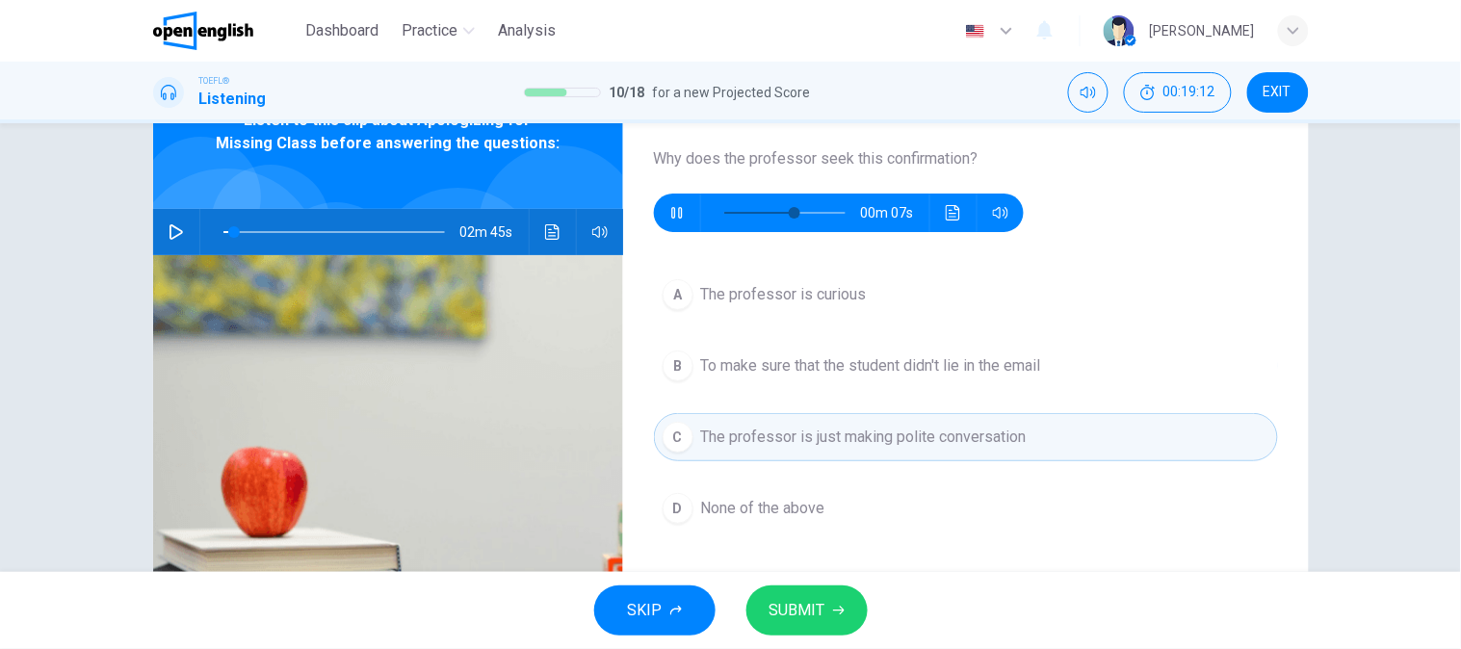
type input "**"
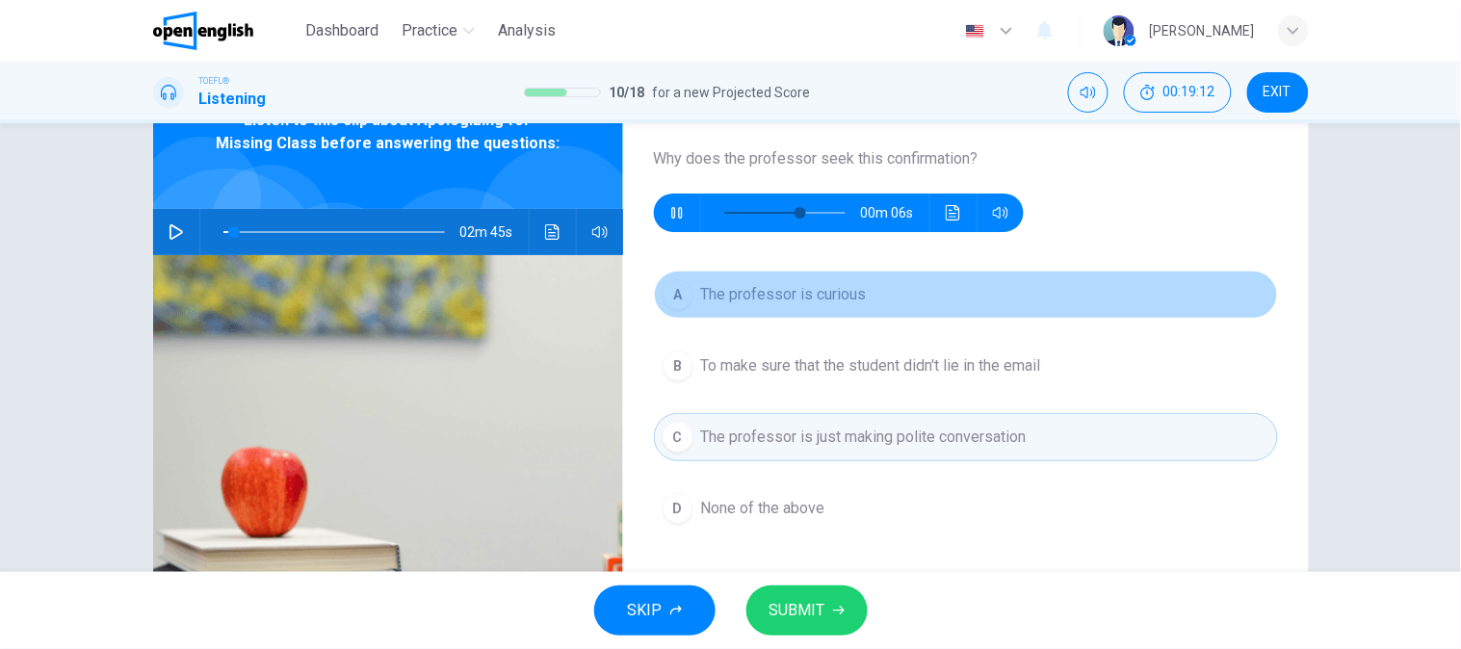
click at [836, 304] on span "The professor is curious" at bounding box center [784, 294] width 166 height 23
type input "*"
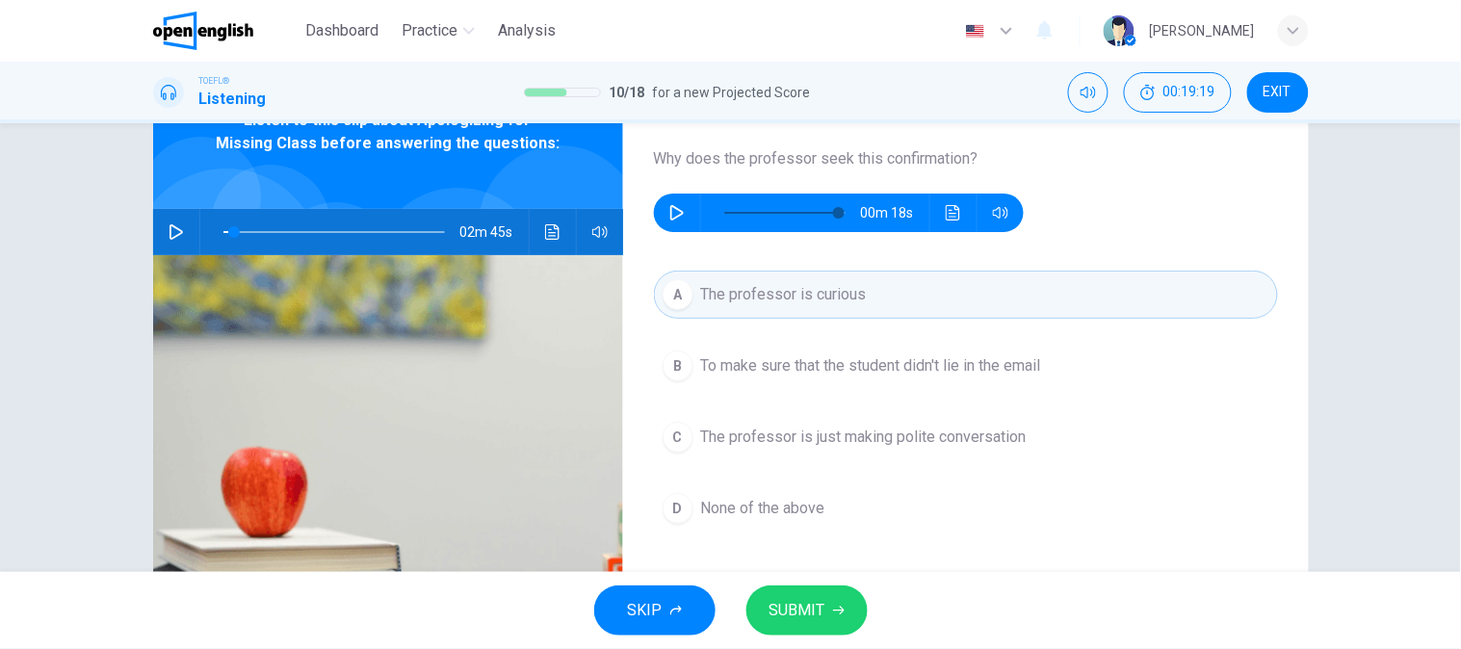
type input "*"
click at [797, 528] on button "D None of the above" at bounding box center [966, 509] width 624 height 48
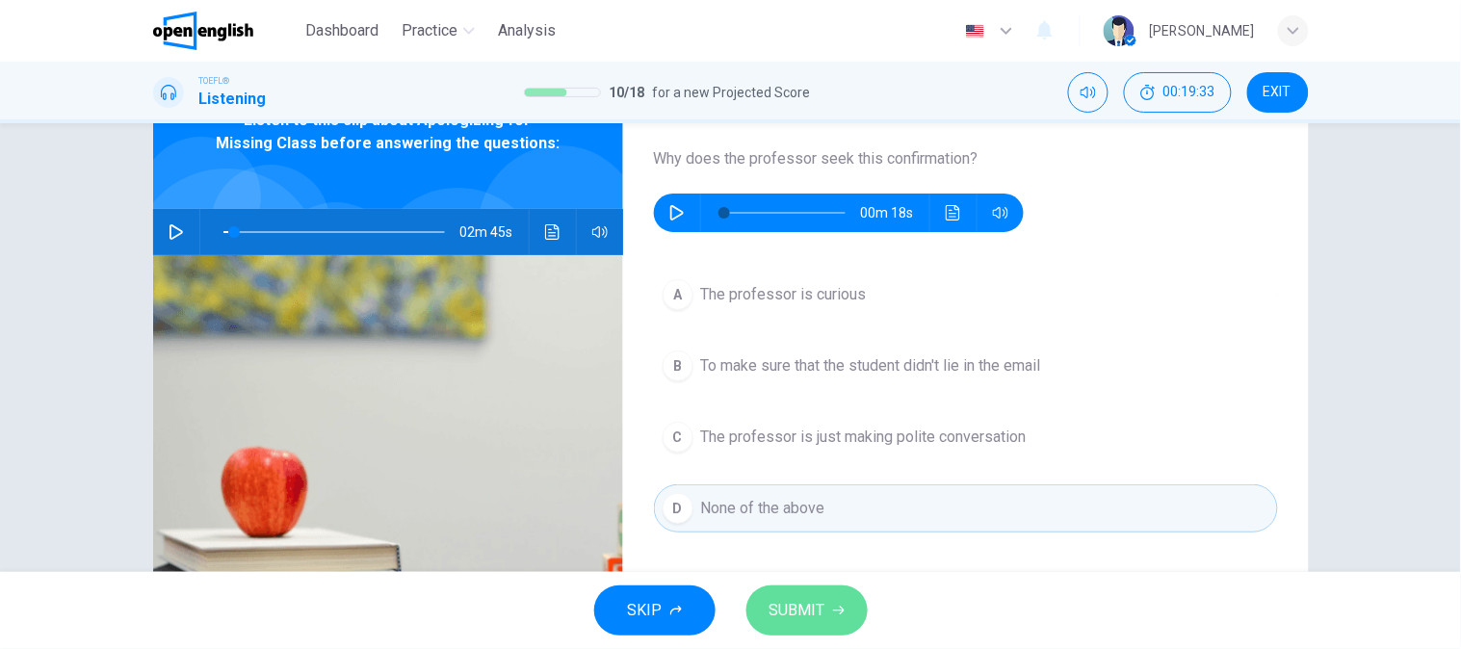
click at [798, 618] on span "SUBMIT" at bounding box center [798, 610] width 56 height 27
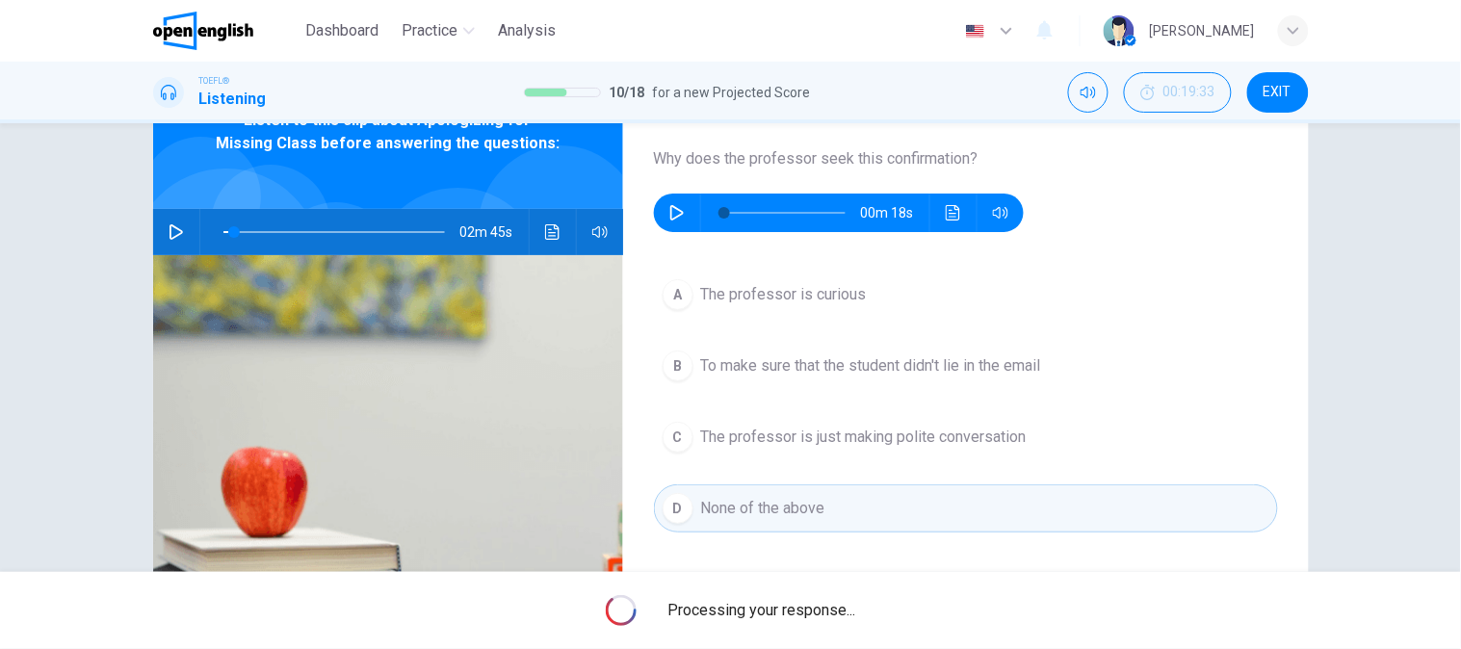
type input "*"
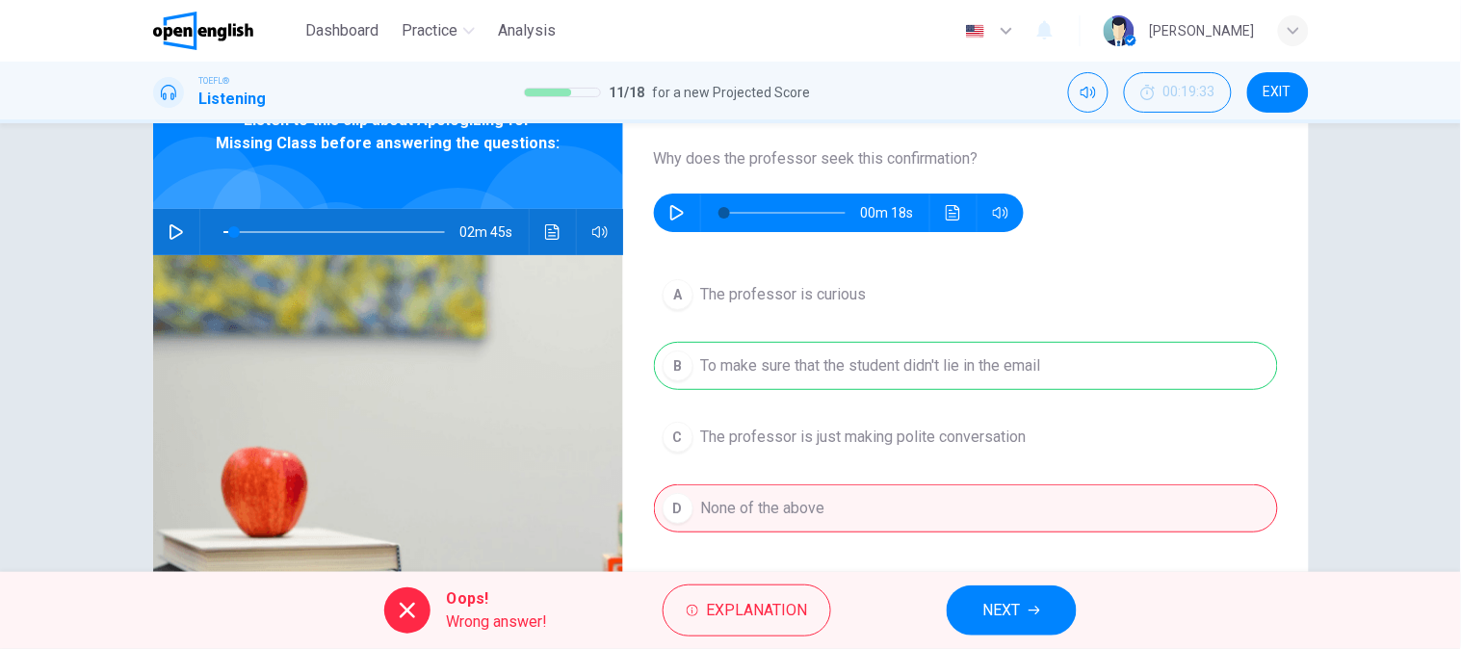
click at [798, 354] on div "A The professor is curious B To make sure that the student didn't lie in the em…" at bounding box center [966, 421] width 624 height 301
click at [1025, 618] on button "NEXT" at bounding box center [1012, 611] width 130 height 50
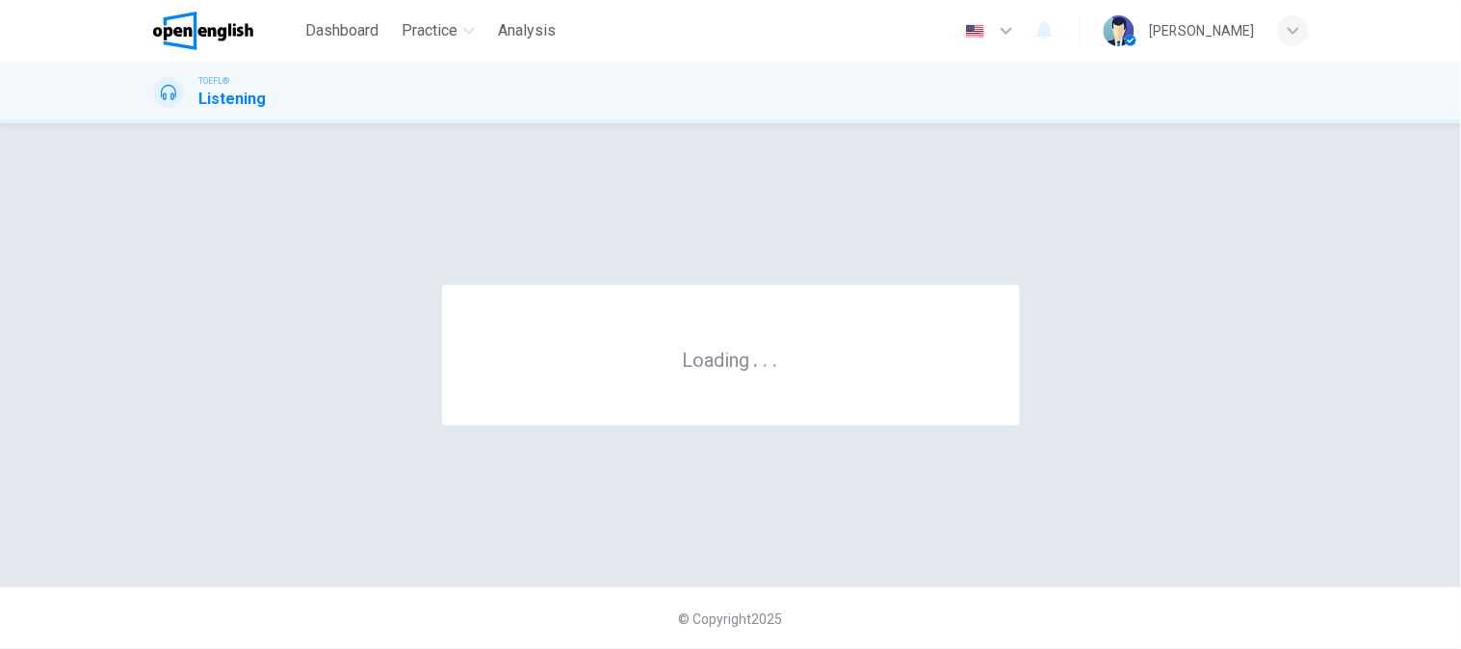
scroll to position [0, 0]
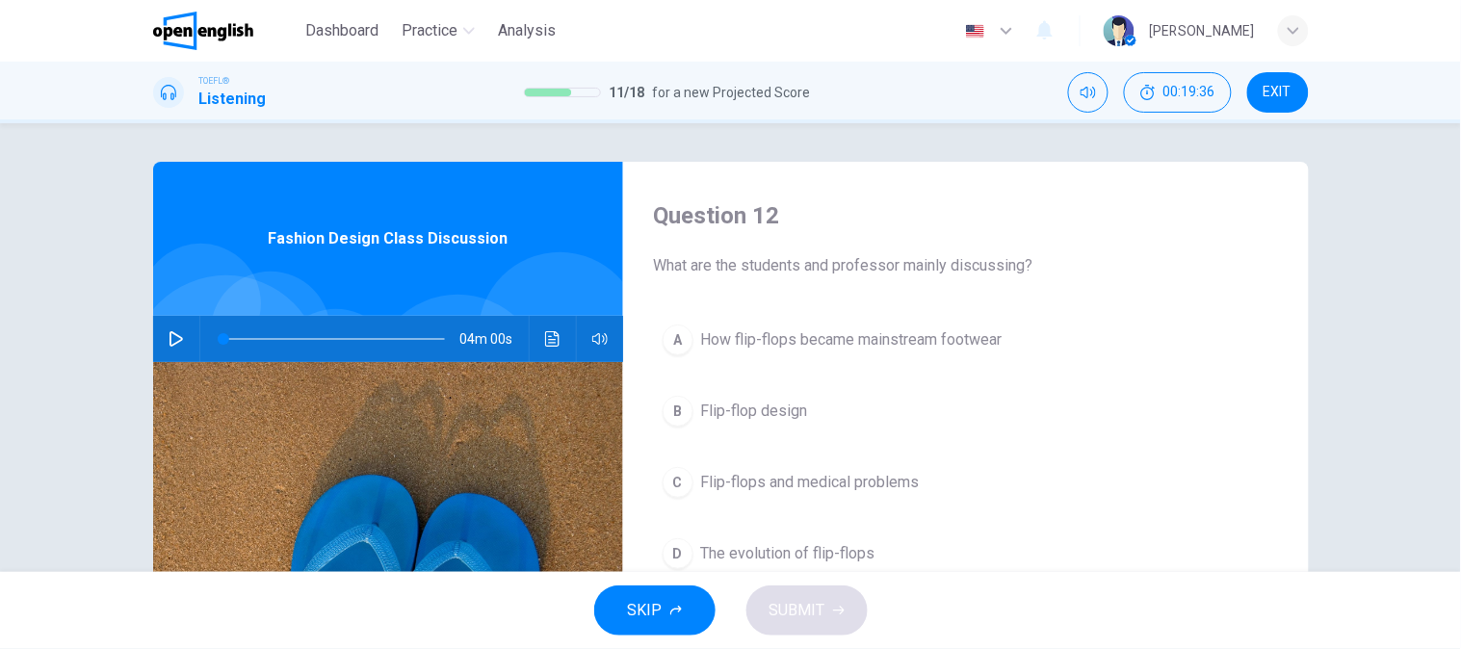
click at [158, 356] on div "04m 00s" at bounding box center [388, 339] width 470 height 46
click at [169, 340] on icon "button" at bounding box center [176, 338] width 15 height 15
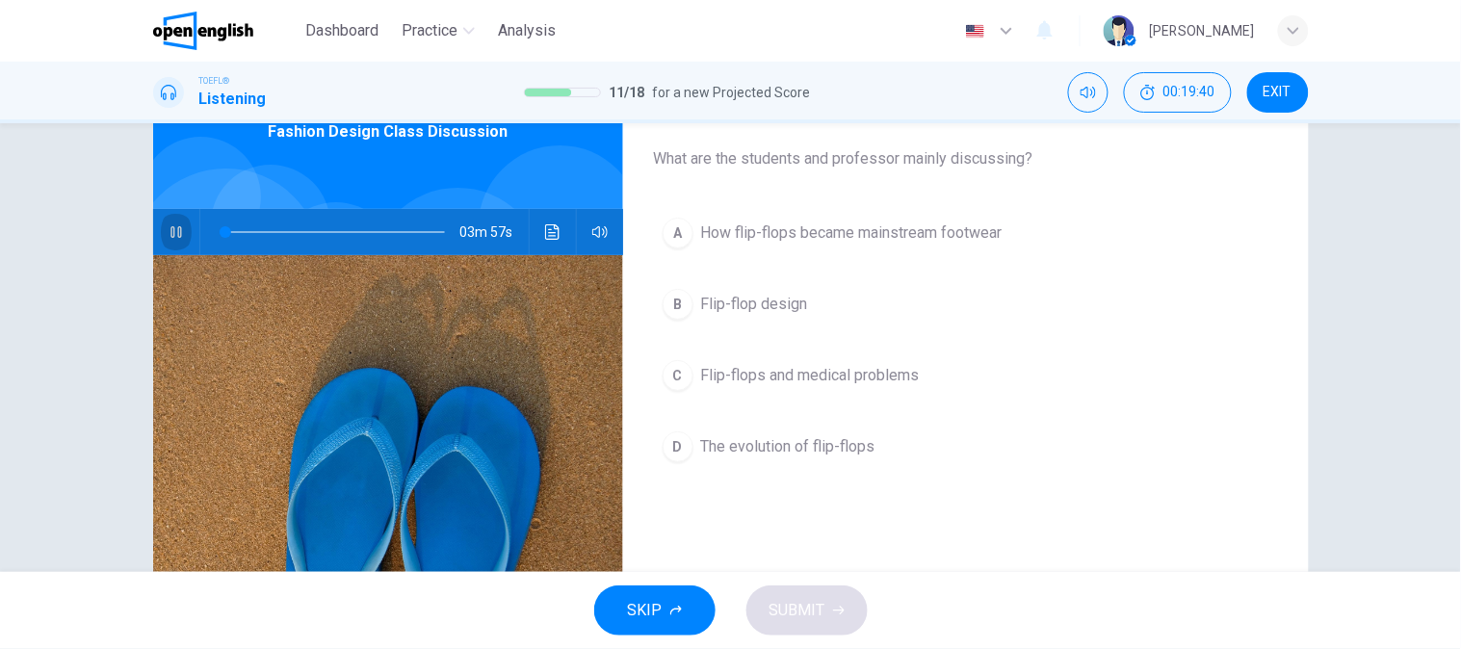
click at [173, 237] on icon "button" at bounding box center [176, 231] width 15 height 15
click at [952, 477] on div "A How flip-flops became mainstream footwear B Flip-flop design C Flip-flops and…" at bounding box center [966, 359] width 624 height 301
click at [1054, 408] on div "A How flip-flops became mainstream footwear B Flip-flop design C Flip-flops and…" at bounding box center [966, 359] width 624 height 301
click at [1101, 381] on button "C Flip-flops and medical problems" at bounding box center [966, 376] width 624 height 48
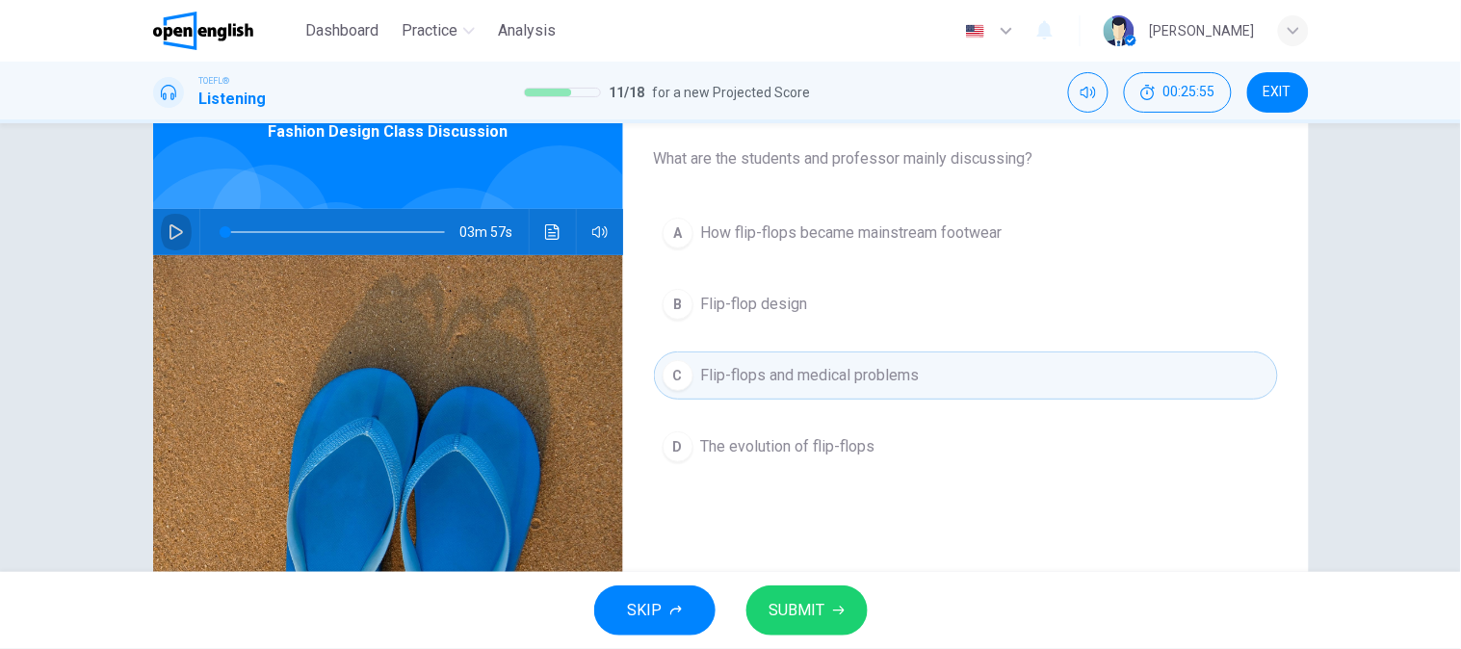
click at [181, 233] on button "button" at bounding box center [176, 232] width 31 height 46
click at [873, 473] on div "A How flip-flops became mainstream footwear B Flip-flop design C Flip-flops and…" at bounding box center [966, 359] width 624 height 301
click at [878, 460] on button "D The evolution of flip-flops" at bounding box center [966, 447] width 624 height 48
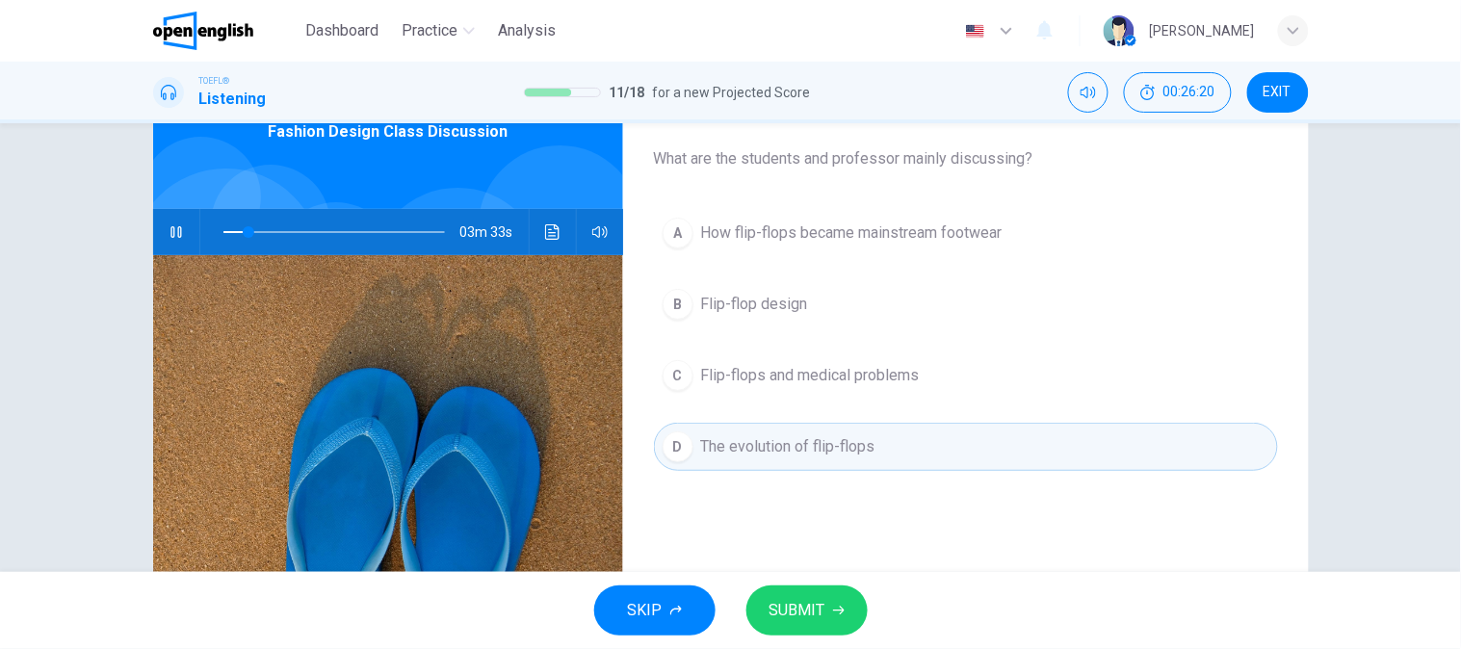
click at [800, 614] on span "SUBMIT" at bounding box center [798, 610] width 56 height 27
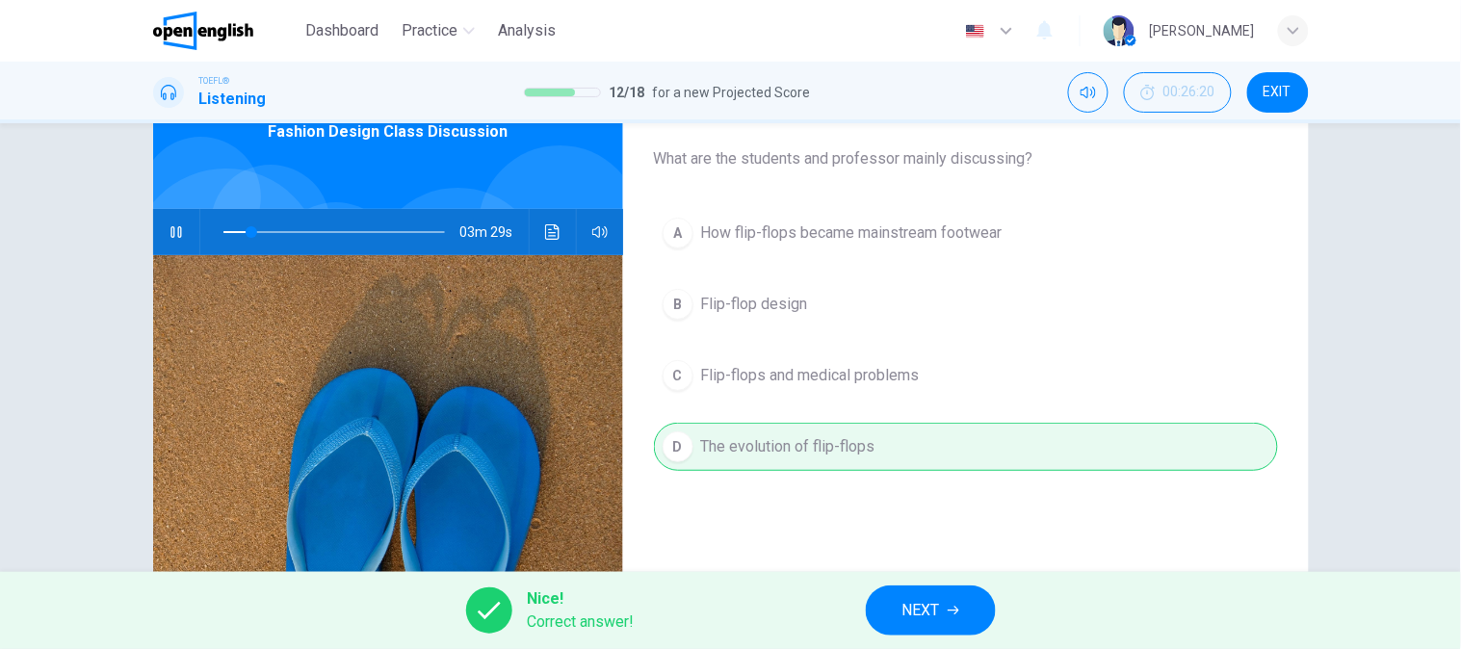
click at [956, 597] on button "NEXT" at bounding box center [931, 611] width 130 height 50
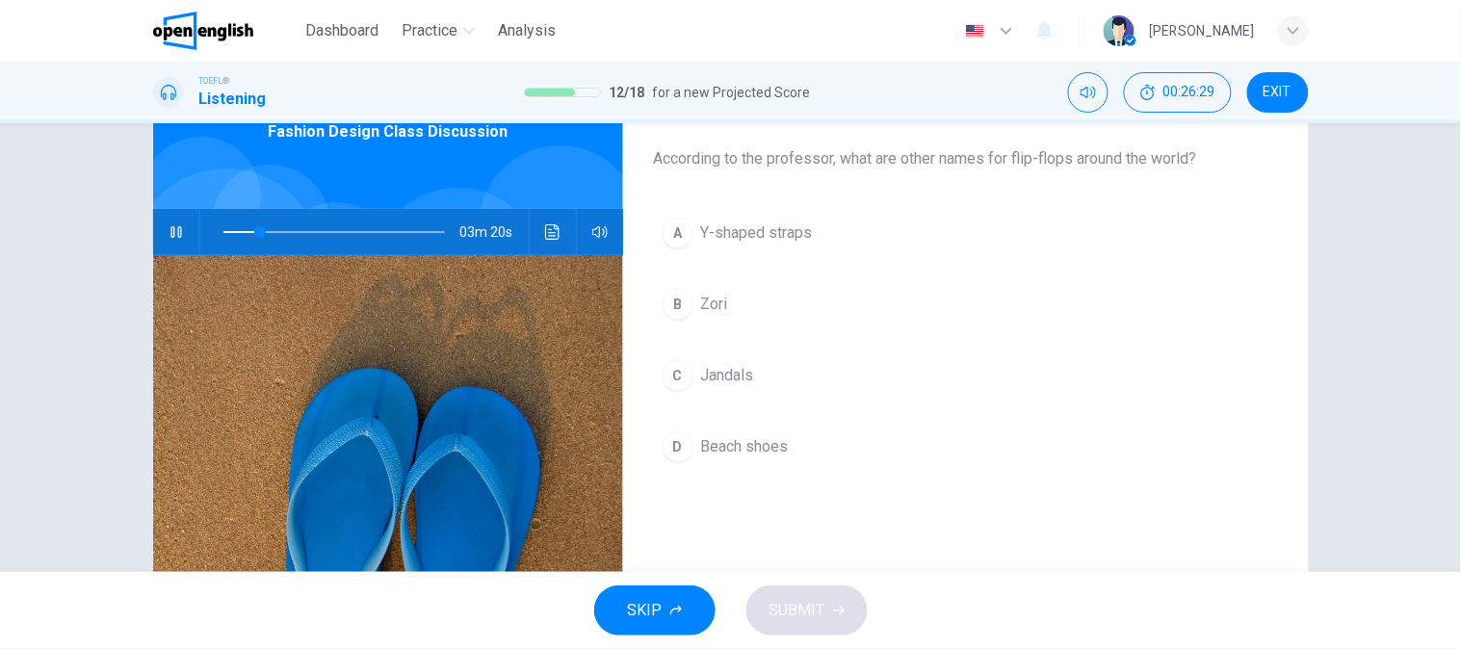
click at [812, 251] on button "A Y-shaped straps" at bounding box center [966, 233] width 624 height 48
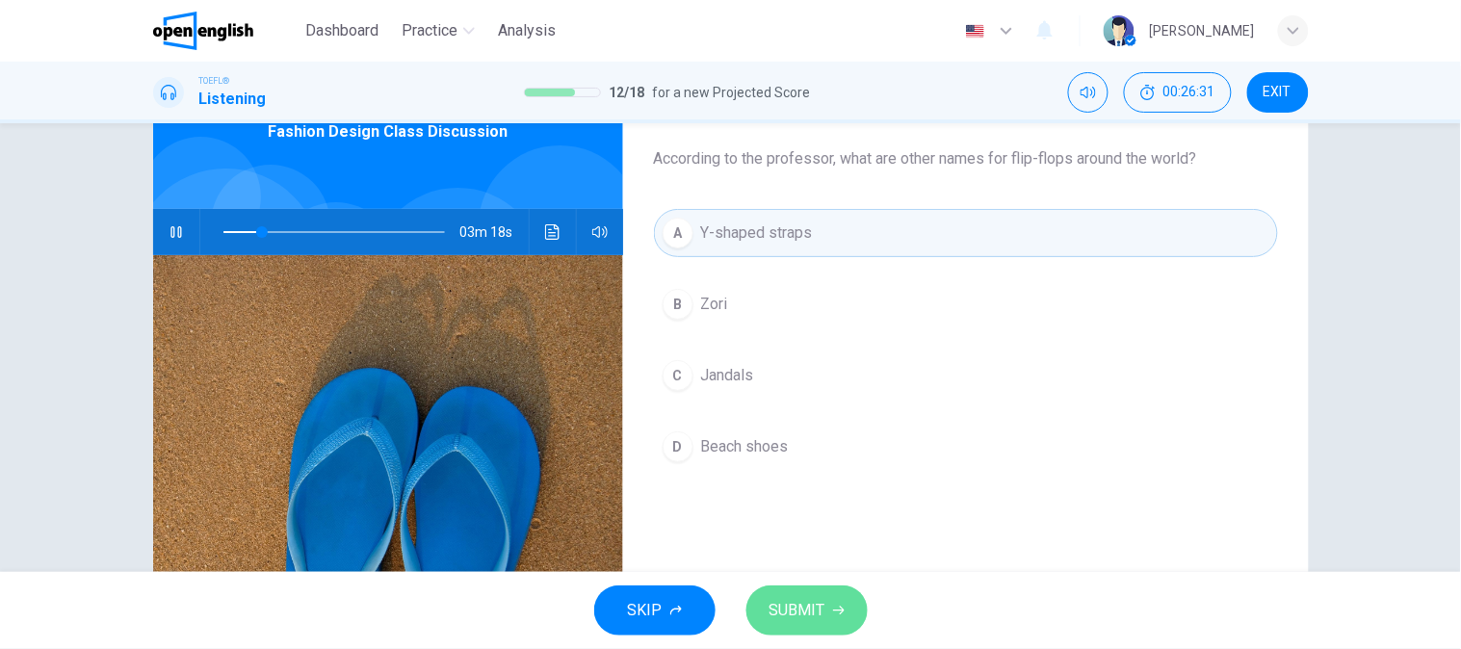
click at [784, 610] on span "SUBMIT" at bounding box center [798, 610] width 56 height 27
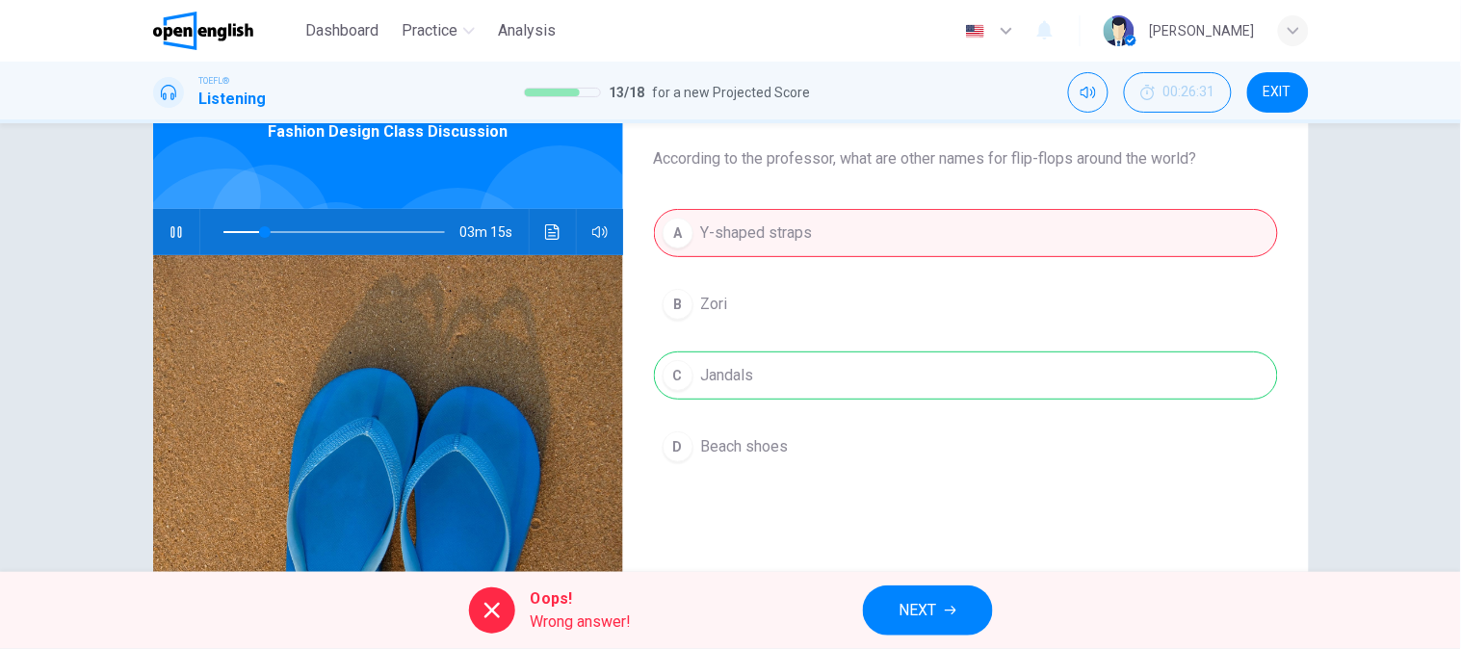
click at [960, 597] on button "NEXT" at bounding box center [928, 611] width 130 height 50
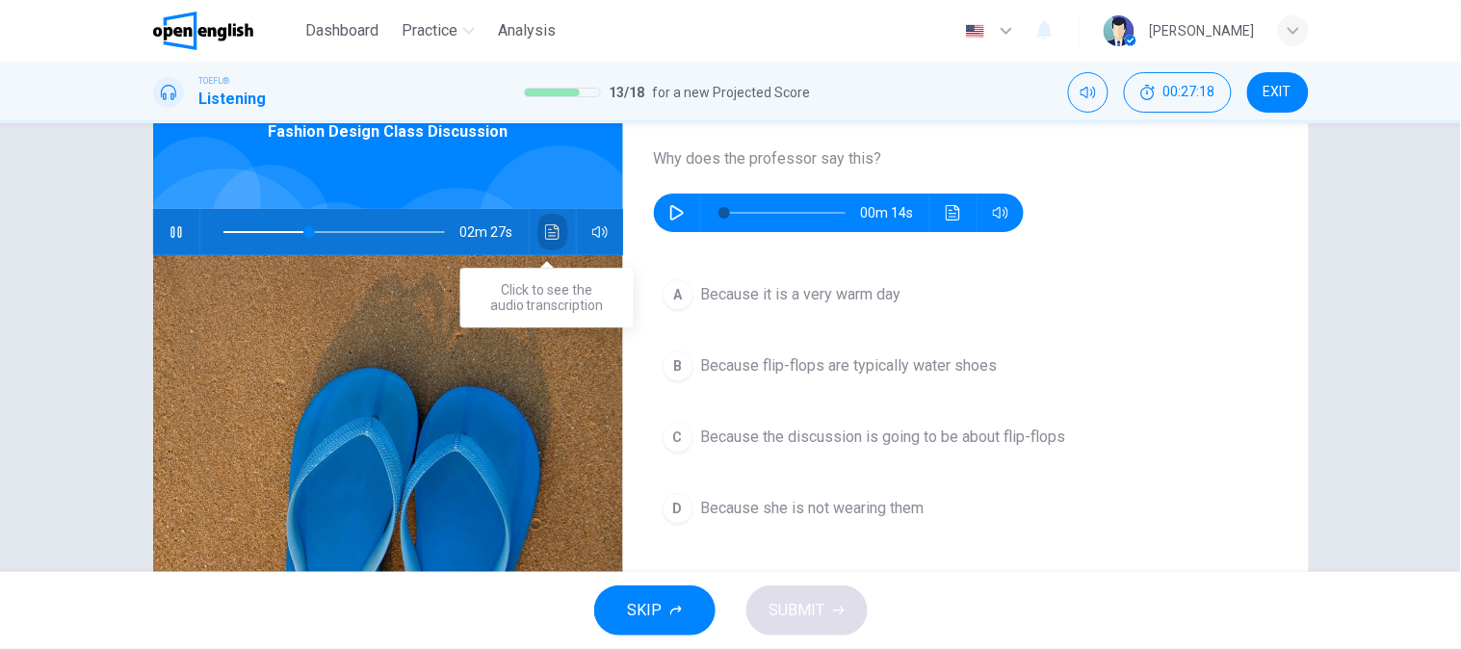
click at [557, 229] on button "Click to see the audio transcription" at bounding box center [552, 232] width 31 height 46
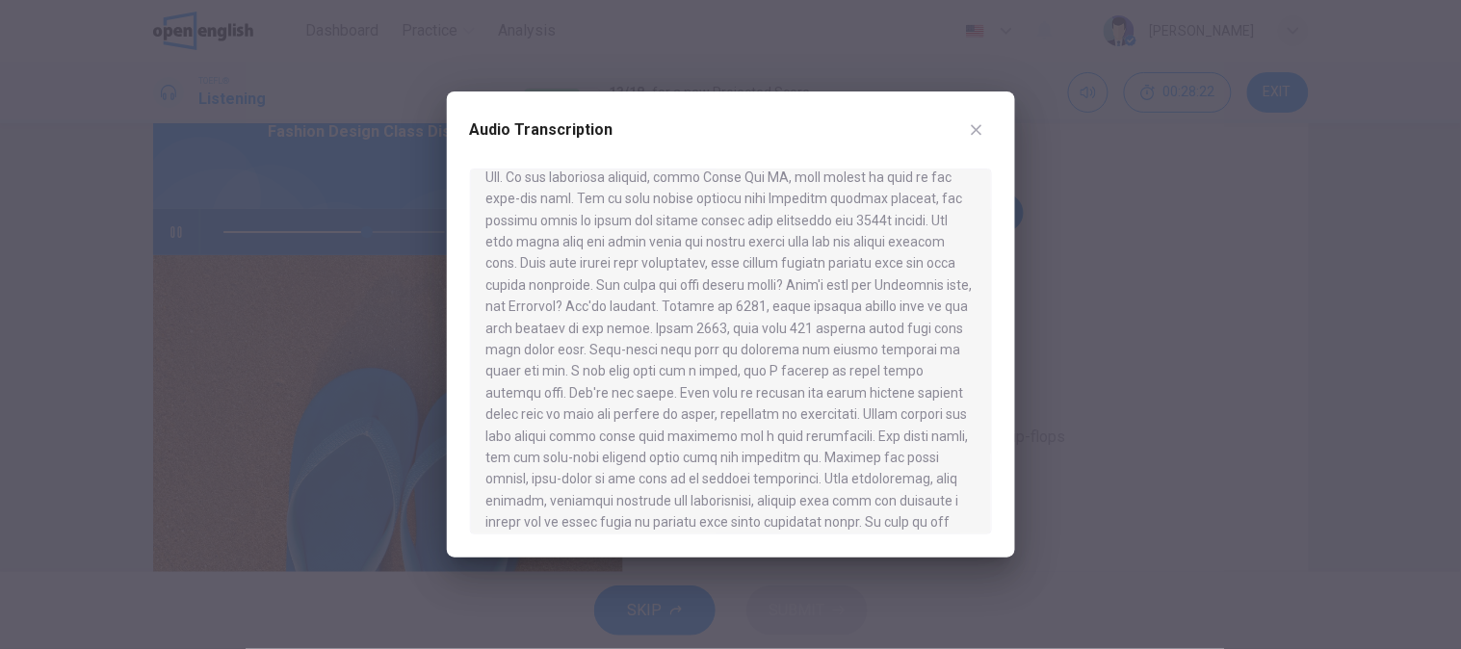
scroll to position [507, 0]
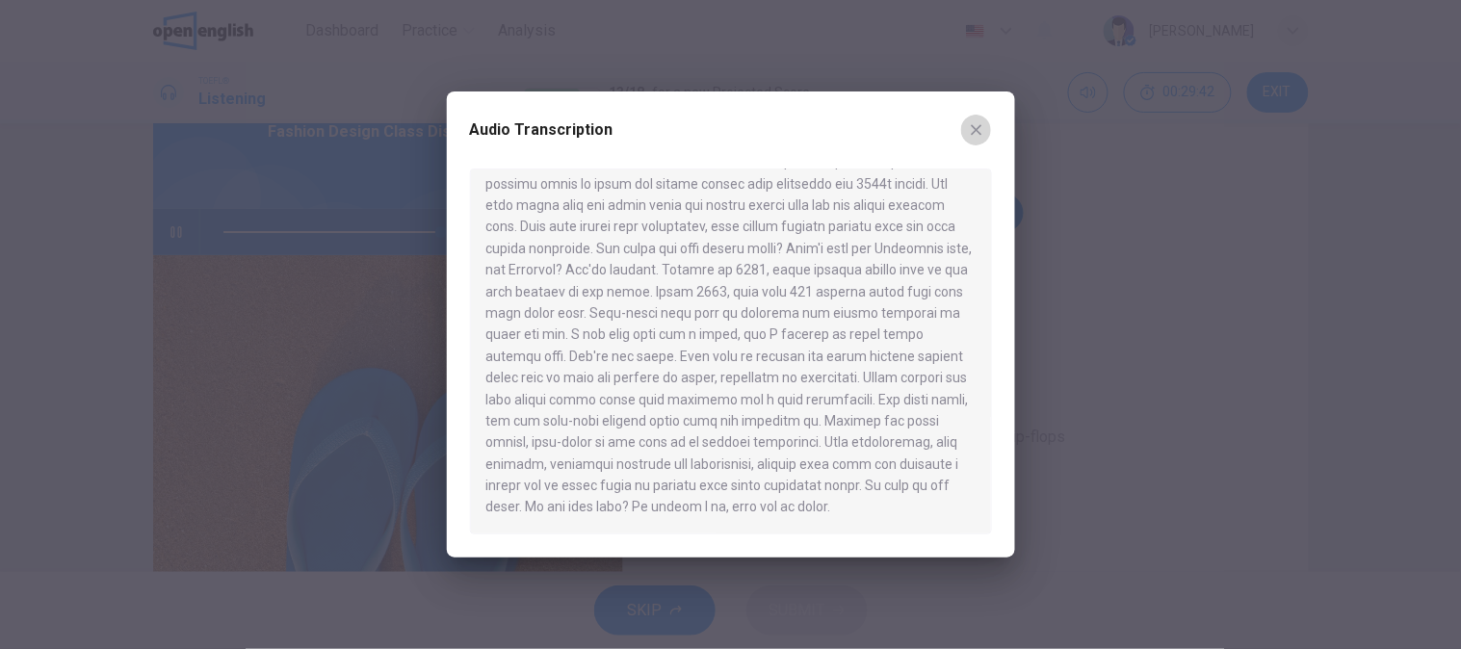
click at [979, 122] on icon "button" at bounding box center [976, 129] width 15 height 15
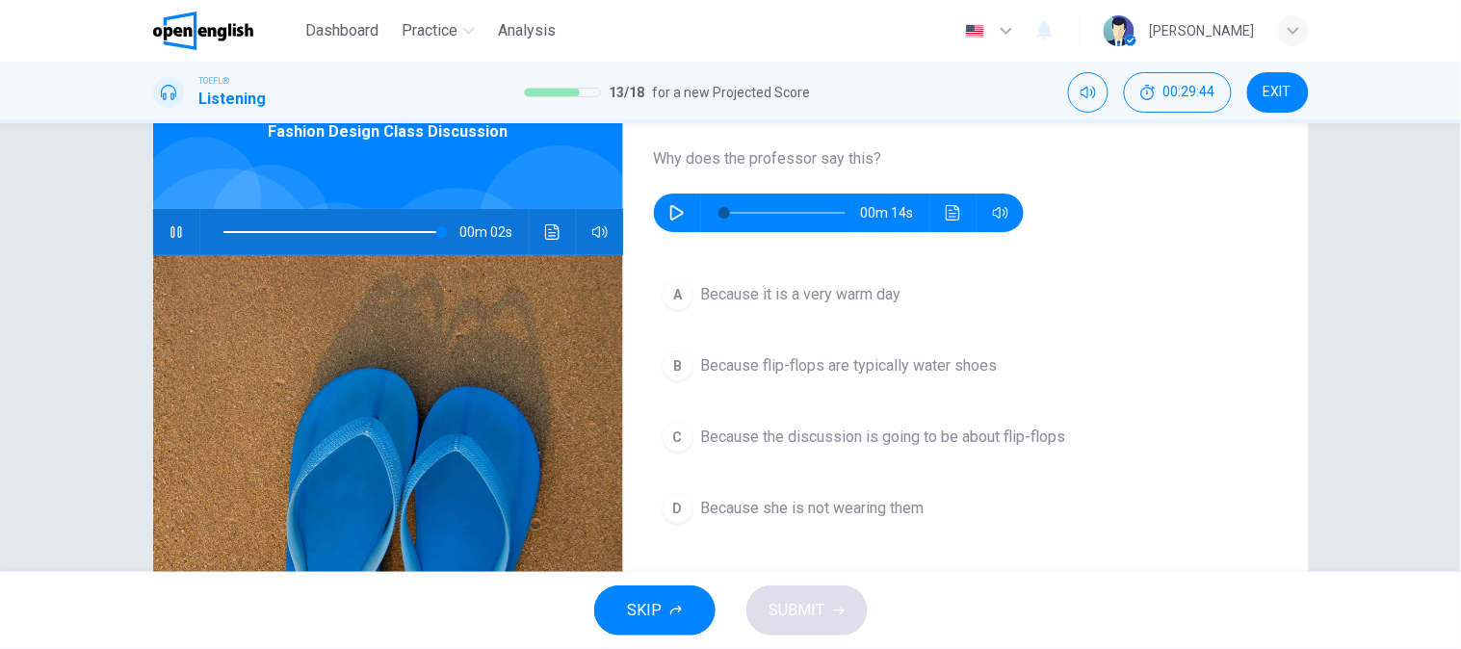
type input "**"
click at [675, 208] on icon "button" at bounding box center [676, 212] width 15 height 15
type input "*"
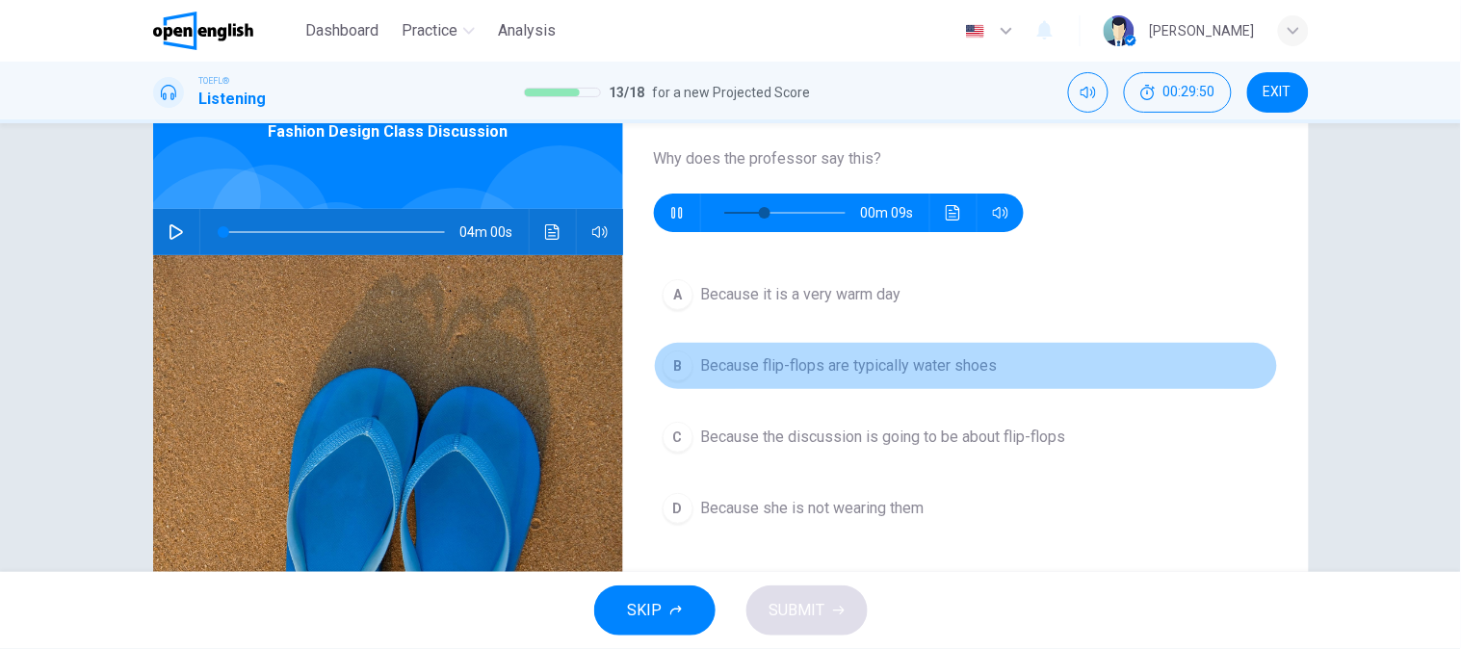
click at [937, 386] on button "B Because flip-flops are typically water shoes" at bounding box center [966, 366] width 624 height 48
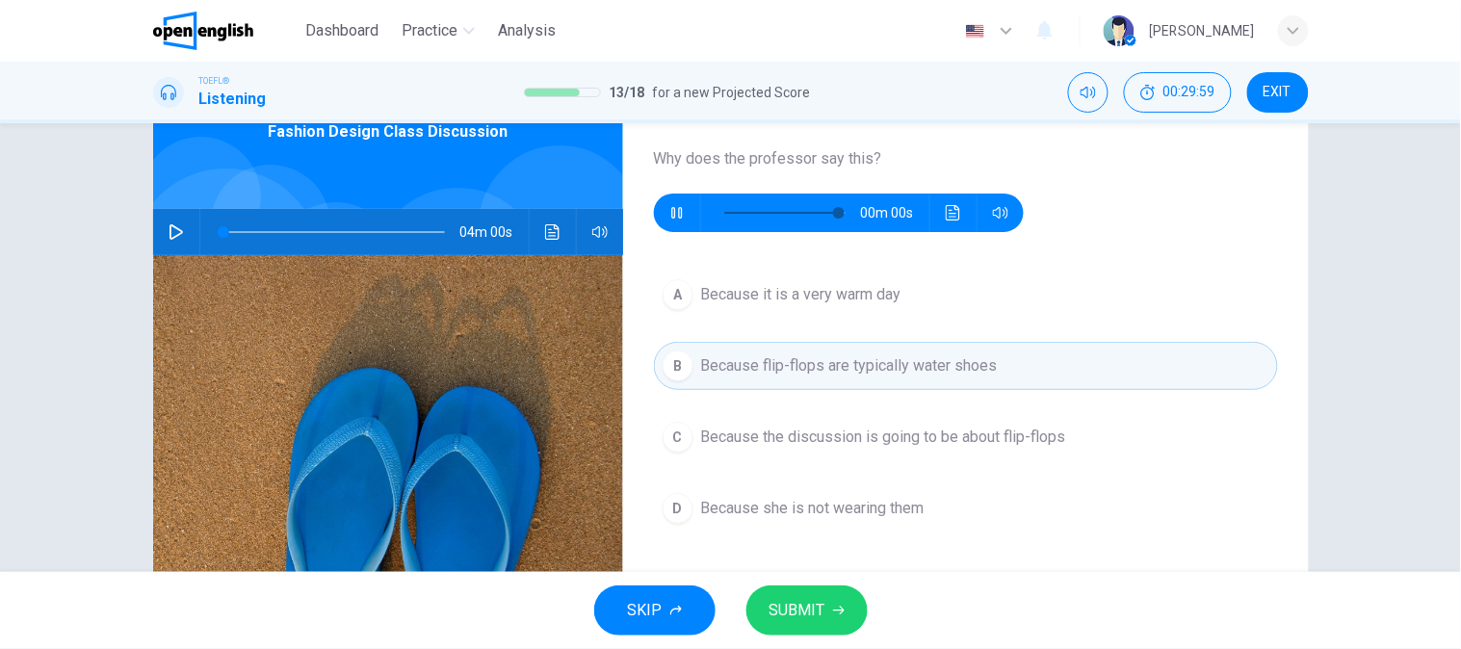
type input "*"
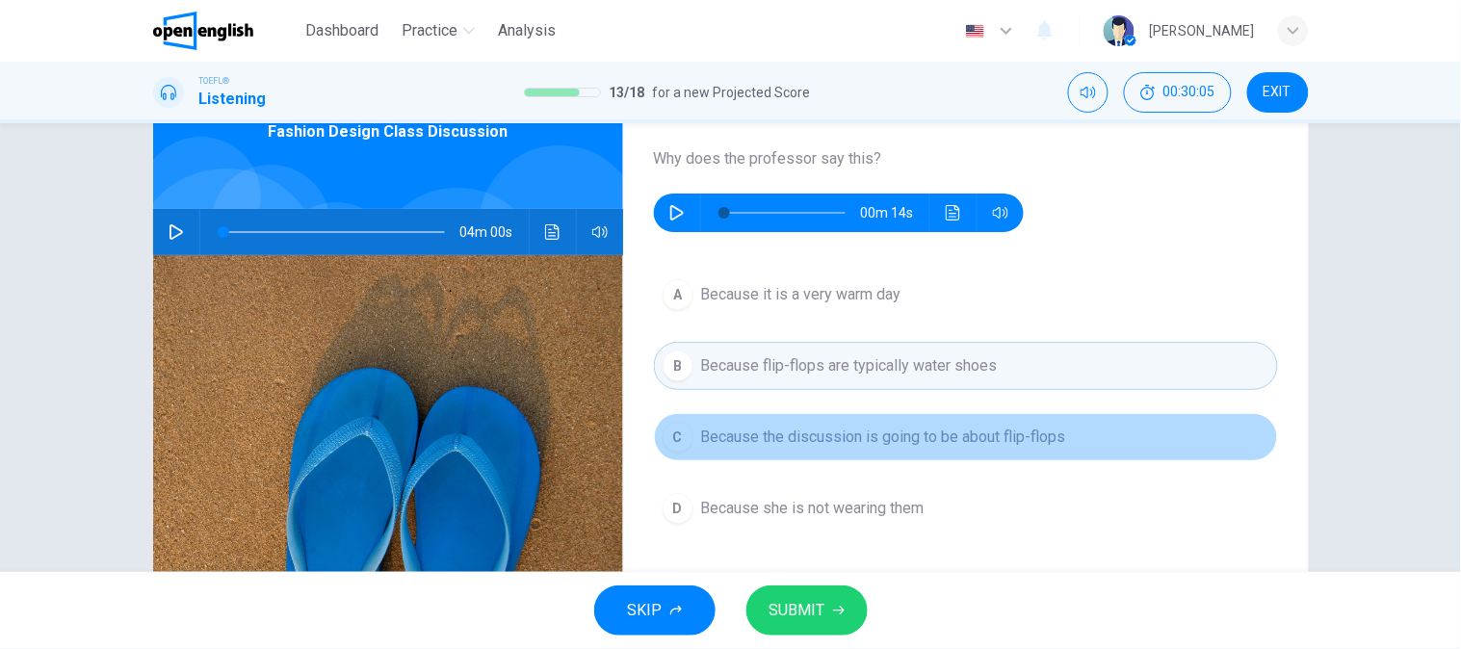
click at [917, 445] on span "Because the discussion is going to be about flip-flops" at bounding box center [883, 437] width 365 height 23
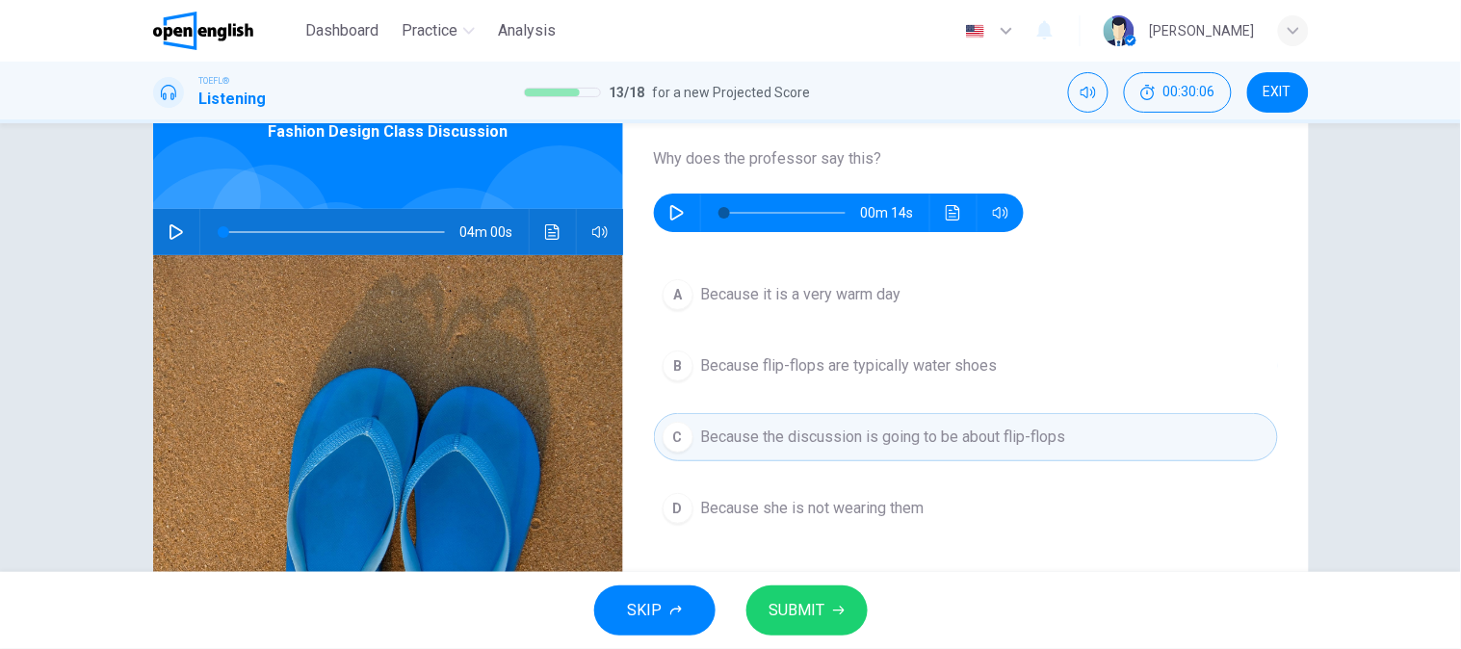
click at [788, 616] on span "SUBMIT" at bounding box center [798, 610] width 56 height 27
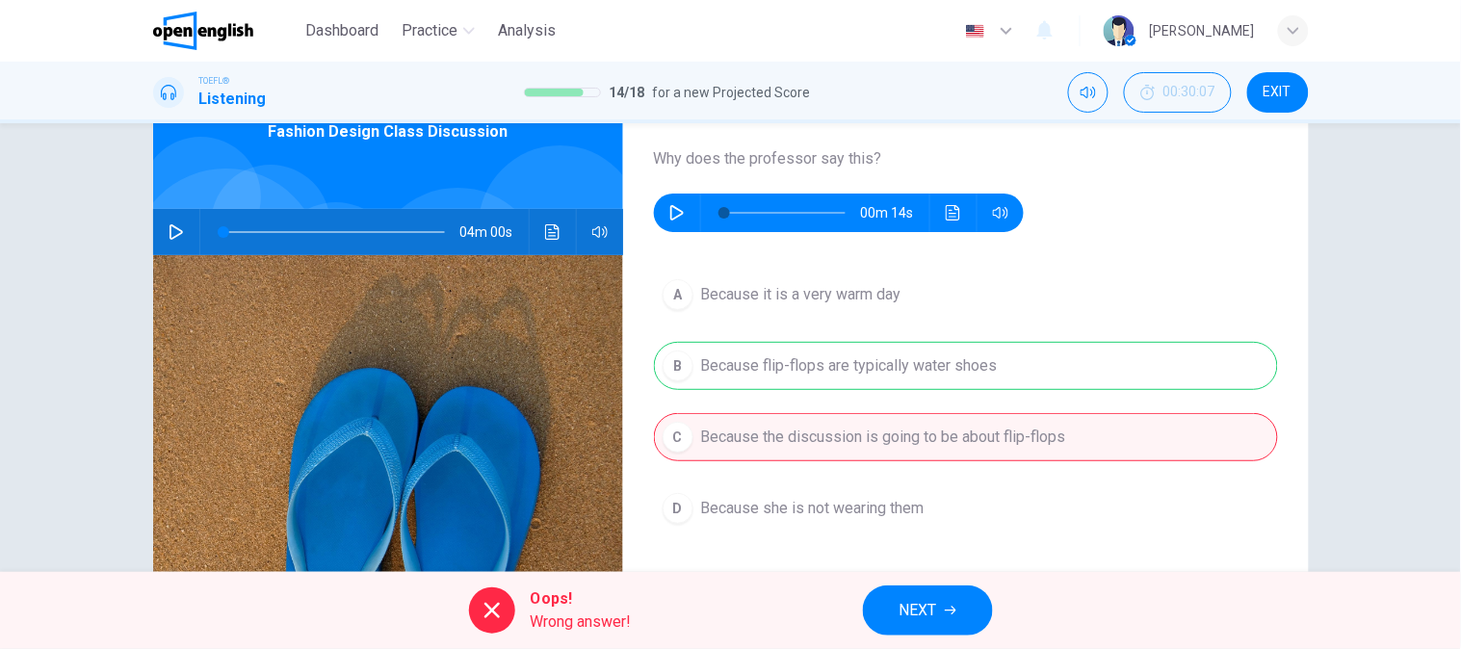
drag, startPoint x: 937, startPoint y: 388, endPoint x: 932, endPoint y: 572, distance: 184.0
click at [937, 409] on div "A Because it is a very warm day B Because flip-flops are typically water shoes …" at bounding box center [966, 421] width 624 height 301
click at [935, 584] on div "Oops! Wrong answer! NEXT" at bounding box center [730, 610] width 1461 height 77
click at [935, 598] on span "NEXT" at bounding box center [919, 610] width 38 height 27
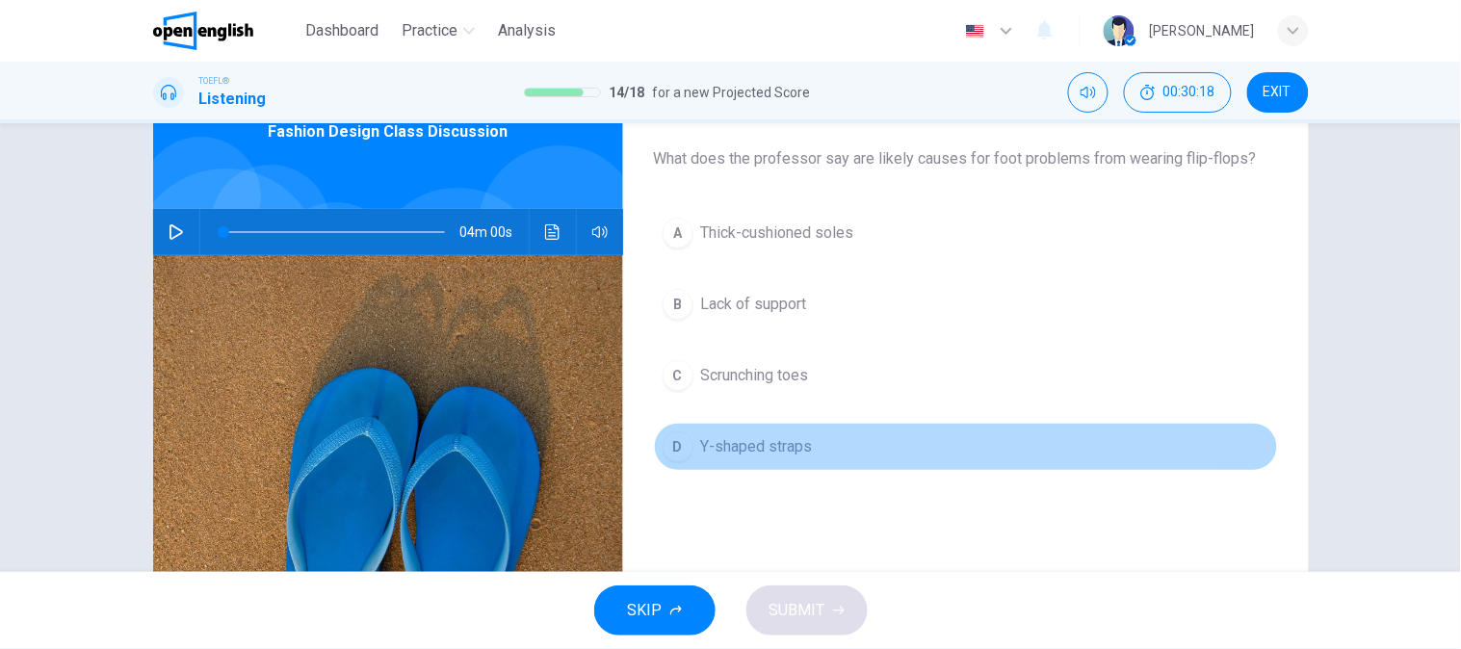
click at [788, 448] on span "Y-shaped straps" at bounding box center [757, 446] width 112 height 23
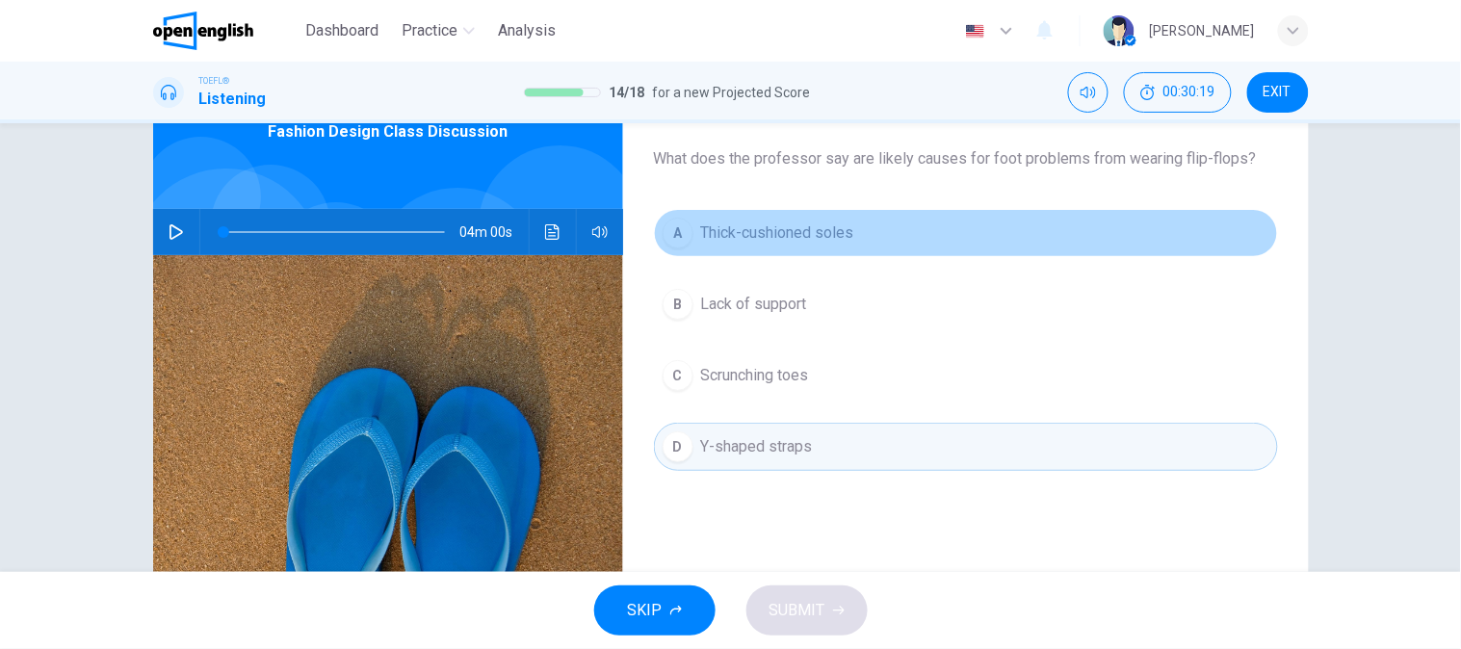
click at [786, 250] on button "A Thick-cushioned soles" at bounding box center [966, 233] width 624 height 48
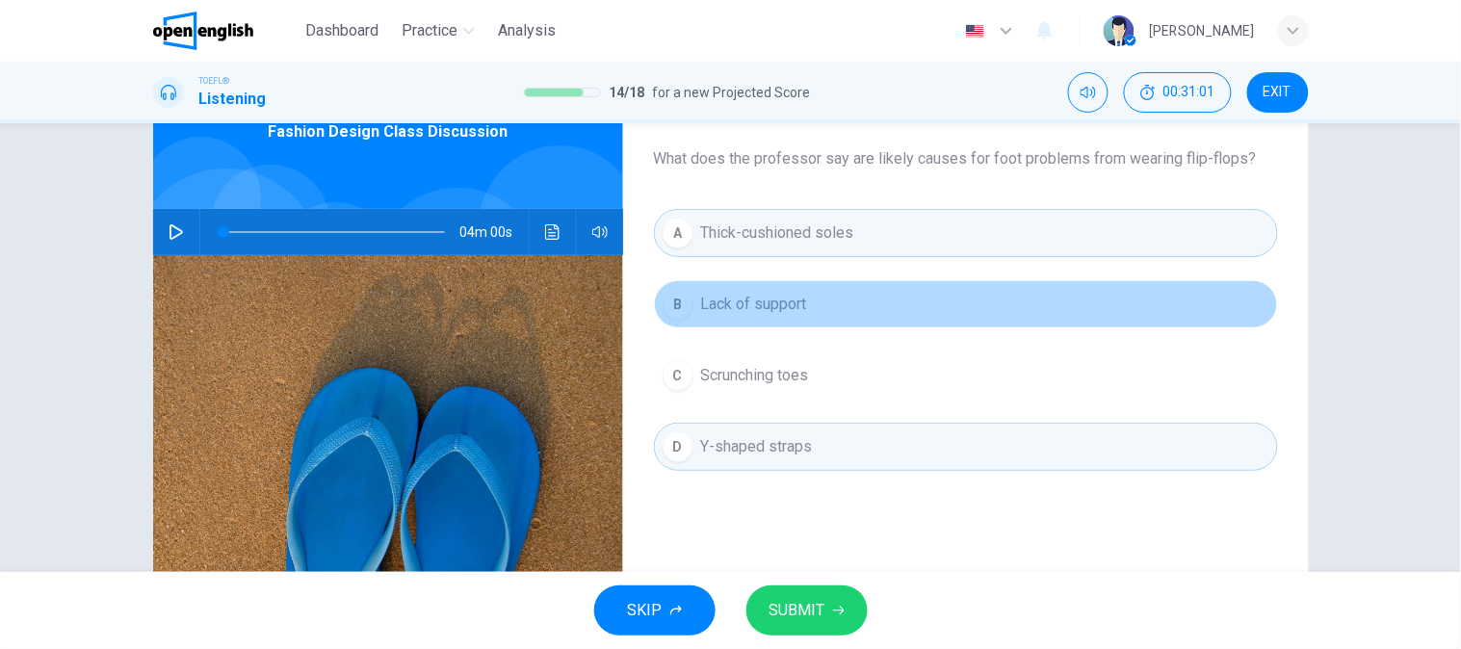
click at [767, 306] on span "Lack of support" at bounding box center [754, 304] width 106 height 23
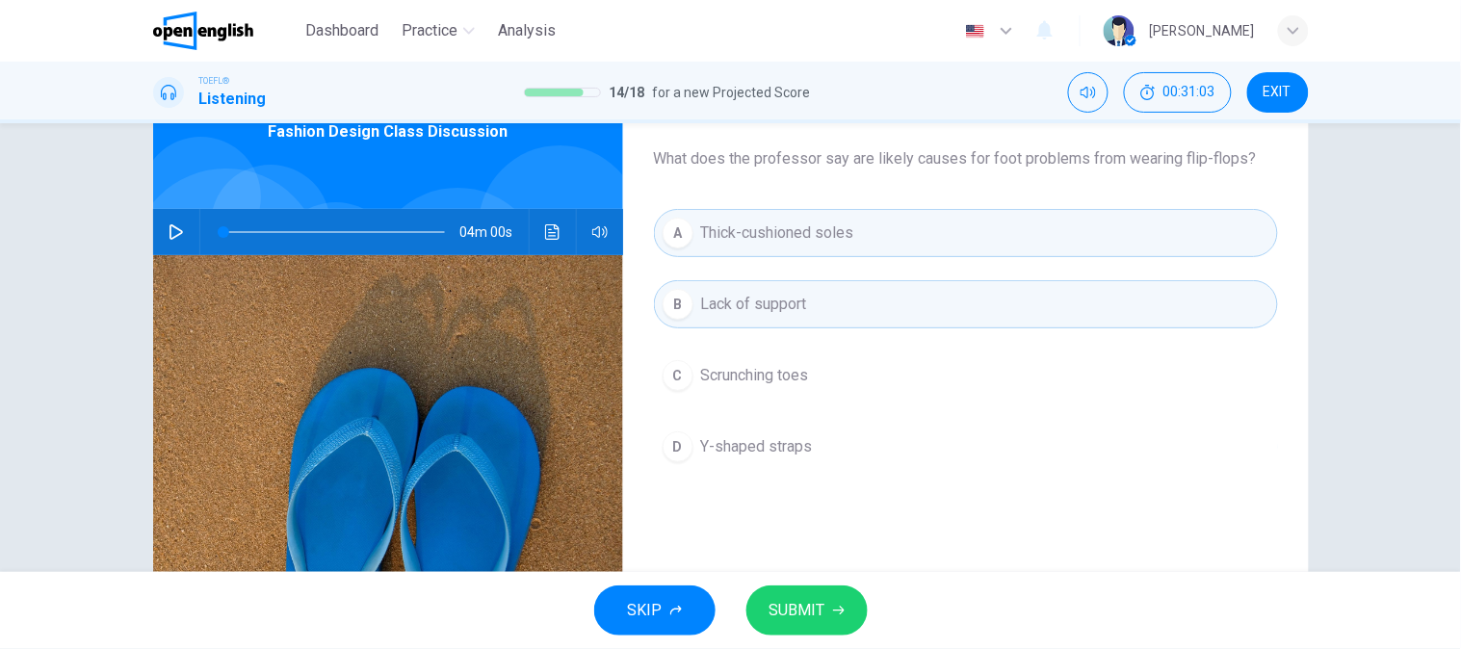
click at [759, 586] on div "SKIP SUBMIT" at bounding box center [730, 610] width 1461 height 77
click at [755, 607] on button "SUBMIT" at bounding box center [806, 611] width 121 height 50
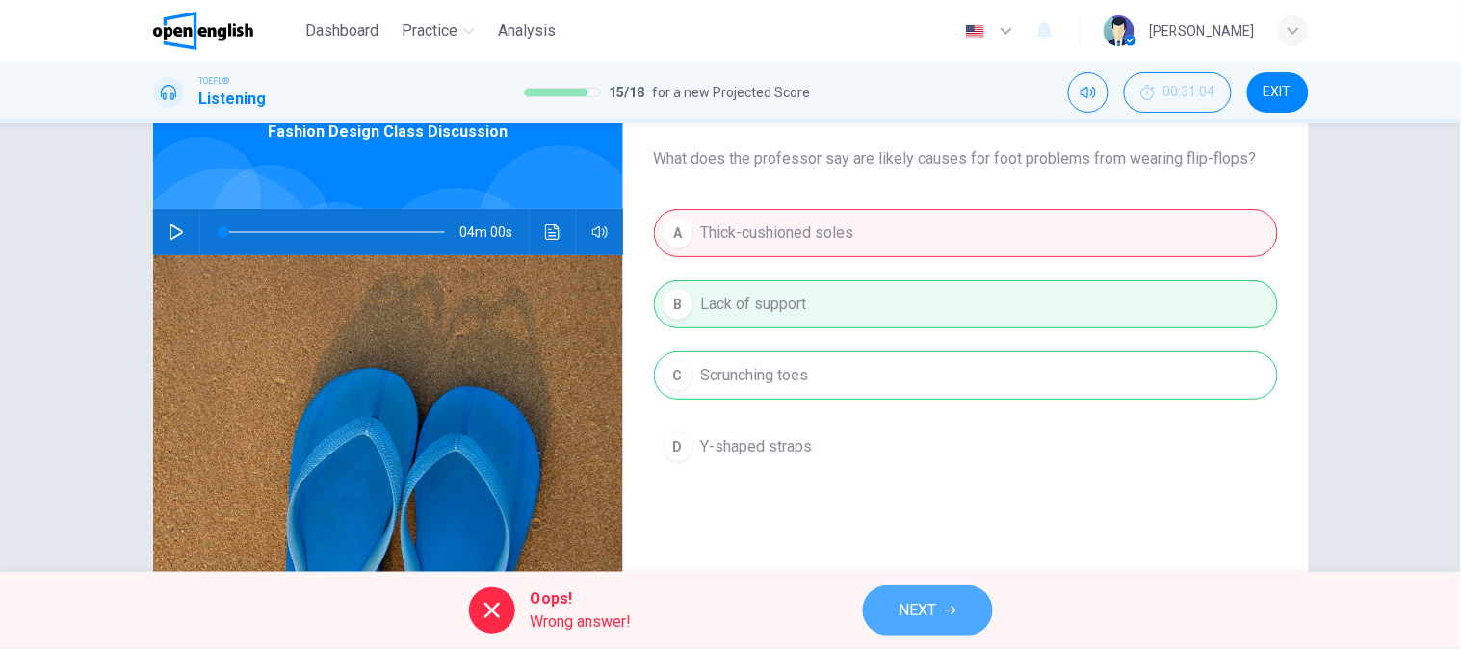
click at [937, 594] on button "NEXT" at bounding box center [928, 611] width 130 height 50
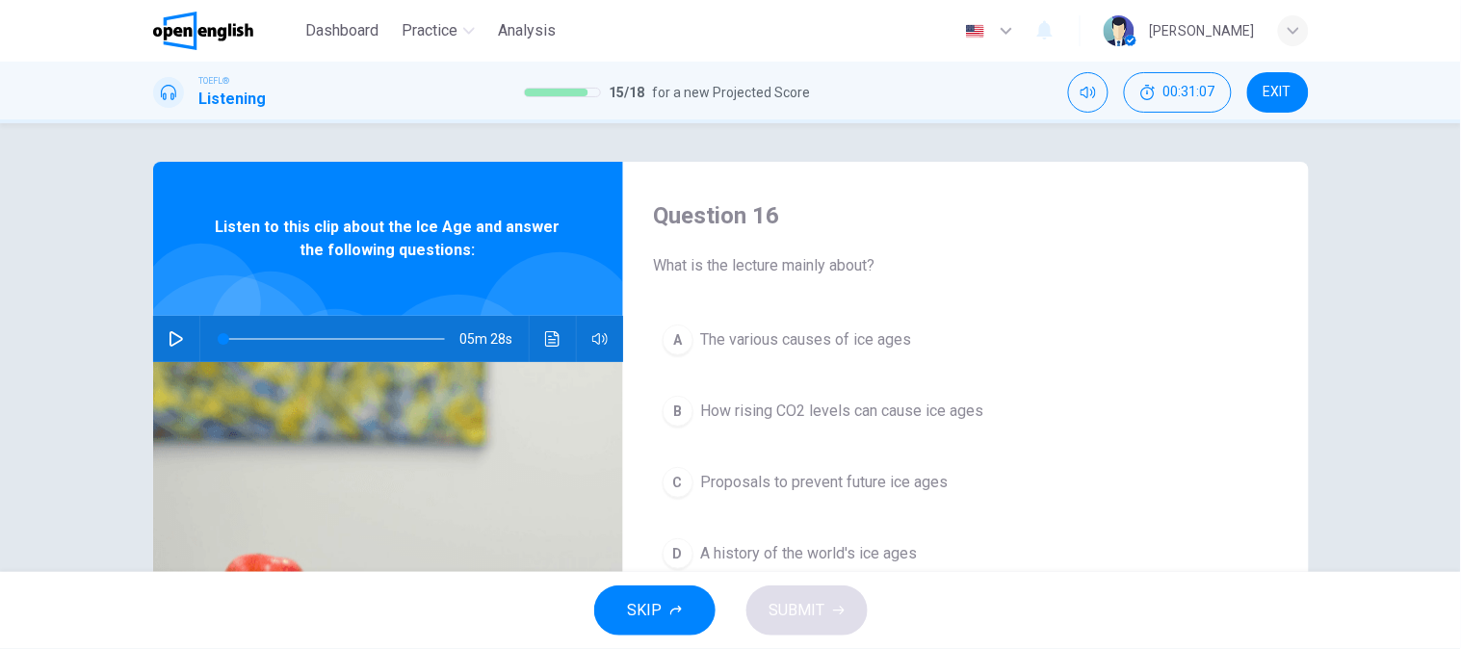
click at [161, 343] on button "button" at bounding box center [176, 339] width 31 height 46
click at [585, 330] on button "button" at bounding box center [600, 339] width 31 height 46
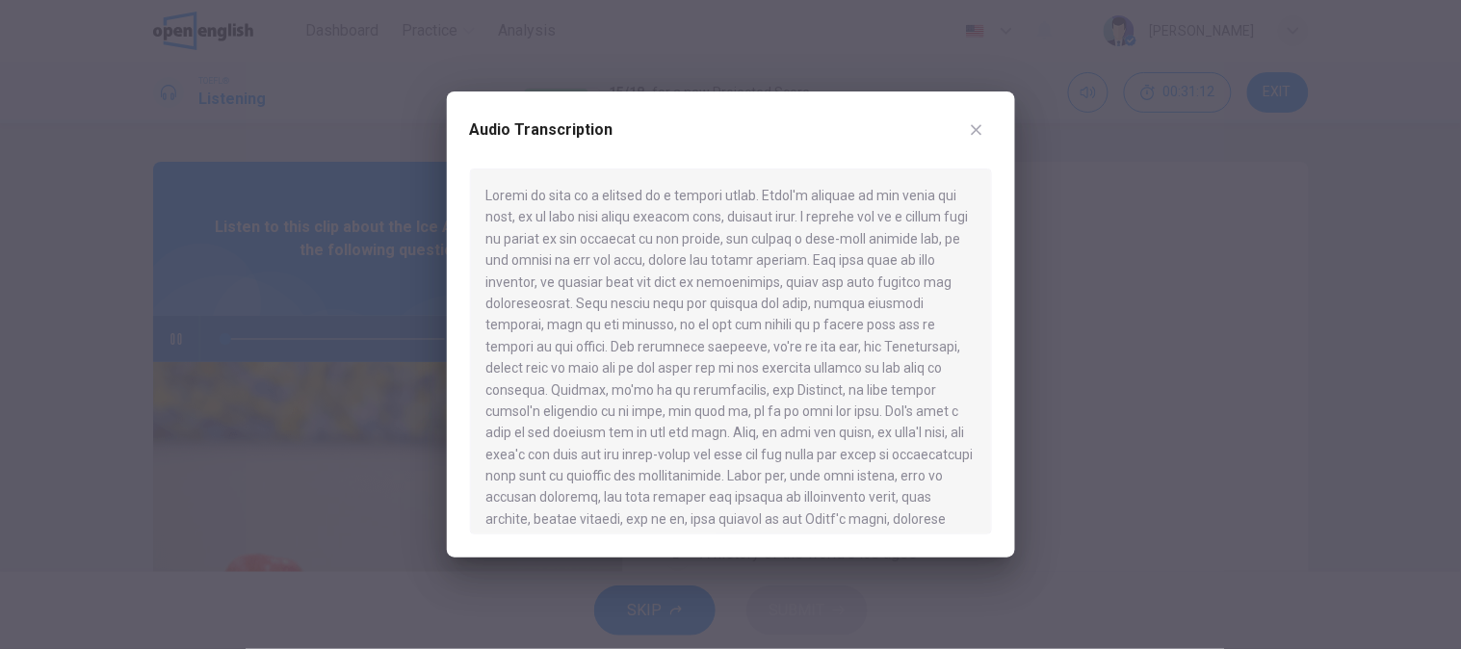
click at [1125, 267] on div at bounding box center [730, 324] width 1461 height 649
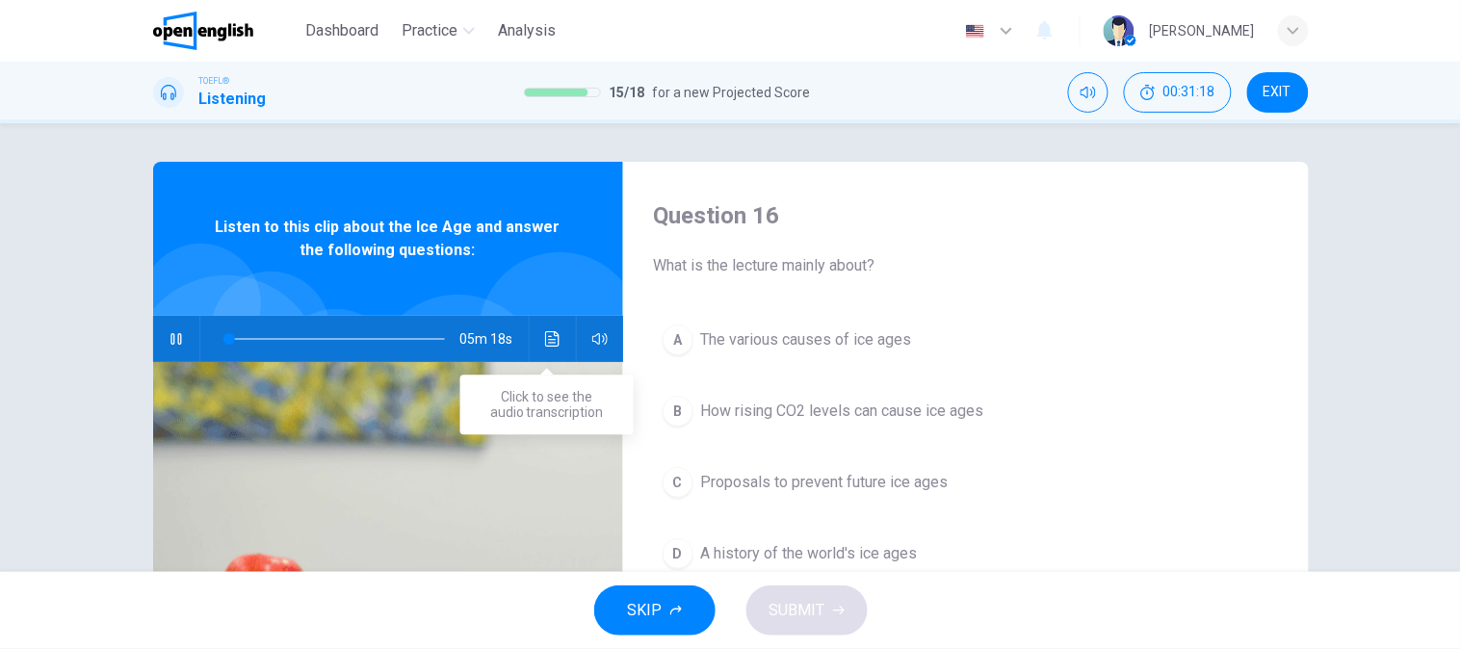
click at [537, 337] on button "Click to see the audio transcription" at bounding box center [552, 339] width 31 height 46
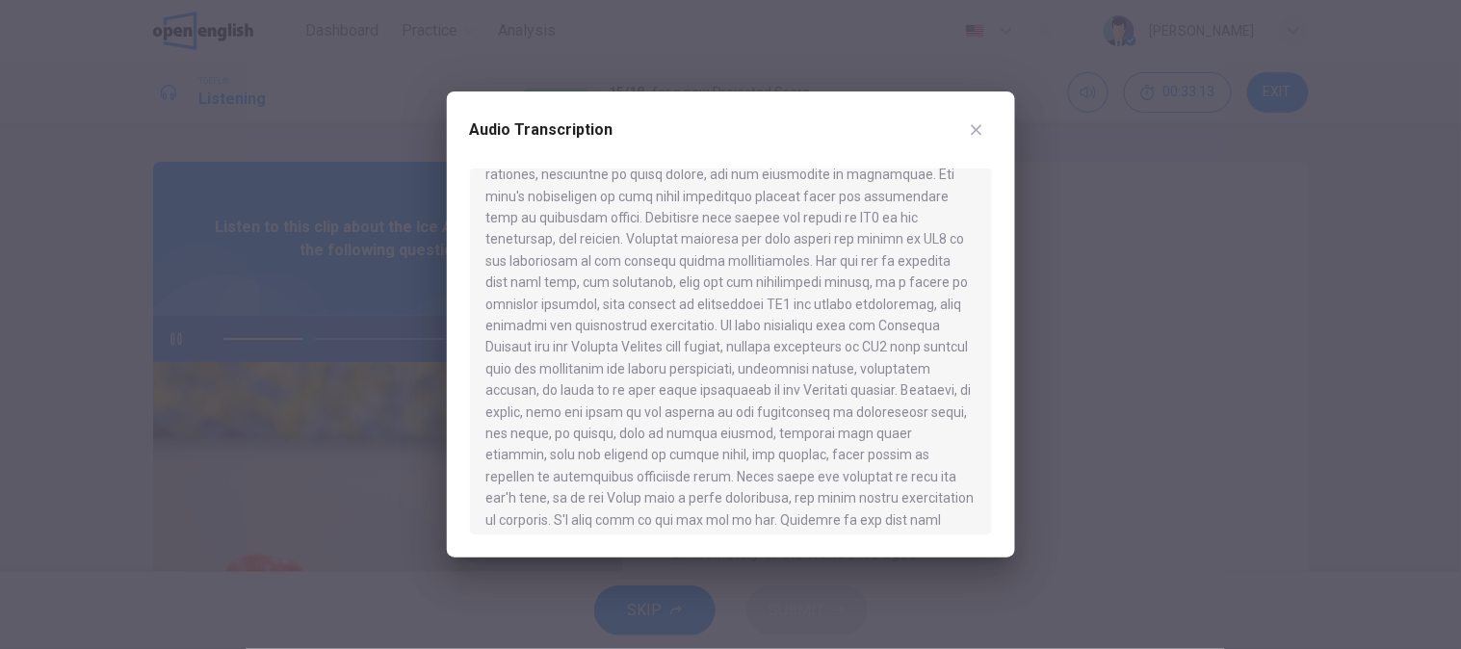
scroll to position [428, 0]
click at [979, 136] on icon "button" at bounding box center [976, 129] width 15 height 15
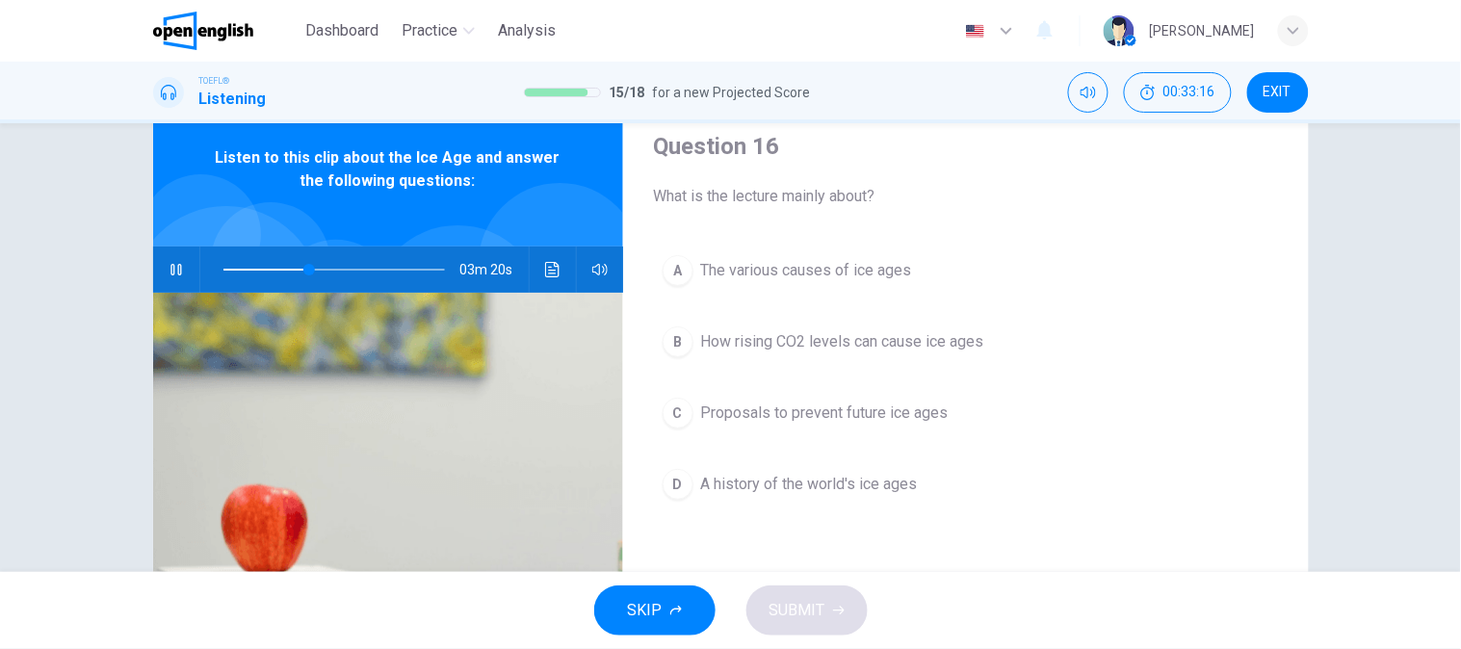
scroll to position [107, 0]
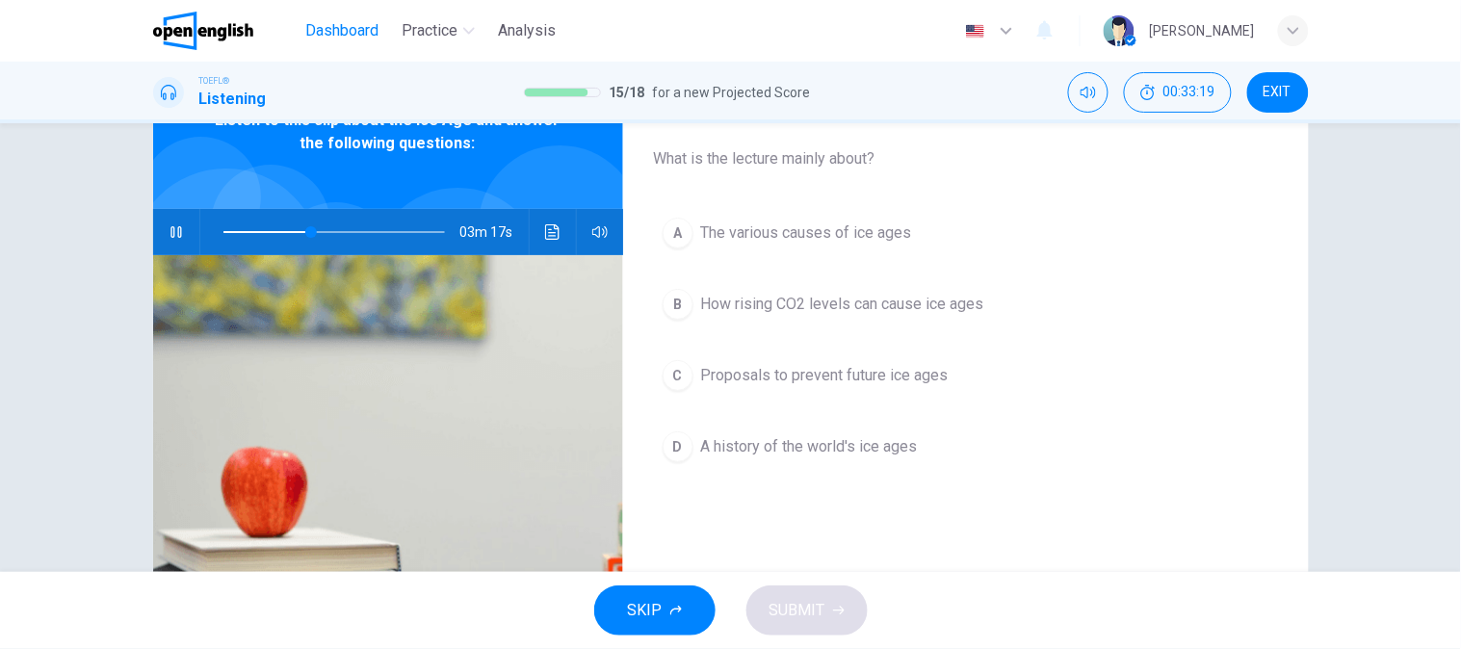
type input "**"
click at [316, 14] on button "Dashboard" at bounding box center [342, 30] width 89 height 35
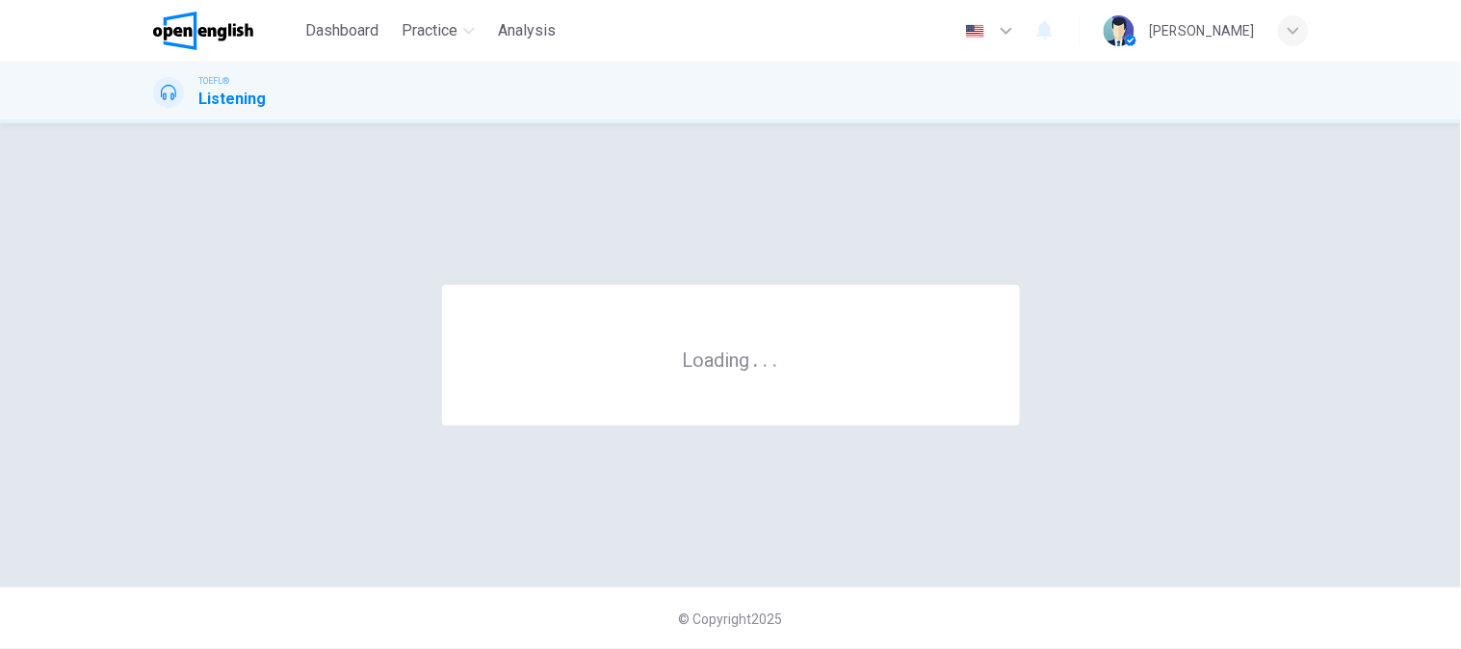
scroll to position [0, 0]
